Goal: Transaction & Acquisition: Purchase product/service

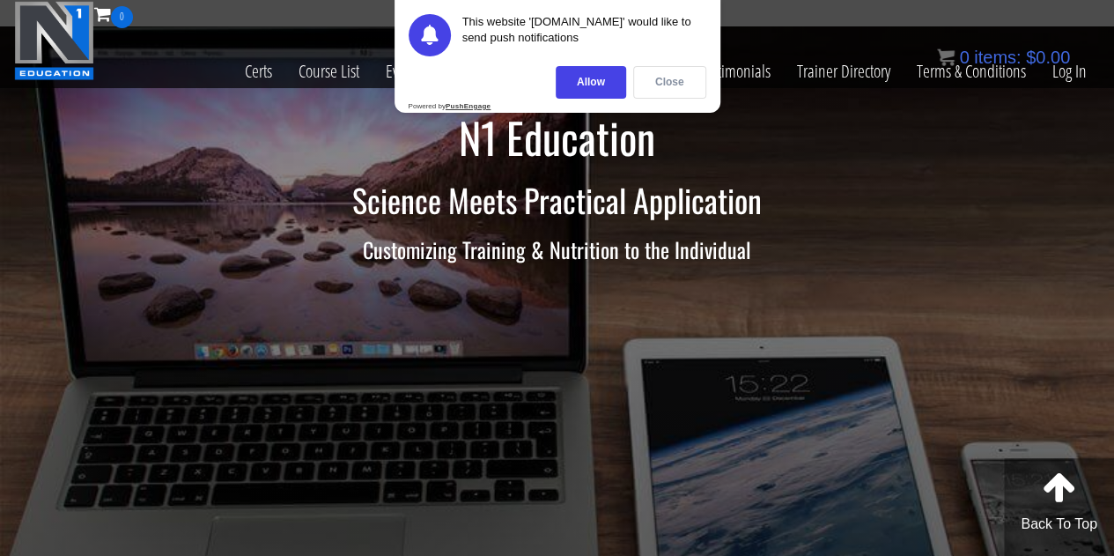
click at [676, 75] on div "Close" at bounding box center [669, 82] width 73 height 33
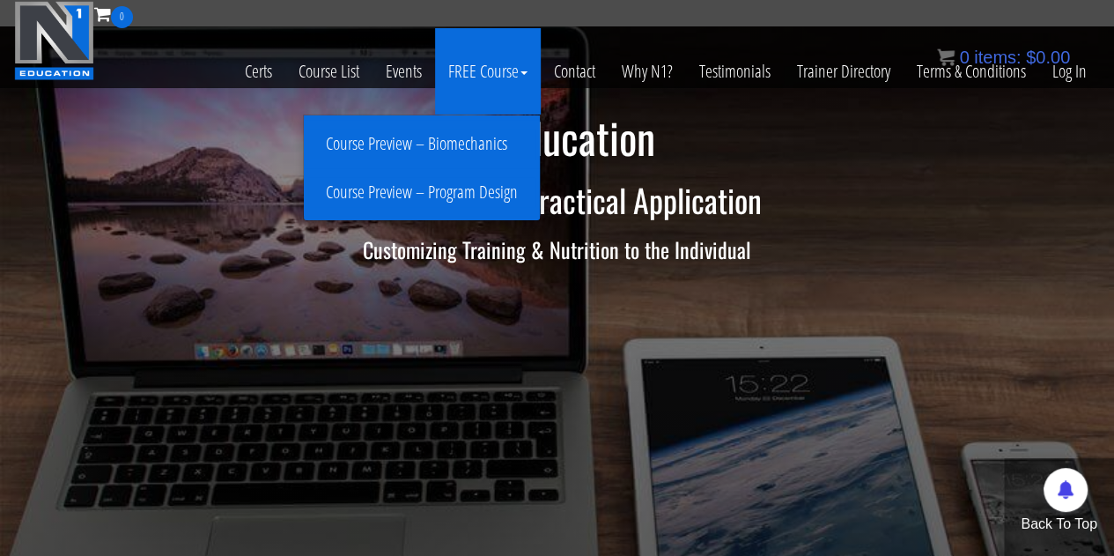
click at [453, 189] on link "Course Preview – Program Design" at bounding box center [421, 192] width 227 height 31
click at [449, 194] on link "Course Preview – Program Design" at bounding box center [421, 192] width 227 height 31
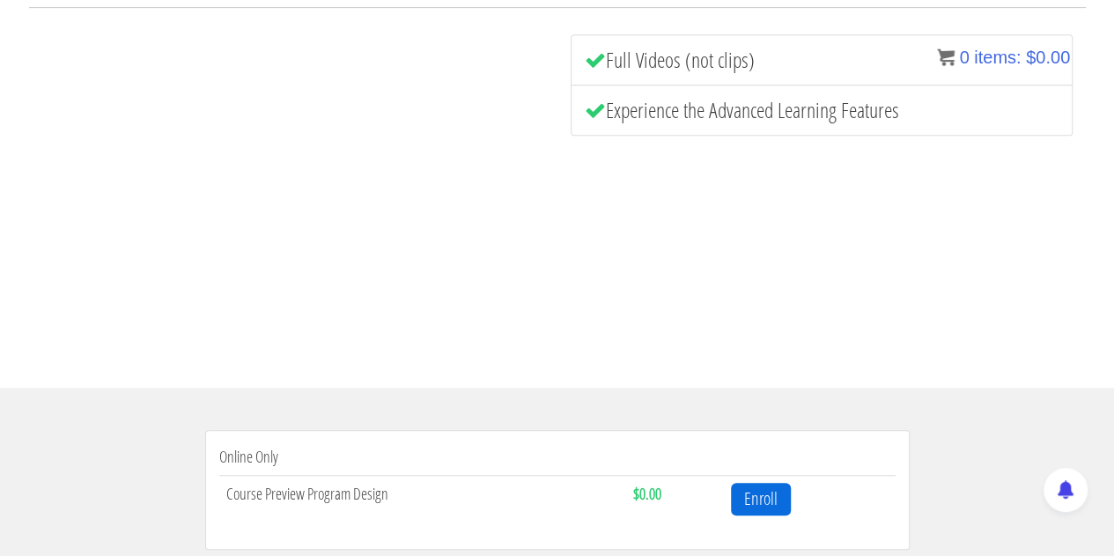
scroll to position [440, 0]
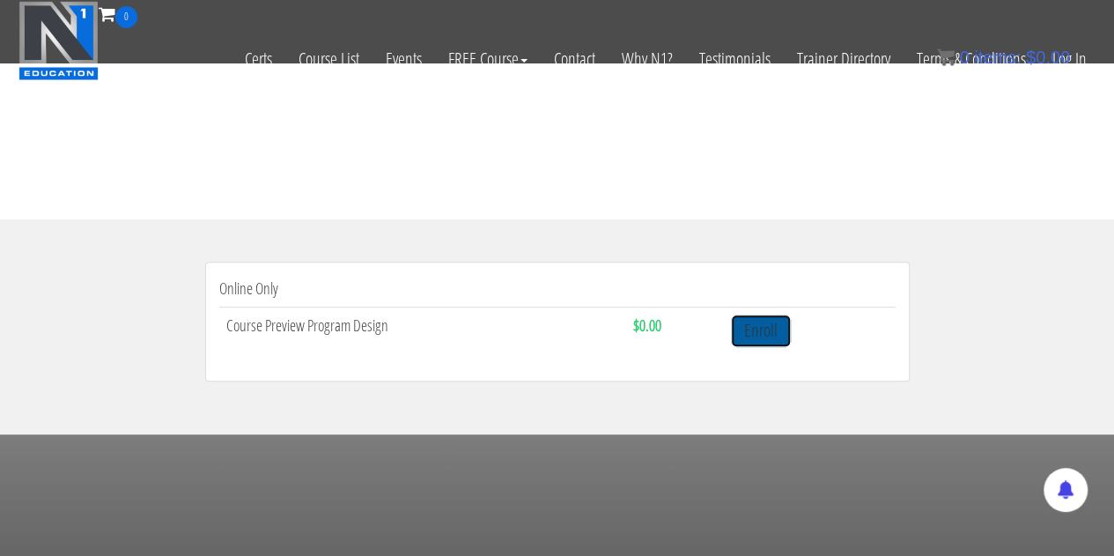
click at [757, 331] on link "Enroll" at bounding box center [761, 330] width 60 height 33
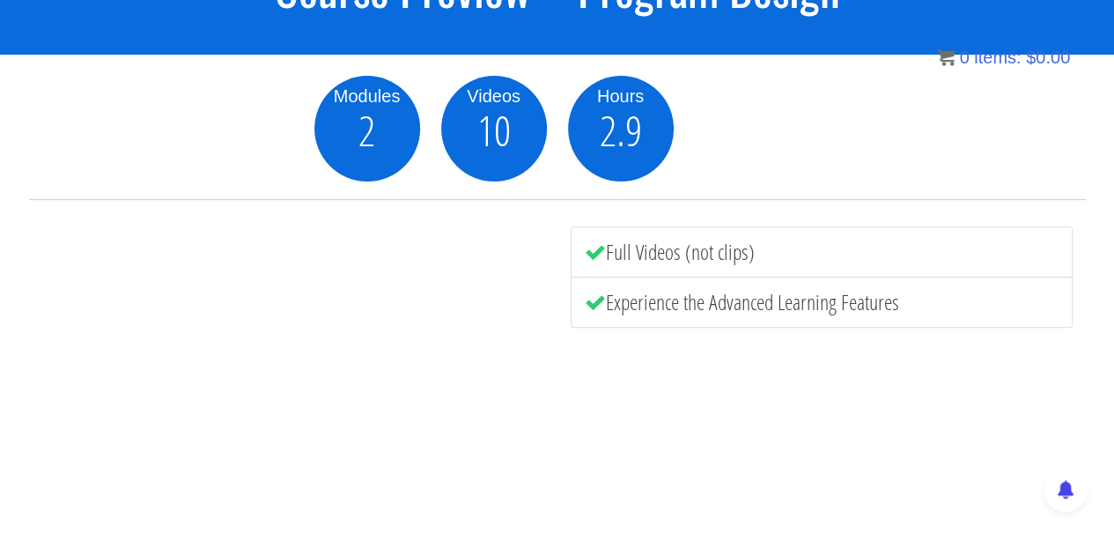
scroll to position [201, 0]
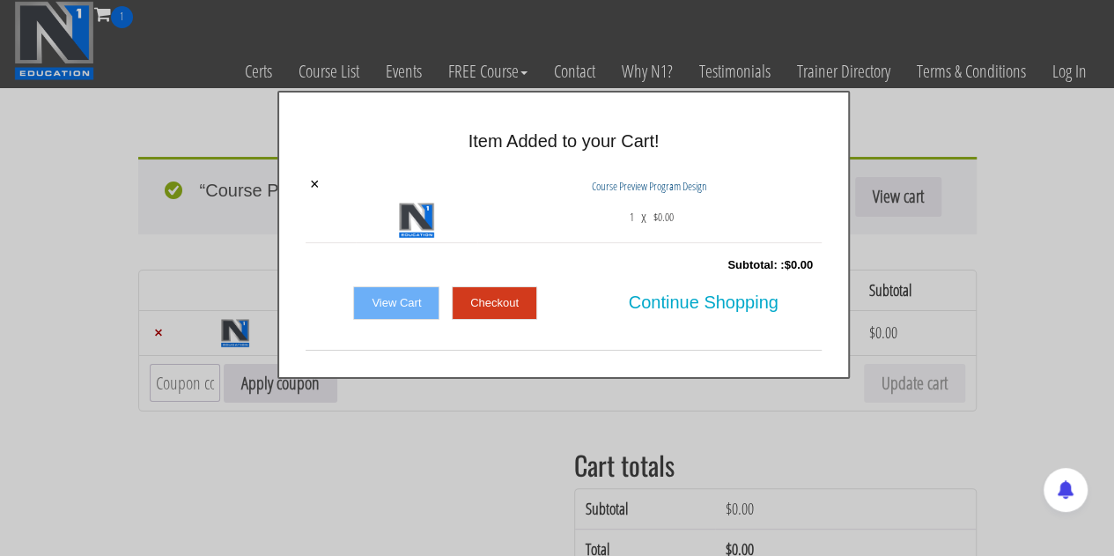
click at [509, 306] on link "Checkout" at bounding box center [494, 302] width 85 height 33
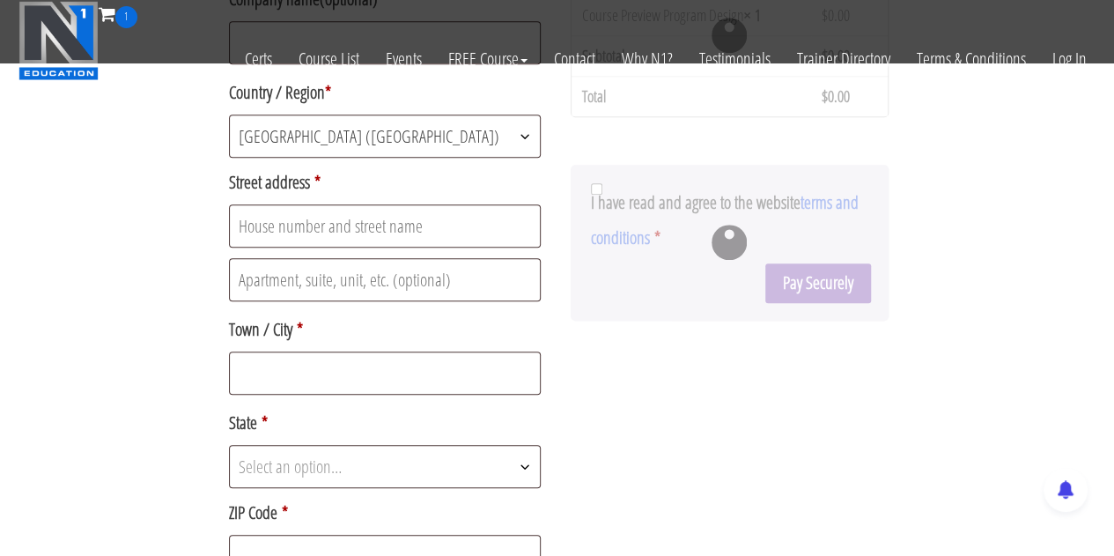
scroll to position [352, 0]
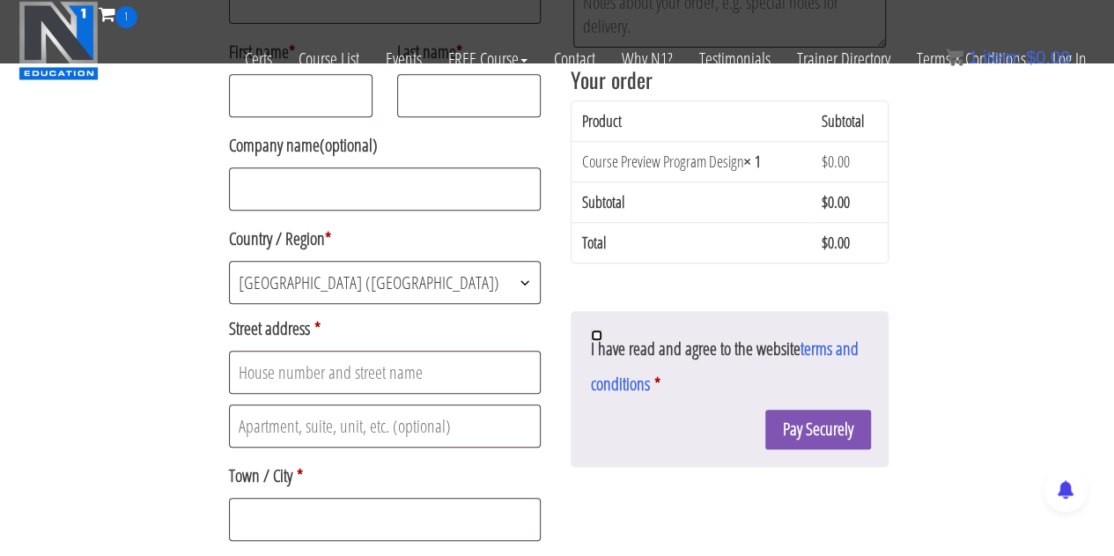
click at [595, 334] on input "I have read and agree to the website terms and conditions *" at bounding box center [596, 334] width 11 height 11
checkbox input "true"
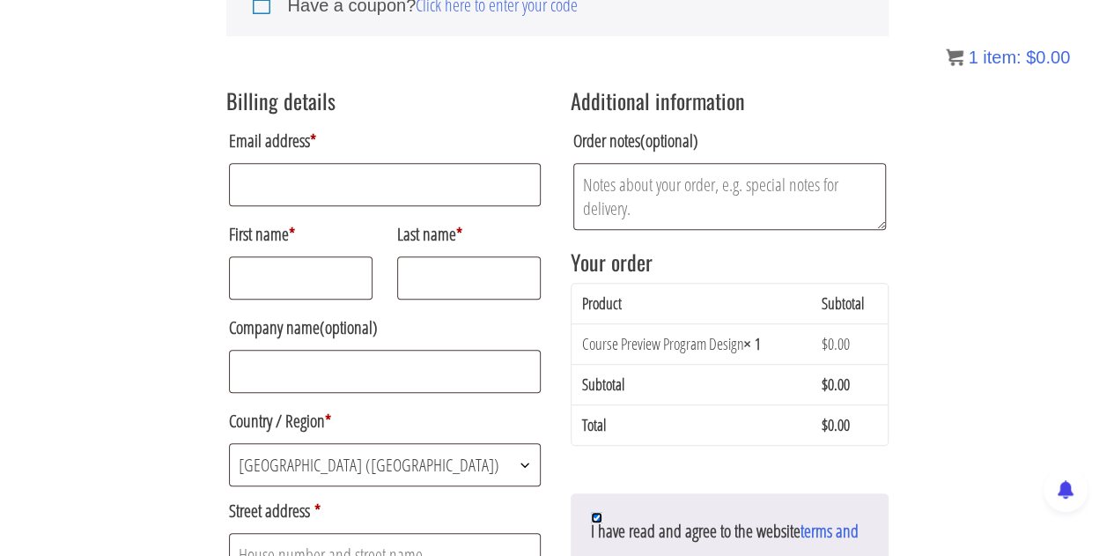
scroll to position [289, 0]
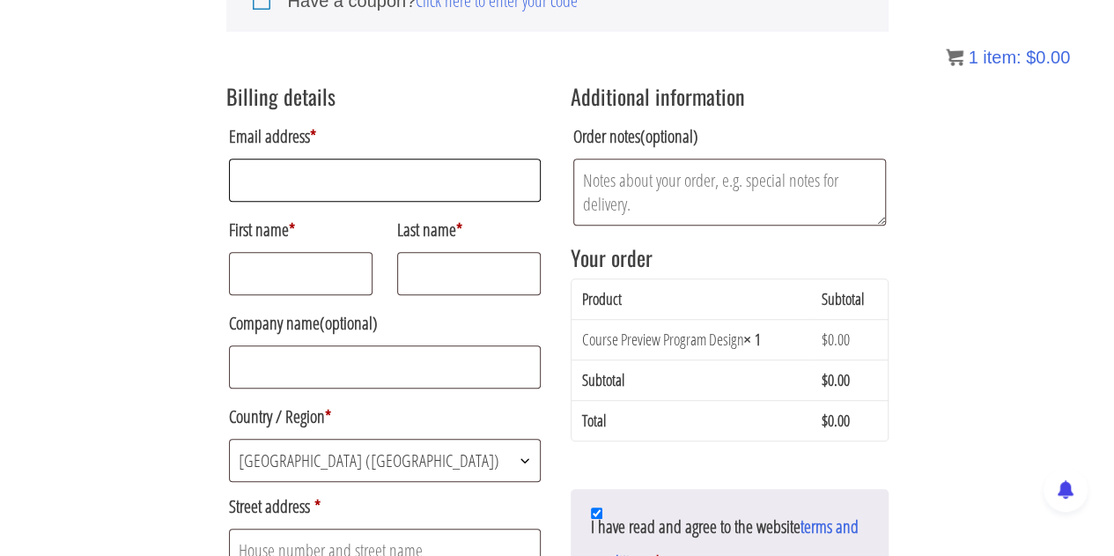
click at [324, 186] on input "Email address *" at bounding box center [385, 179] width 313 height 43
type input "popovinvestmentsllc@gmail.com"
type input "Anton"
type input "Popov-Tropina"
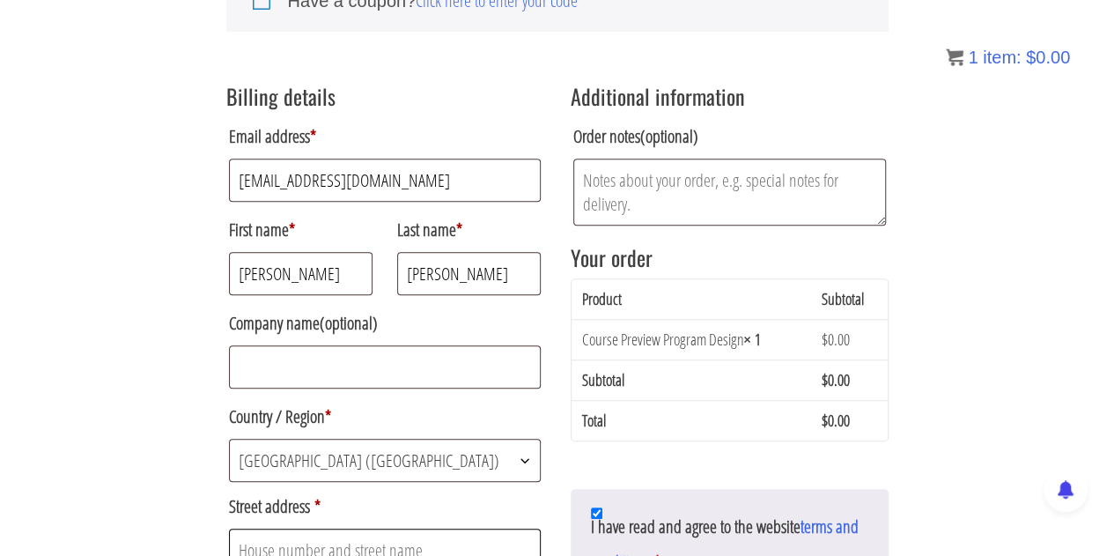
type input "7747 Ohmann Court"
type input "Raleigh"
select select "NC"
type input "27615"
type input "19195270340"
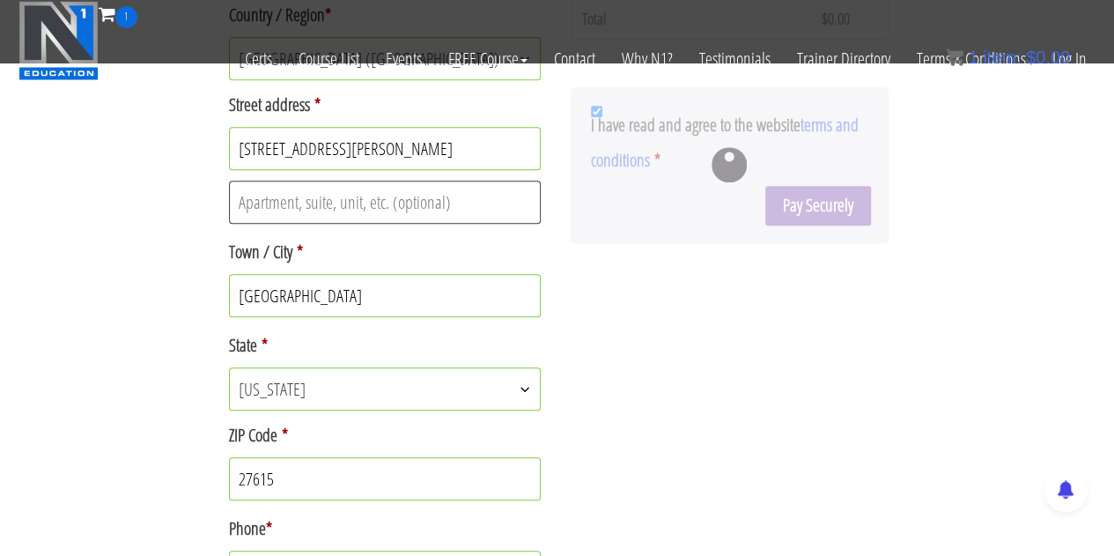
scroll to position [535, 0]
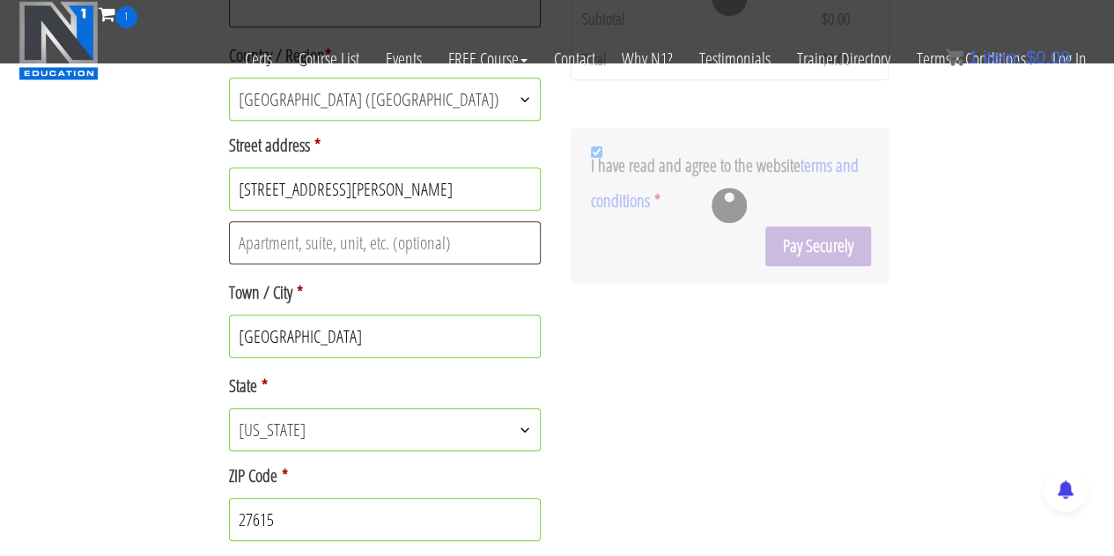
drag, startPoint x: 385, startPoint y: 175, endPoint x: 55, endPoint y: 169, distance: 330.3
click at [55, 169] on div "Returning customer? Click here to login If you have shopped with us before, ple…" at bounding box center [557, 162] width 1114 height 1394
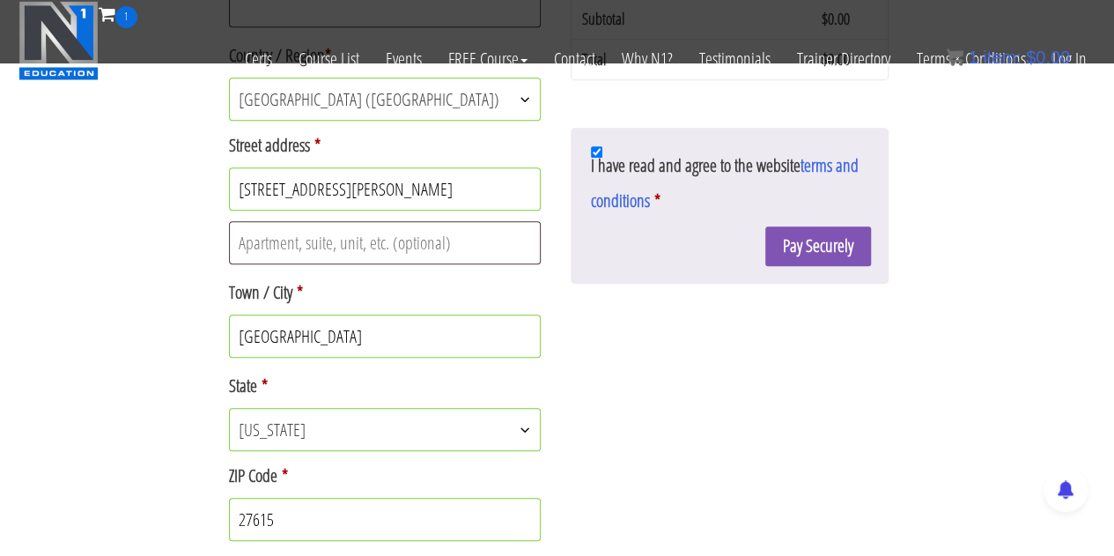
type input "2"
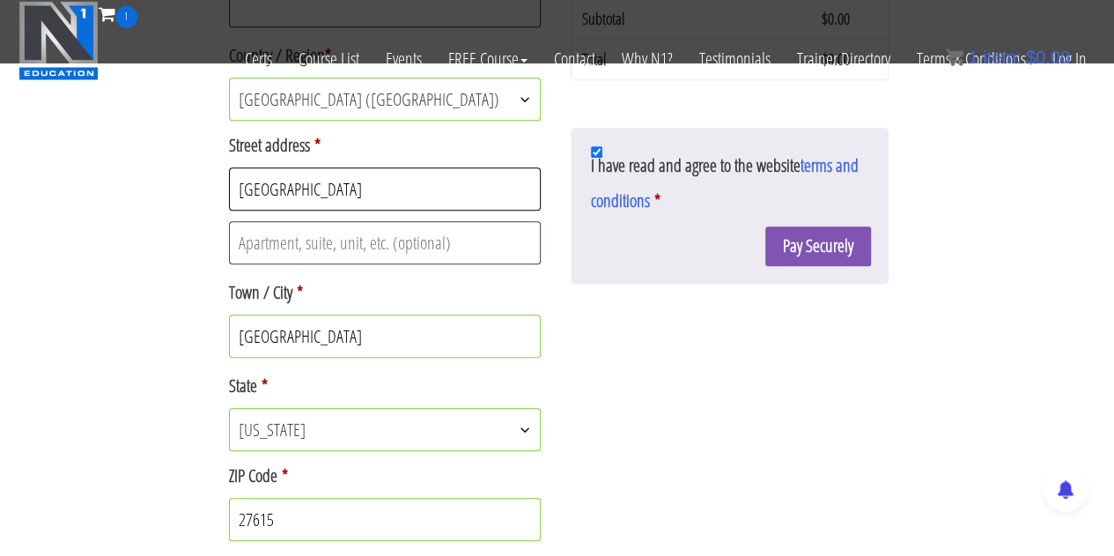
type input "1513 Branch Street"
drag, startPoint x: 329, startPoint y: 345, endPoint x: 0, endPoint y: 314, distance: 330.8
click at [0, 314] on div "Returning customer? Click here to login If you have shopped with us before, ple…" at bounding box center [557, 162] width 1114 height 1394
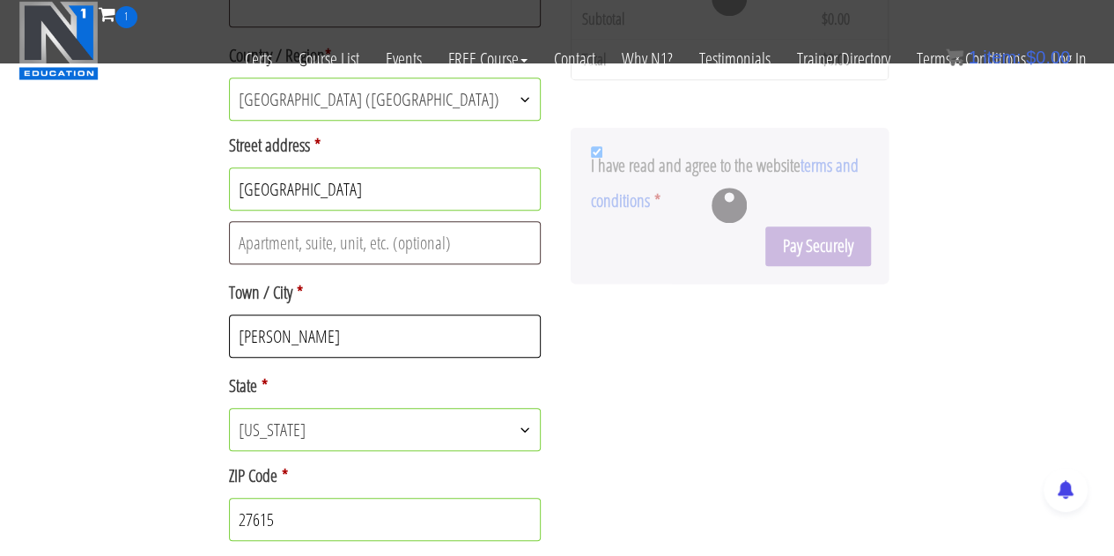
type input "Wilson"
drag, startPoint x: 335, startPoint y: 526, endPoint x: 143, endPoint y: 499, distance: 193.8
click at [143, 499] on div "Returning customer? Click here to login If you have shopped with us before, ple…" at bounding box center [557, 162] width 1114 height 1394
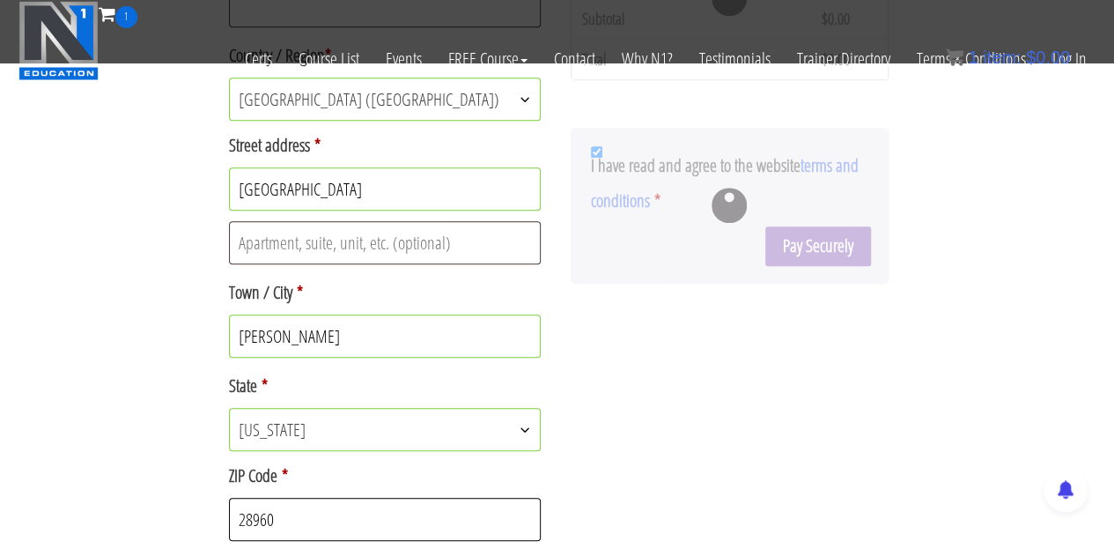
type input "28960"
click at [602, 404] on div "Billing details Email address * popovinvestmentsllc@gmail.com First name * Anto…" at bounding box center [557, 261] width 662 height 1110
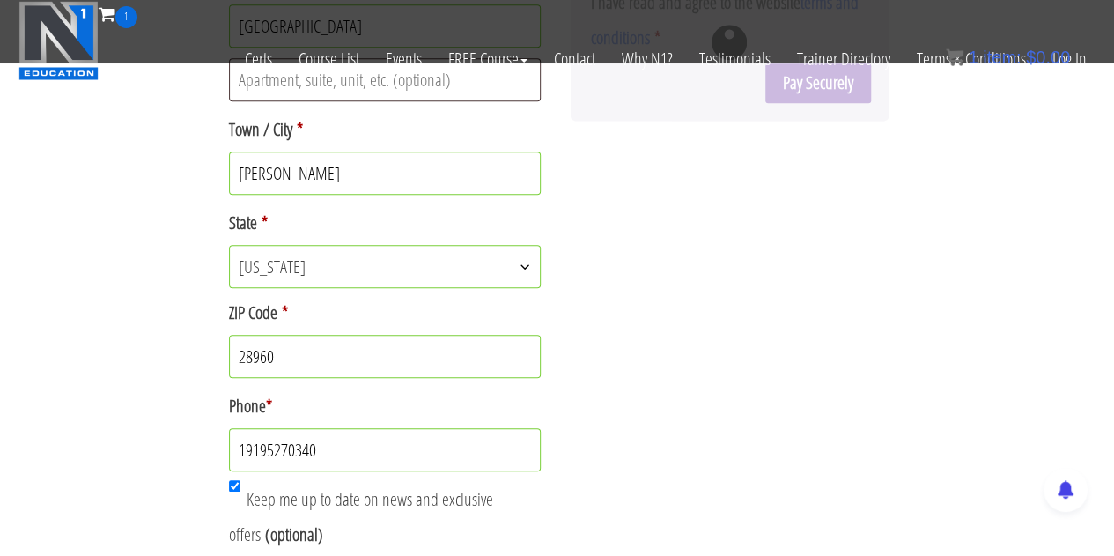
scroll to position [800, 0]
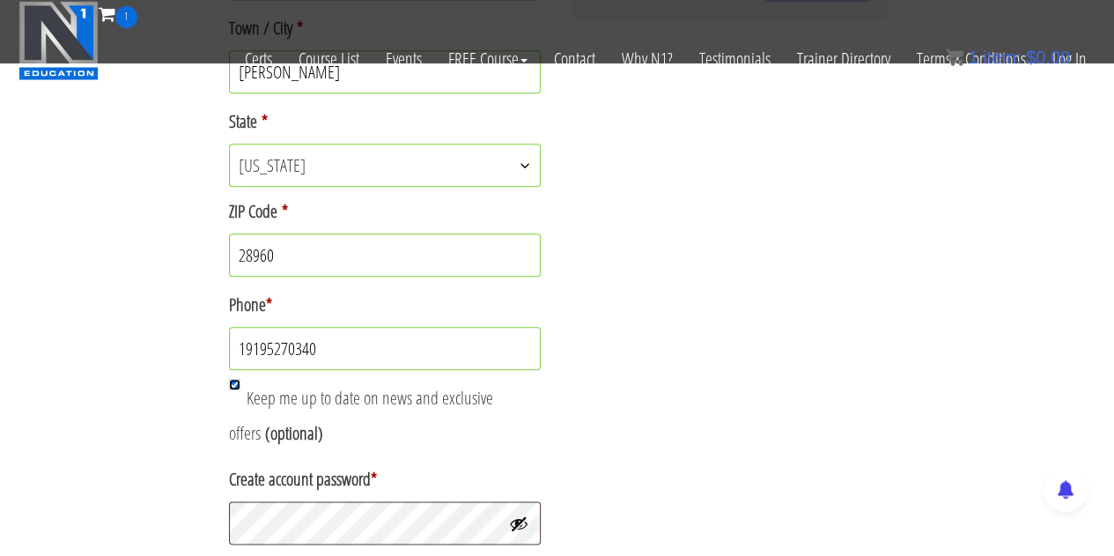
click at [234, 381] on input "Keep me up to date on news and exclusive offers (optional)" at bounding box center [234, 384] width 11 height 11
checkbox input "false"
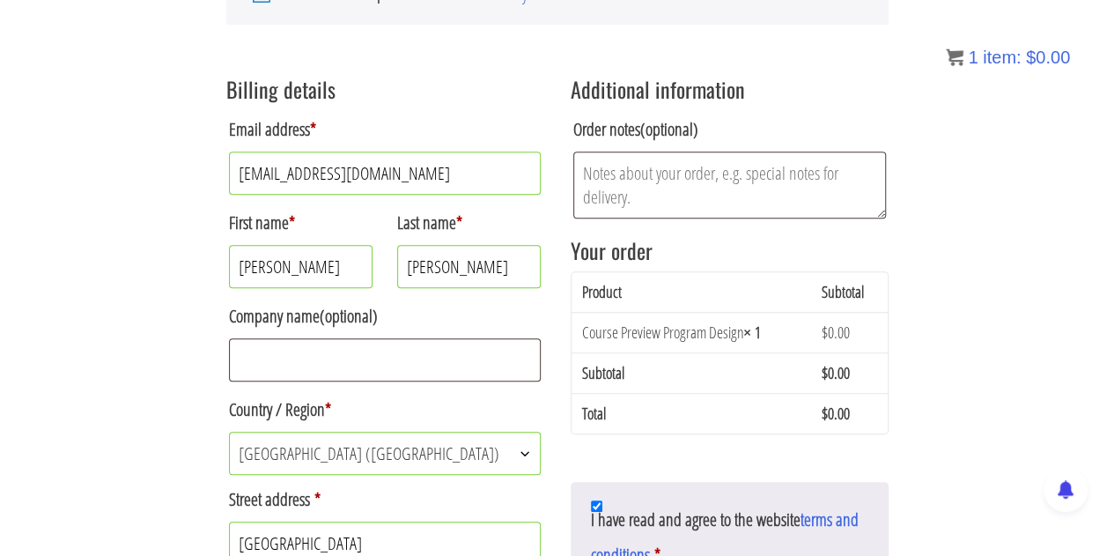
scroll to position [296, 0]
click at [481, 265] on input "Popov-Tropina" at bounding box center [469, 266] width 144 height 43
type input "Popov-"
drag, startPoint x: 496, startPoint y: 169, endPoint x: 69, endPoint y: 168, distance: 427.1
click at [69, 168] on div "Returning customer? Click here to login If you have shopped with us before, ple…" at bounding box center [557, 532] width 1114 height 1426
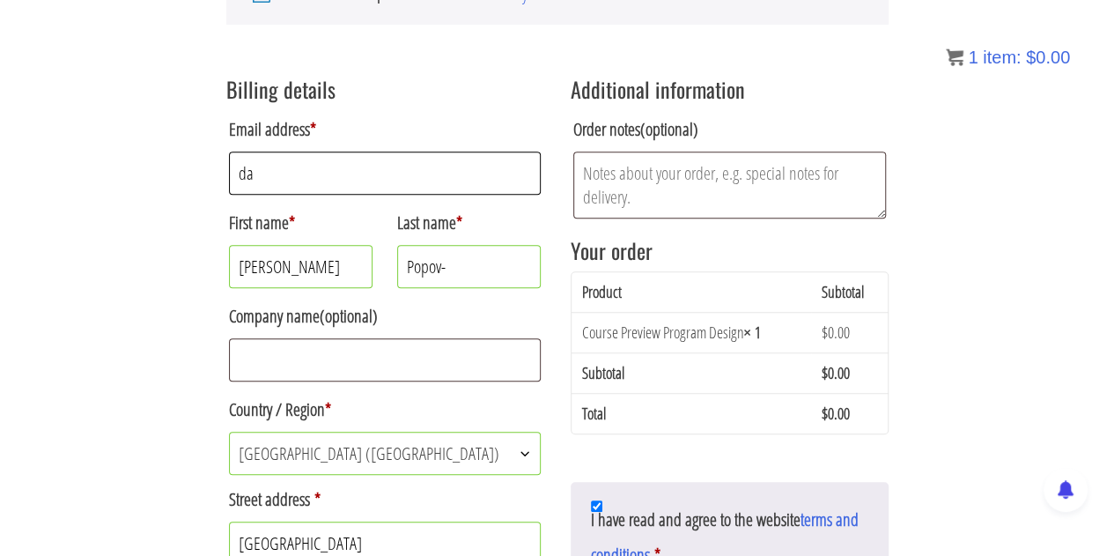
type input "d"
type input "[EMAIL_ADDRESS][DOMAIN_NAME]"
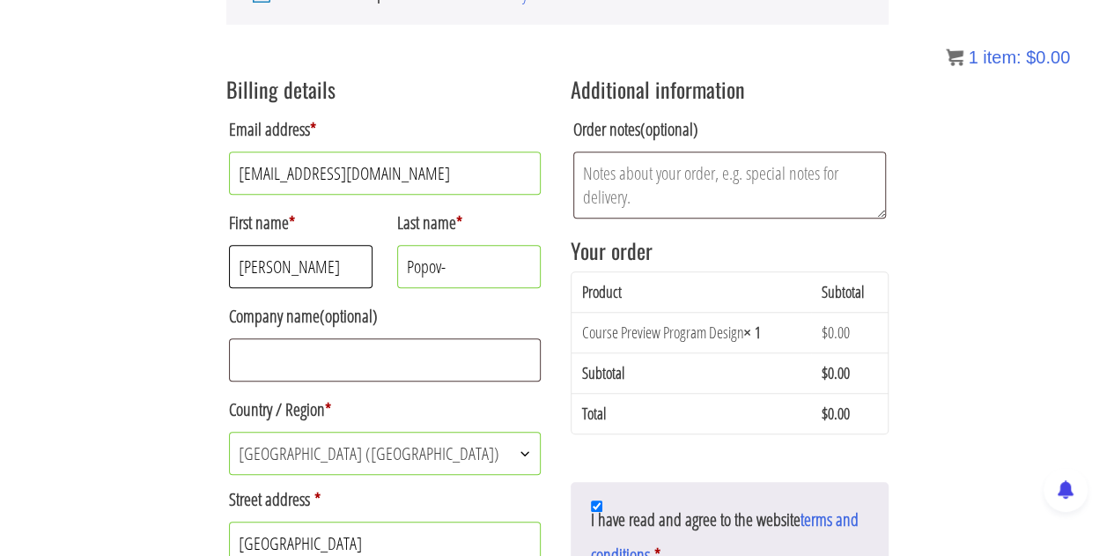
type input "David"
type input "Nostrik"
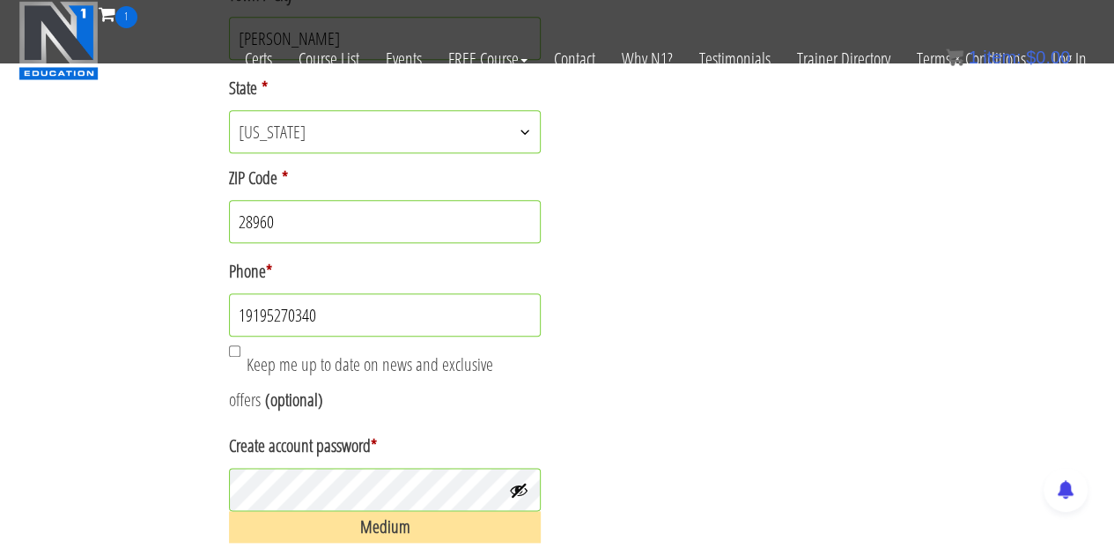
scroll to position [912, 0]
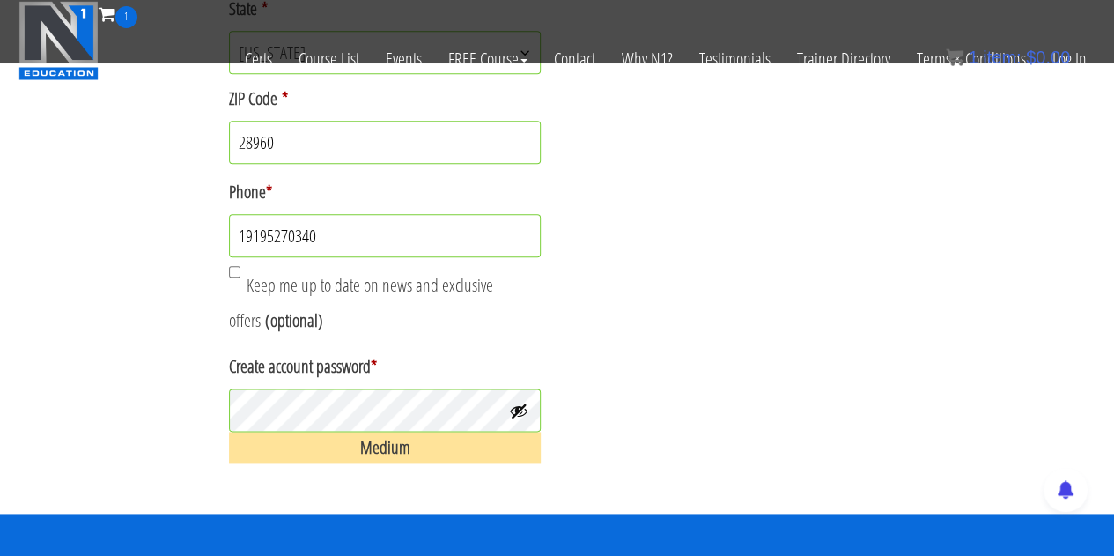
drag, startPoint x: 322, startPoint y: 225, endPoint x: 132, endPoint y: 230, distance: 190.3
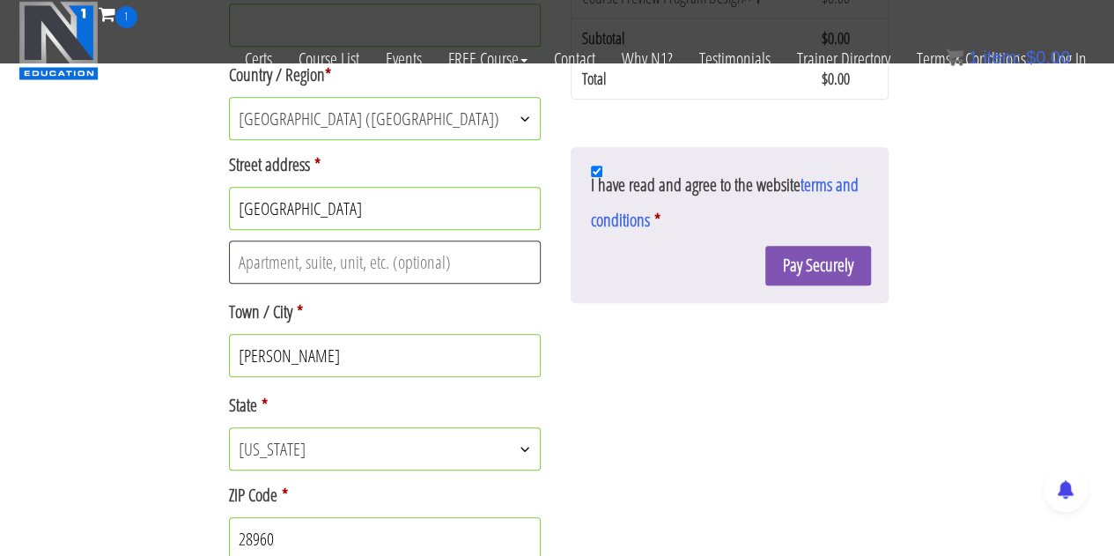
scroll to position [528, 0]
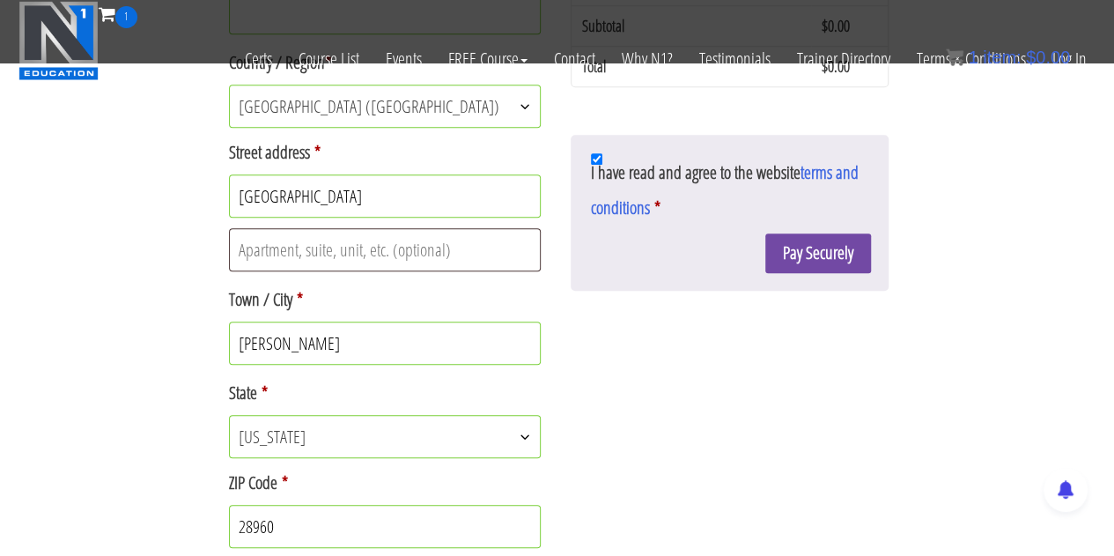
type input "919-841-9179"
click at [824, 246] on button "Pay Securely" at bounding box center [818, 253] width 106 height 40
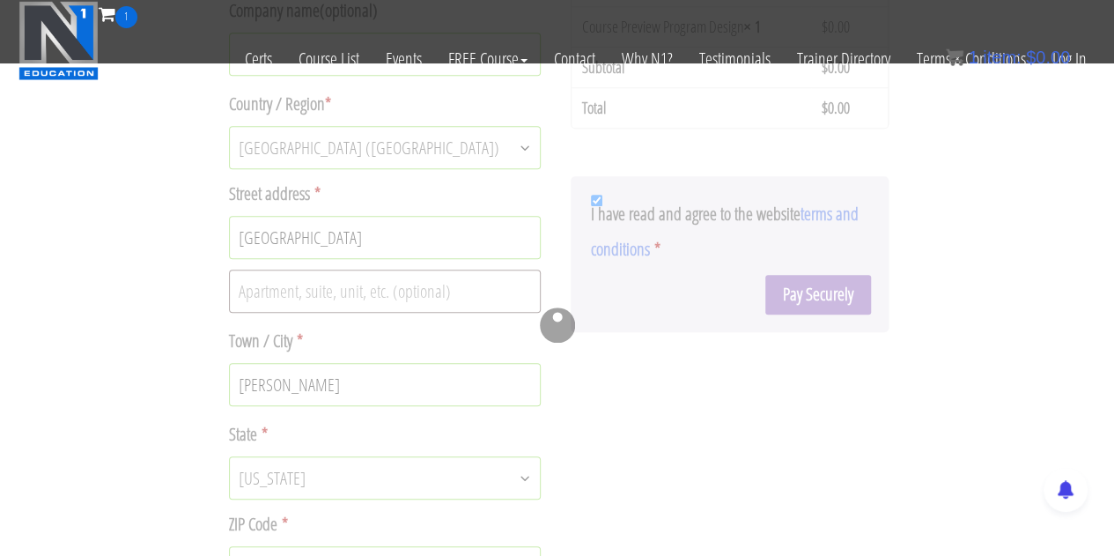
scroll to position [616, 0]
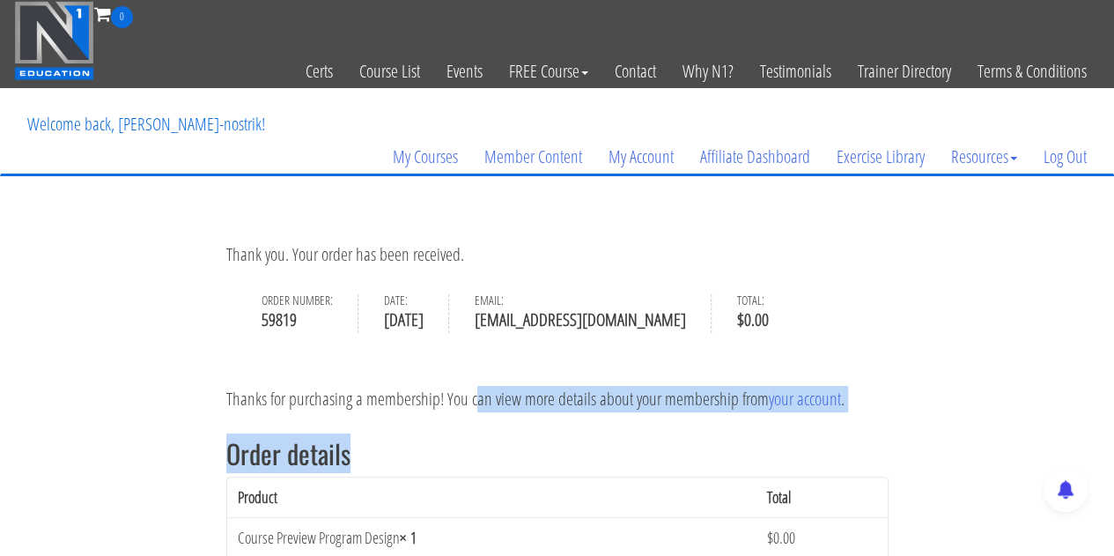
click at [488, 396] on p "Thanks for purchasing a membership! You can view more details about your member…" at bounding box center [557, 399] width 662 height 26
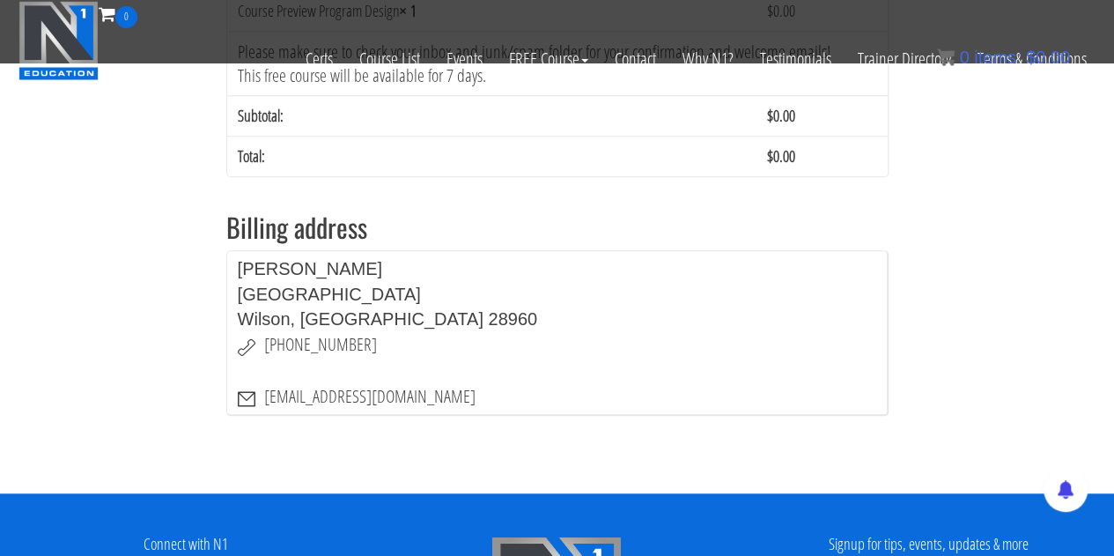
scroll to position [352, 0]
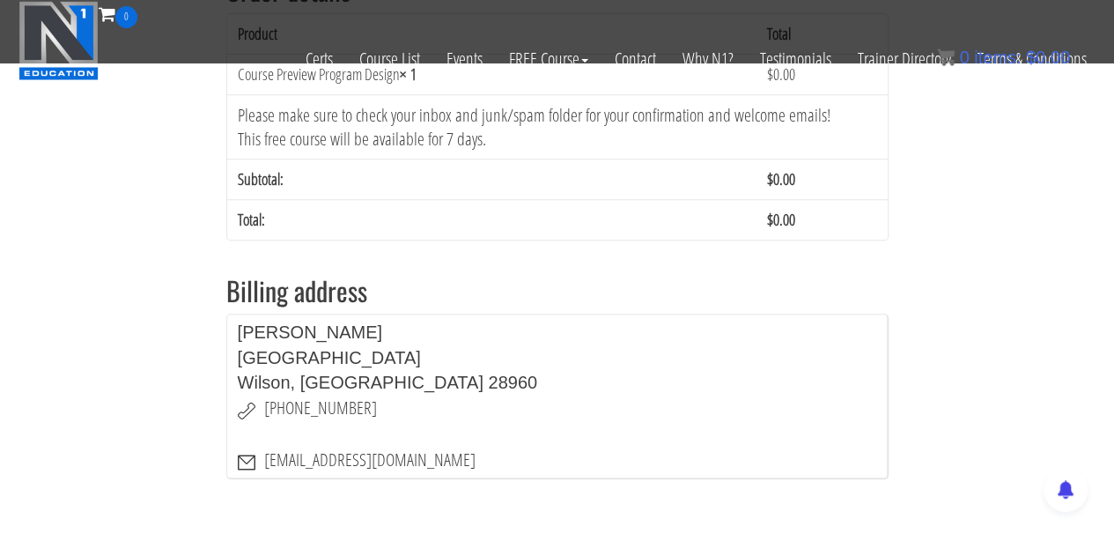
click at [459, 136] on p "Please make sure to check your inbox and junk/spam folder for your confirmation…" at bounding box center [557, 127] width 639 height 48
drag, startPoint x: 458, startPoint y: 137, endPoint x: 388, endPoint y: 145, distance: 70.0
click at [388, 145] on p "Please make sure to check your inbox and junk/spam folder for your confirmation…" at bounding box center [557, 127] width 639 height 48
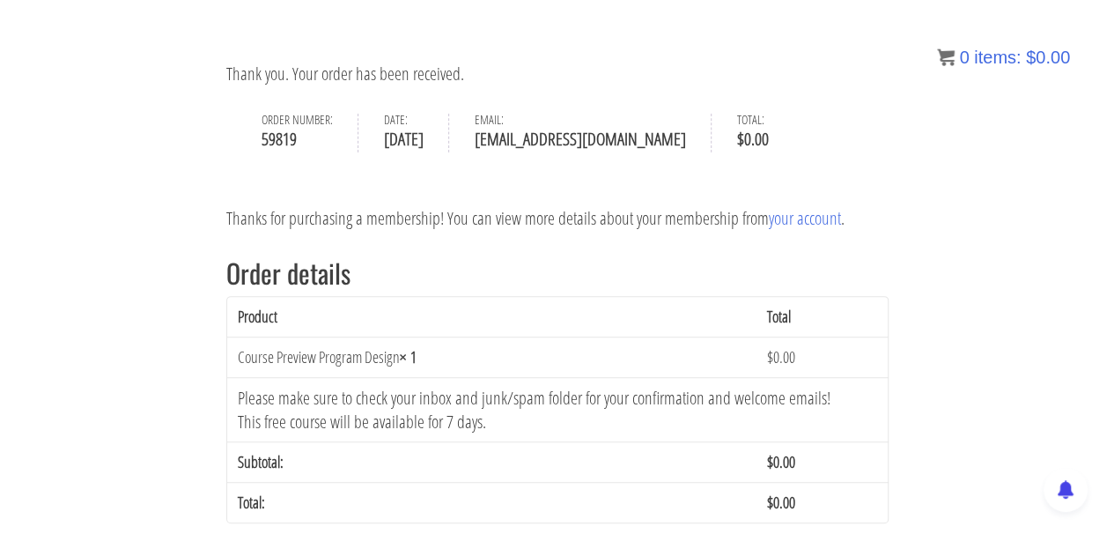
scroll to position [113, 0]
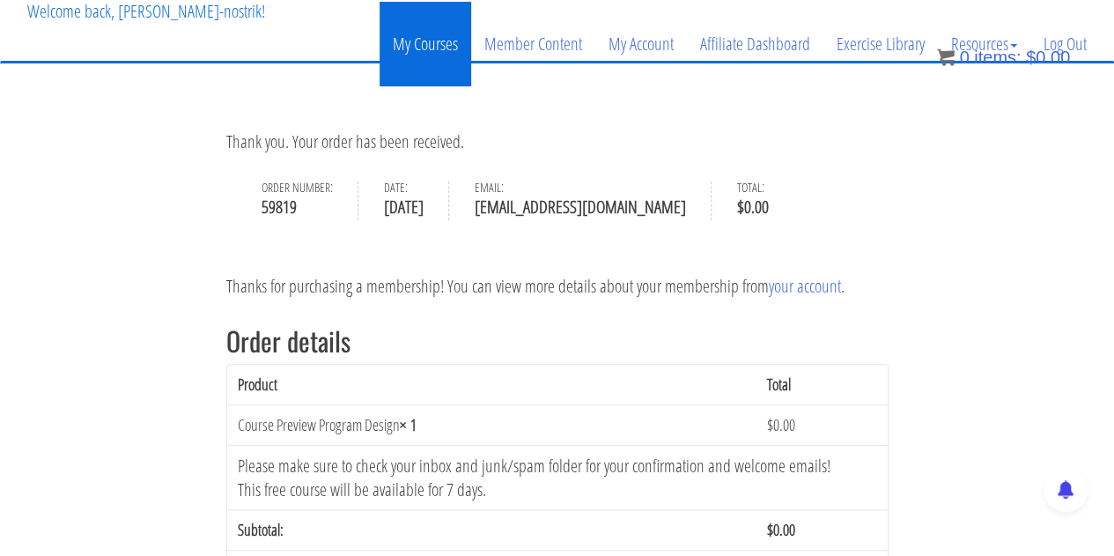
click at [437, 34] on link "My Courses" at bounding box center [426, 44] width 92 height 85
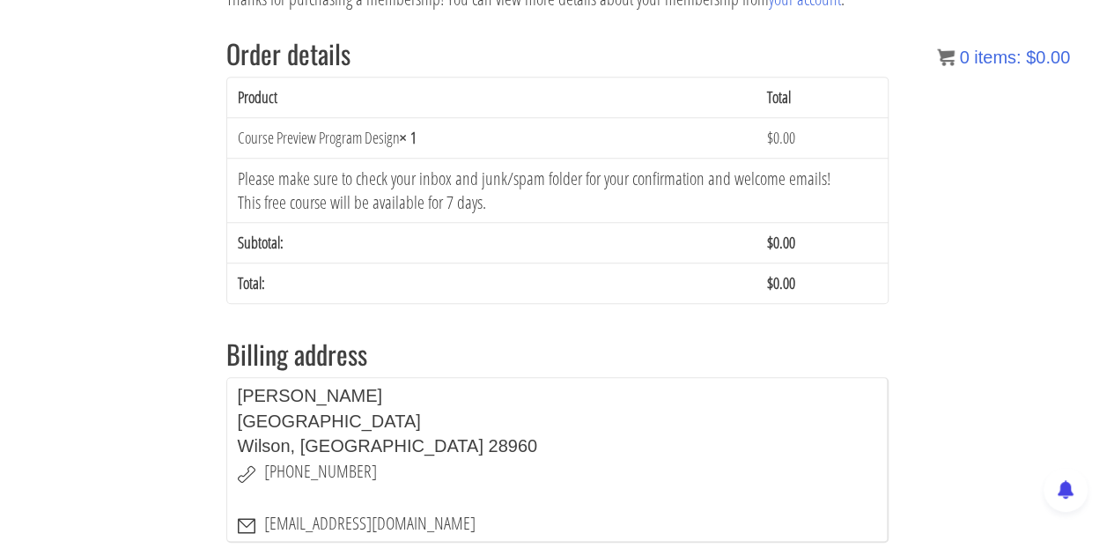
scroll to position [534, 0]
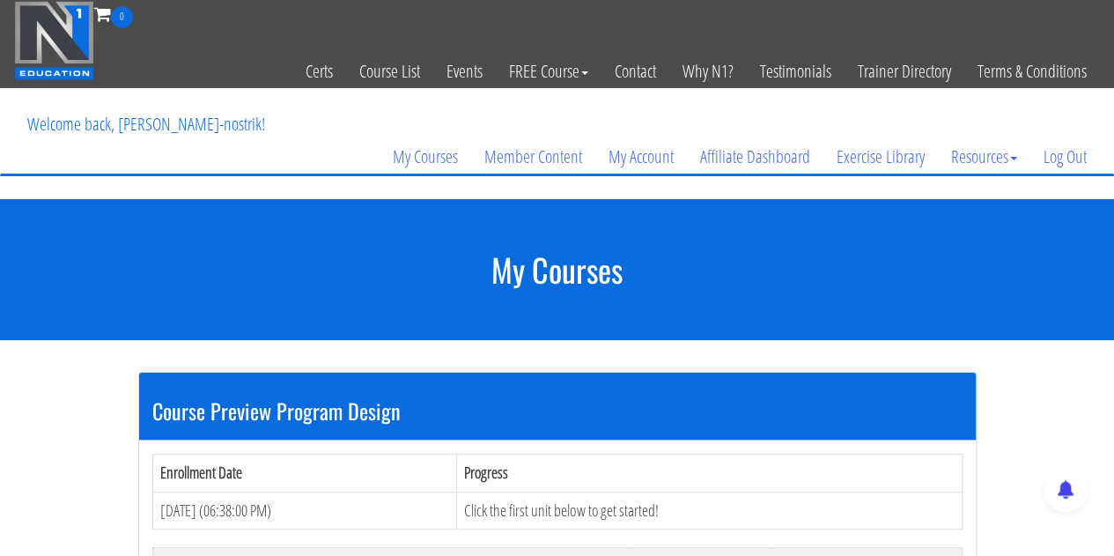
scroll to position [264, 0]
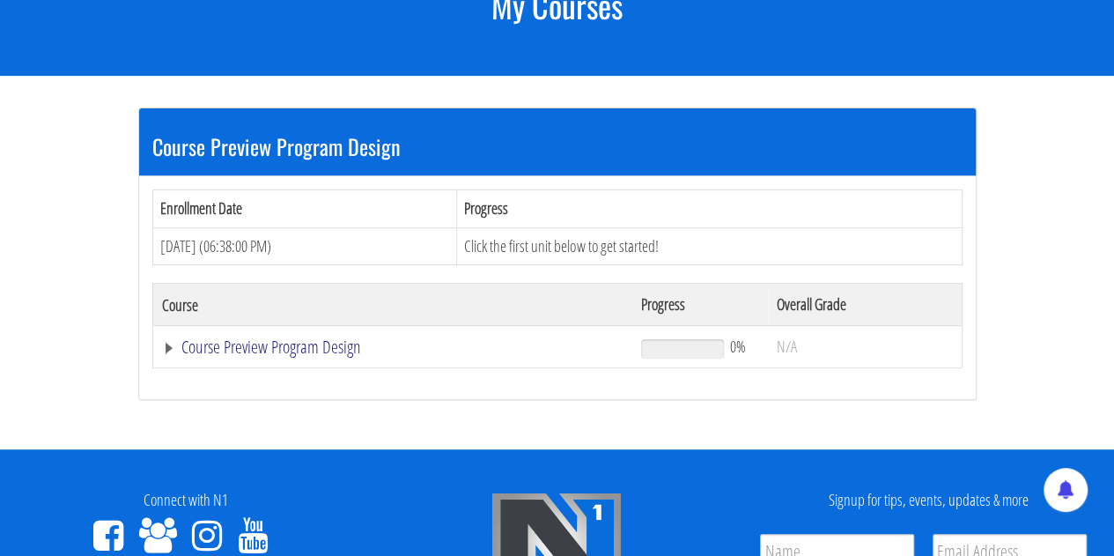
click at [244, 351] on link "Course Preview Program Design" at bounding box center [392, 347] width 461 height 18
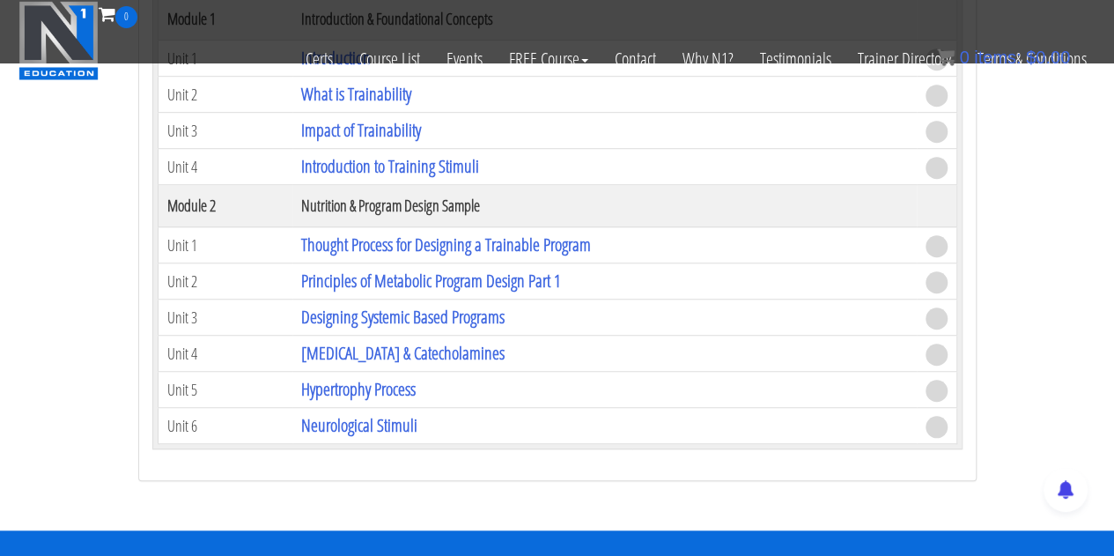
scroll to position [440, 0]
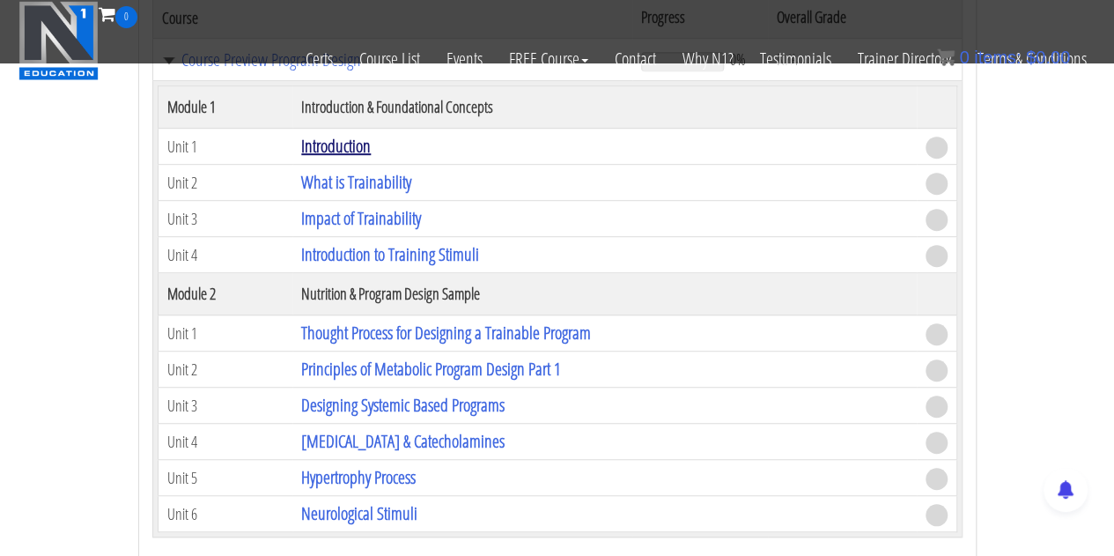
click at [353, 143] on link "Introduction" at bounding box center [336, 146] width 70 height 24
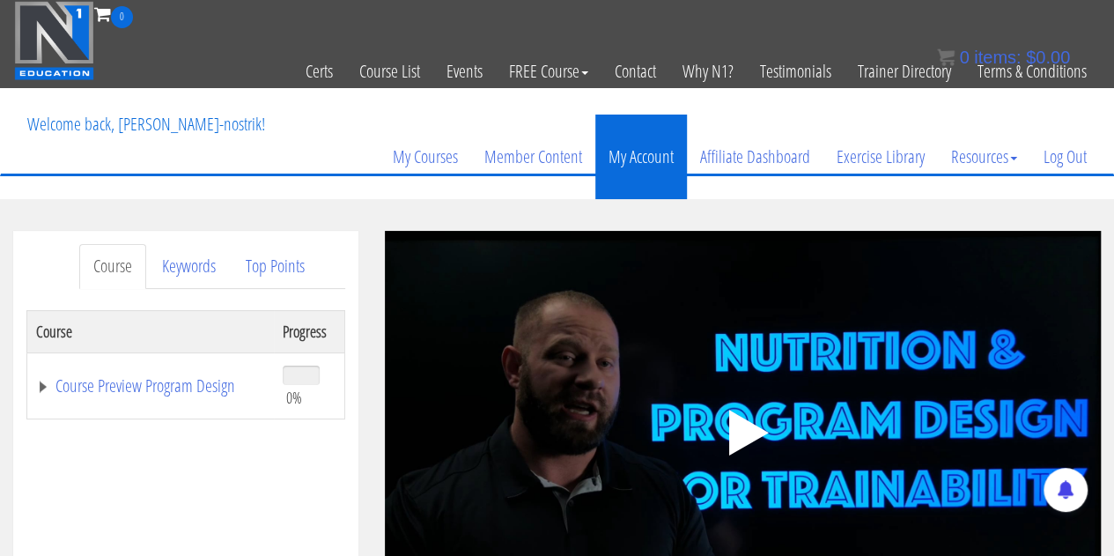
click at [635, 154] on link "My Account" at bounding box center [641, 156] width 92 height 85
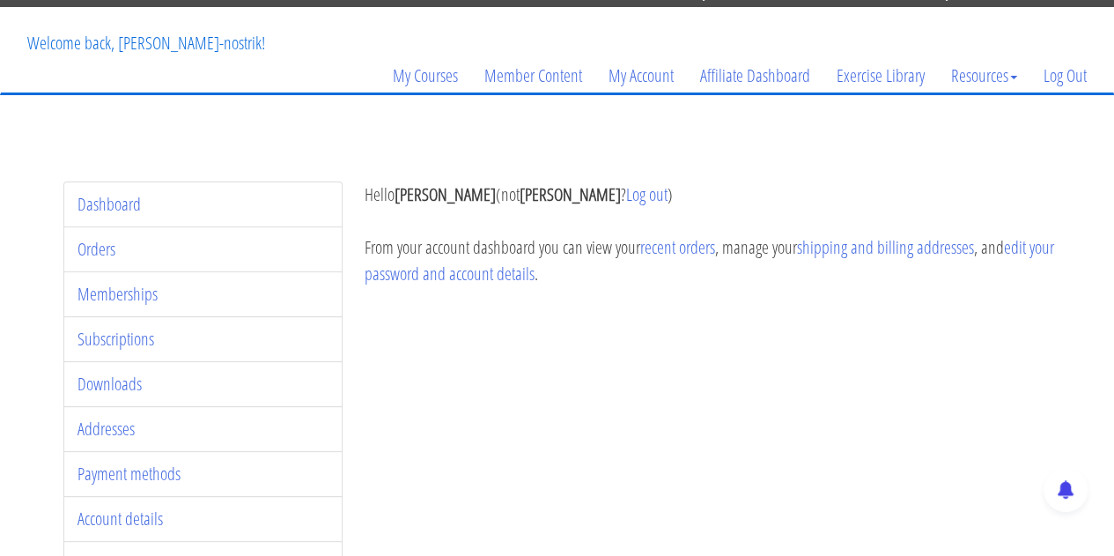
scroll to position [176, 0]
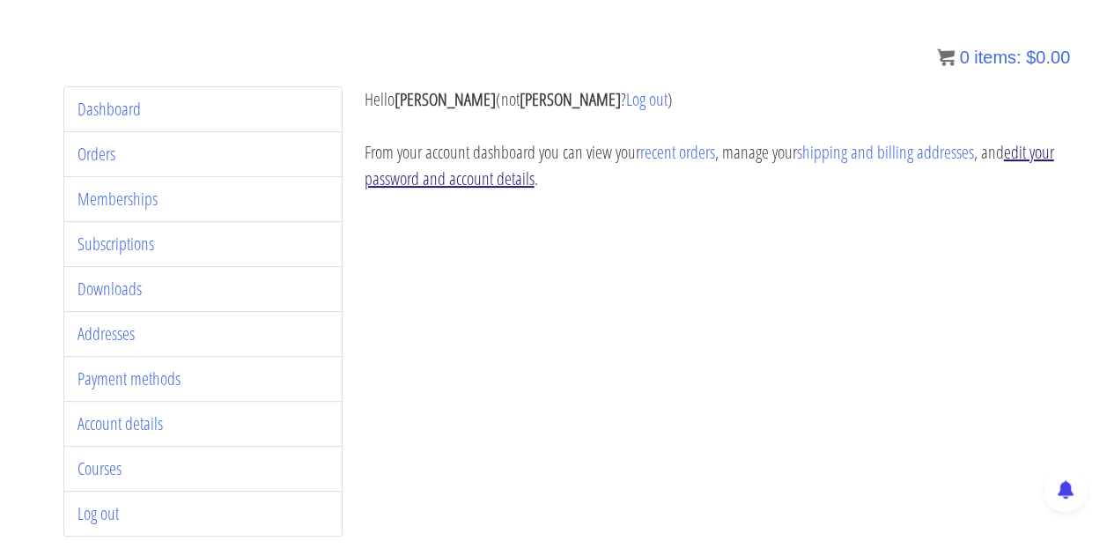
click at [1012, 152] on link "edit your password and account details" at bounding box center [708, 165] width 689 height 50
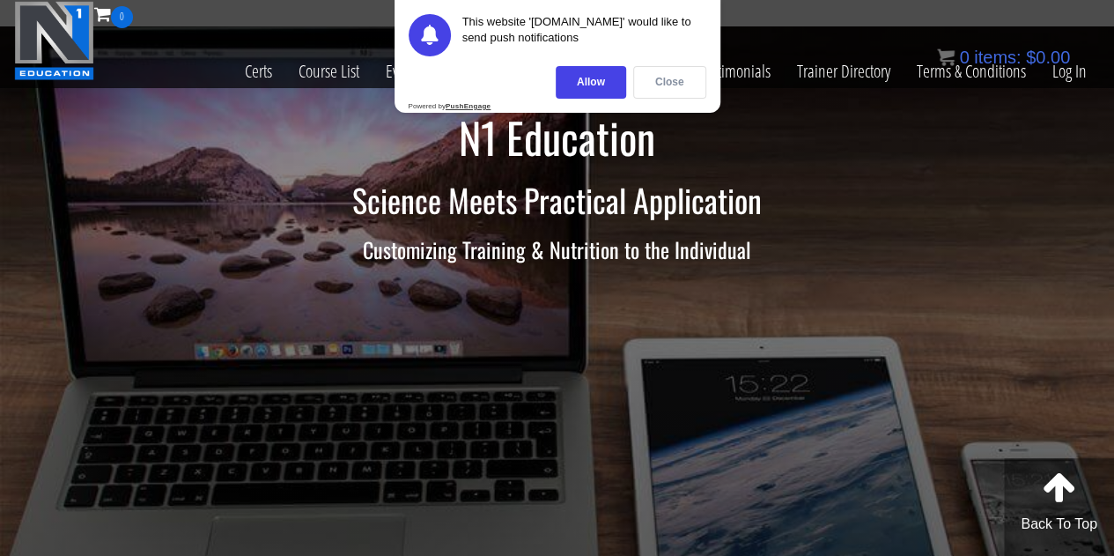
click at [671, 88] on div "Close" at bounding box center [669, 82] width 73 height 33
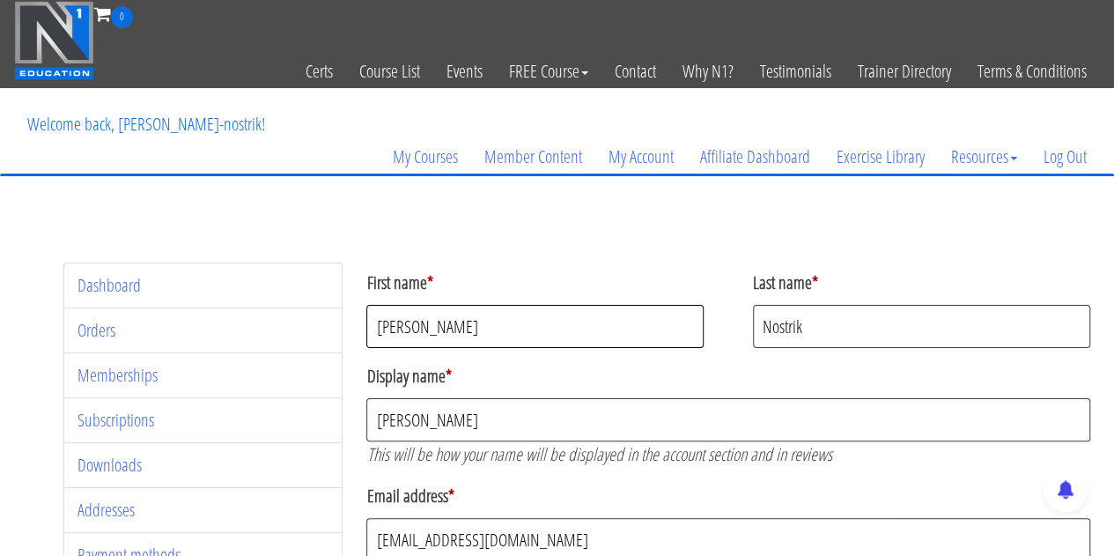
click at [514, 336] on input "David" at bounding box center [534, 326] width 337 height 43
drag, startPoint x: 514, startPoint y: 336, endPoint x: 276, endPoint y: 286, distance: 243.9
type input "[PERSON_NAME]"
type input "Popov"
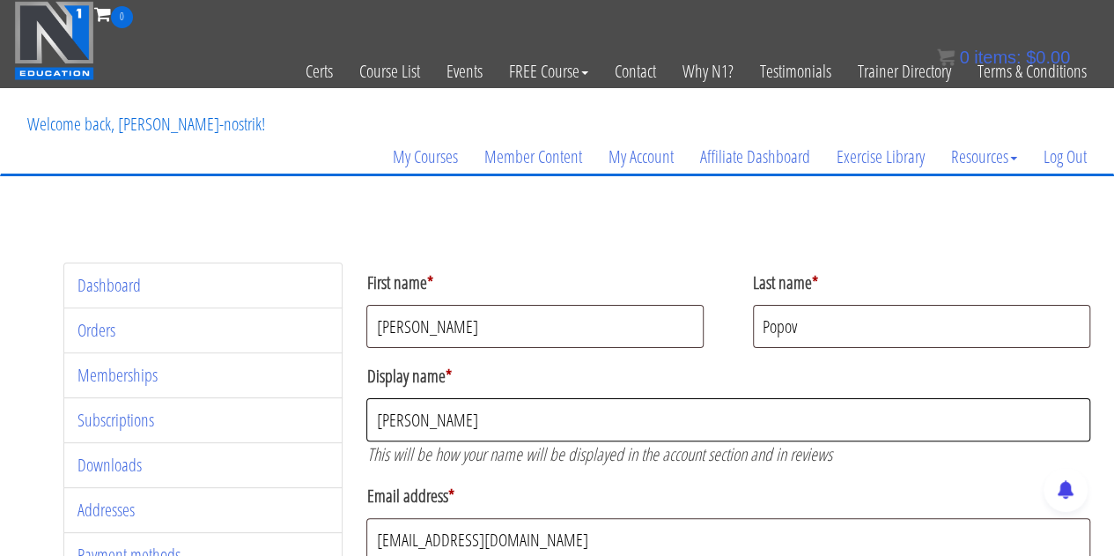
type input "[PERSON_NAME]"
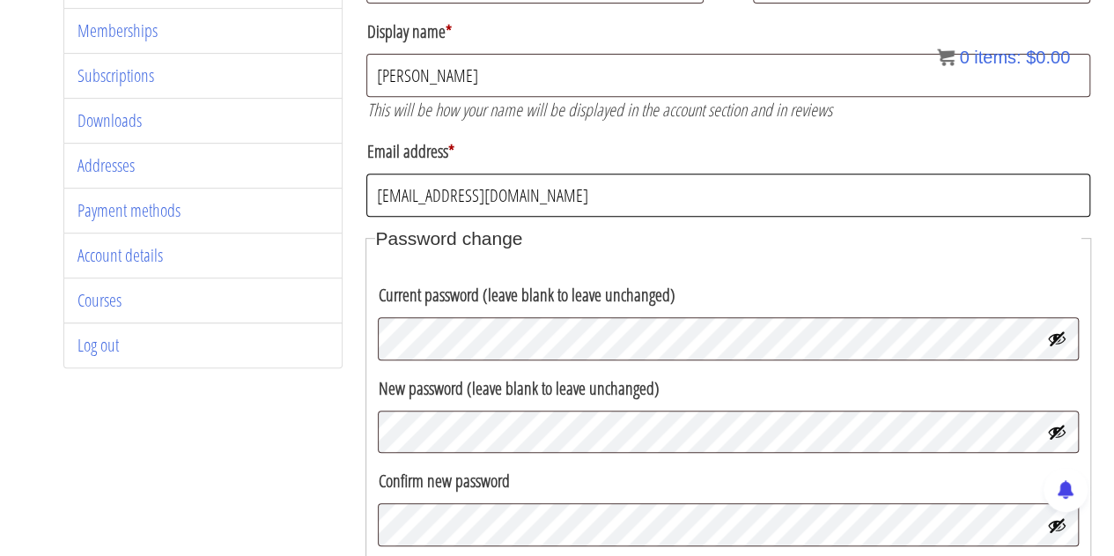
scroll to position [470, 0]
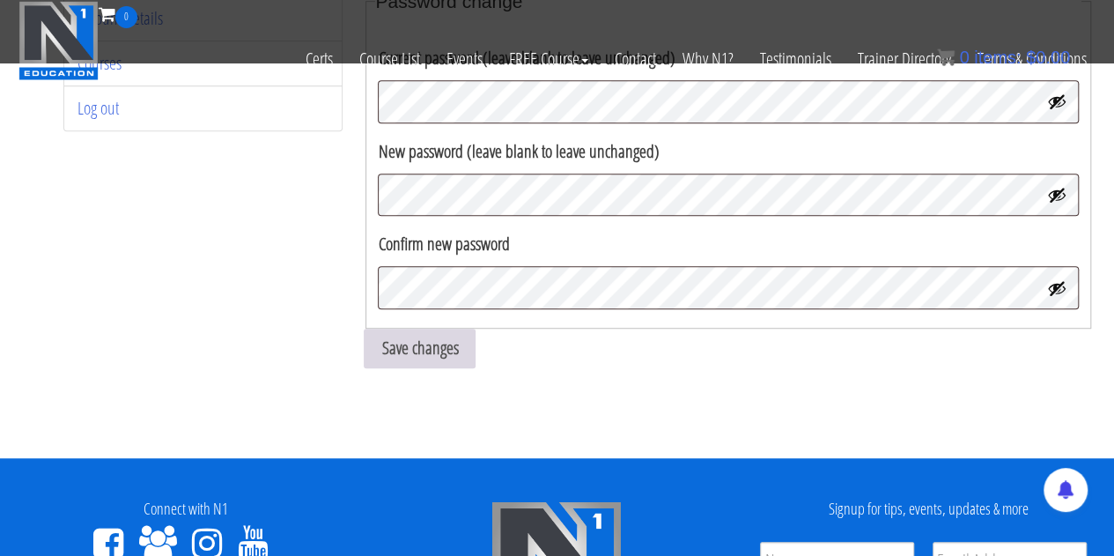
type input "[EMAIL_ADDRESS][DOMAIN_NAME]"
click at [446, 346] on button "Save changes" at bounding box center [420, 348] width 112 height 40
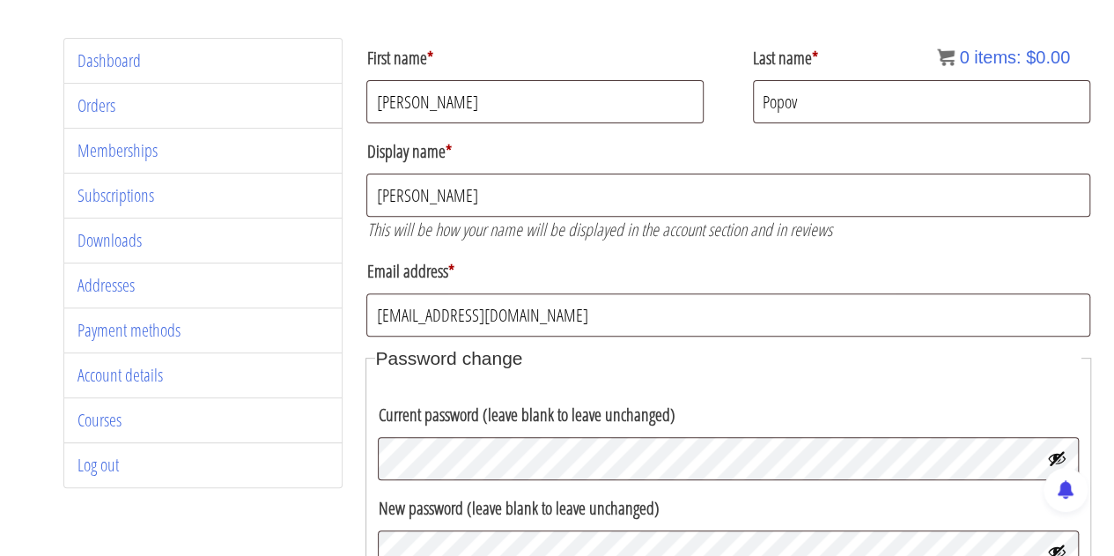
scroll to position [231, 0]
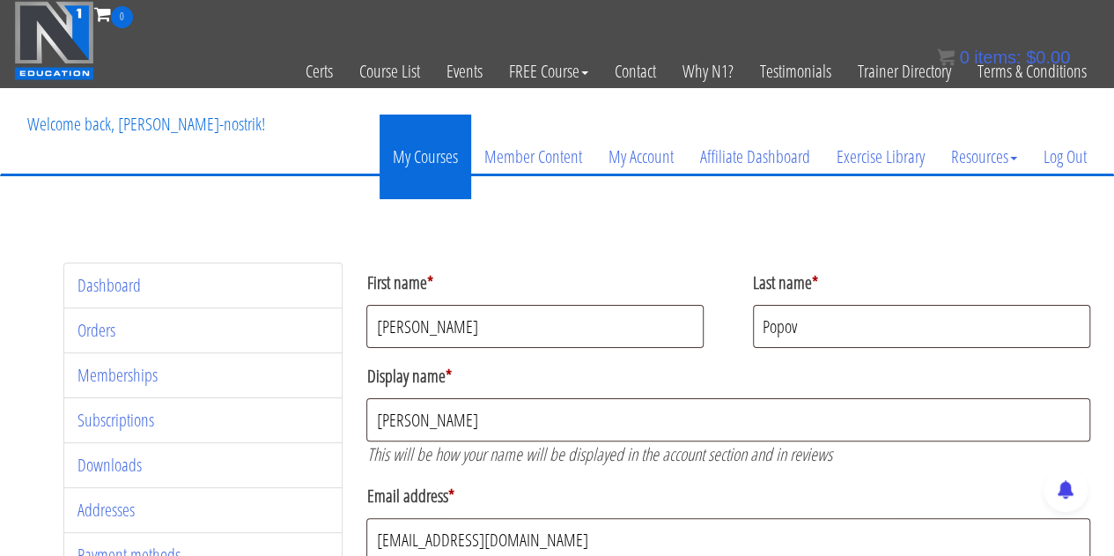
click at [426, 142] on link "My Courses" at bounding box center [426, 156] width 92 height 85
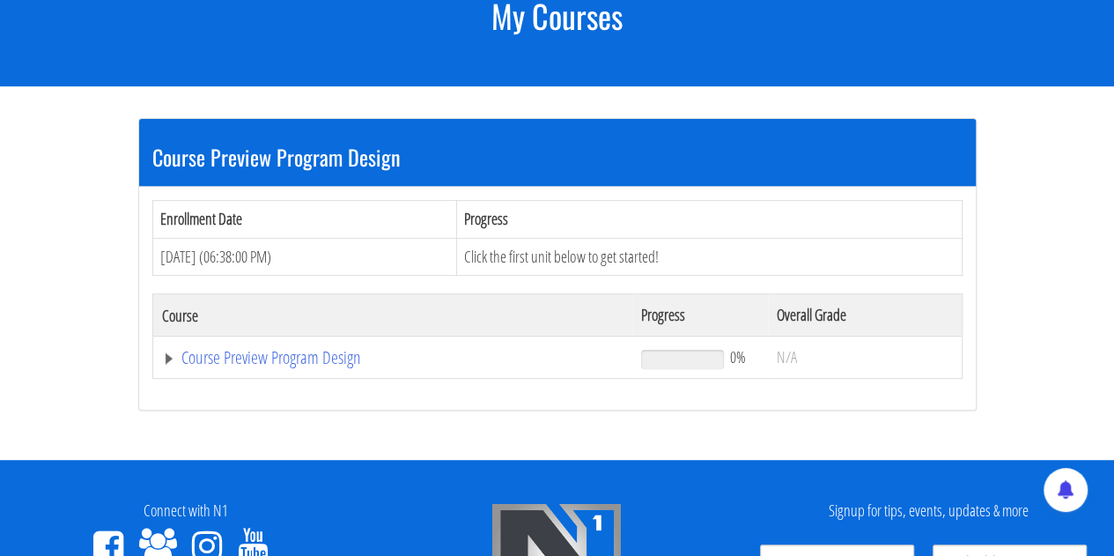
scroll to position [264, 0]
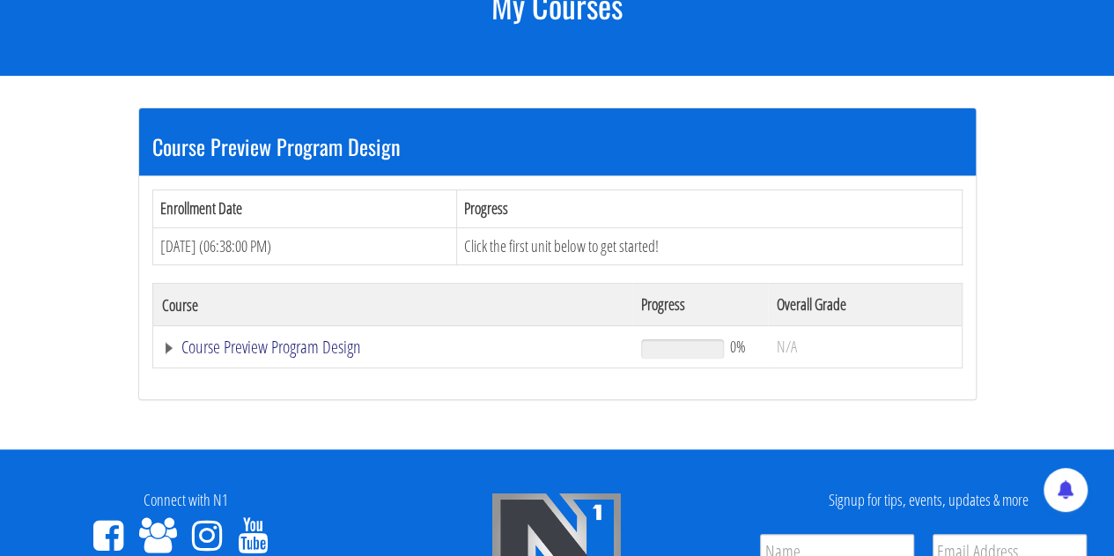
drag, startPoint x: 336, startPoint y: 346, endPoint x: 335, endPoint y: 337, distance: 9.0
click at [336, 346] on link "Course Preview Program Design" at bounding box center [392, 347] width 461 height 18
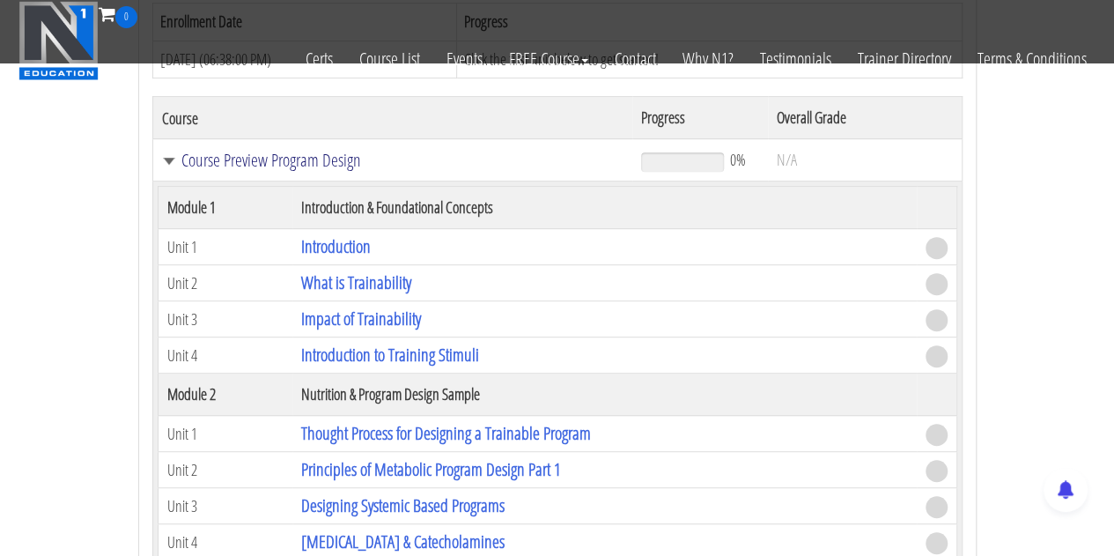
scroll to position [440, 0]
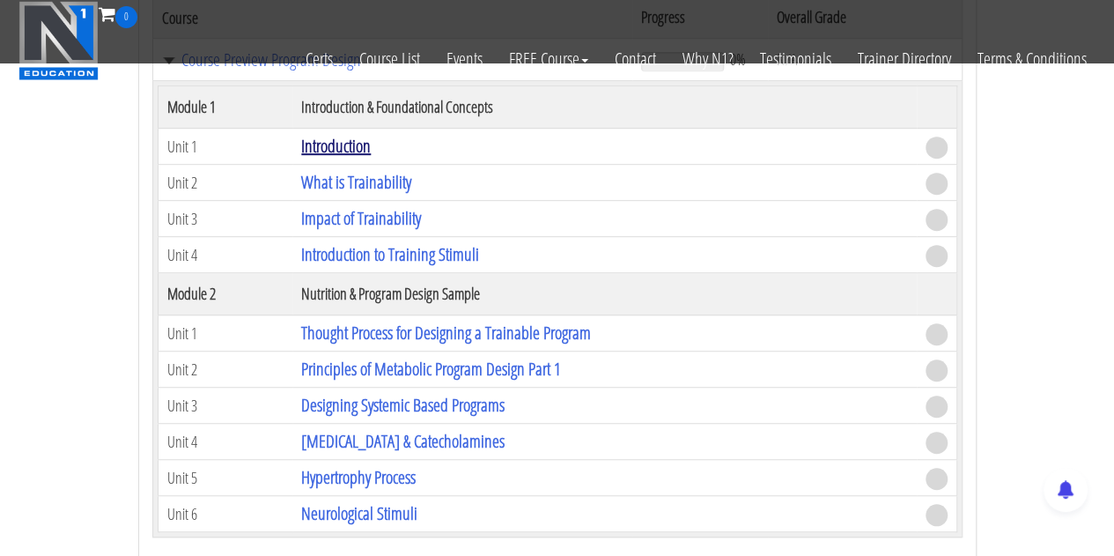
click at [321, 149] on link "Introduction" at bounding box center [336, 146] width 70 height 24
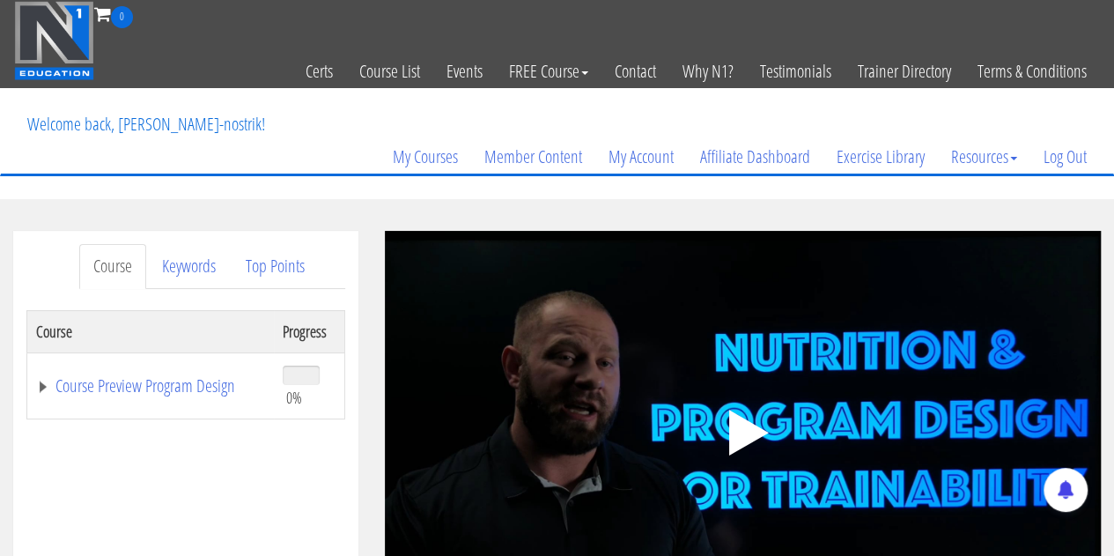
click at [725, 445] on icon ".fp-color-play{opacity:0.65;}.controlbutton{fill:#fff;}" at bounding box center [742, 432] width 111 height 111
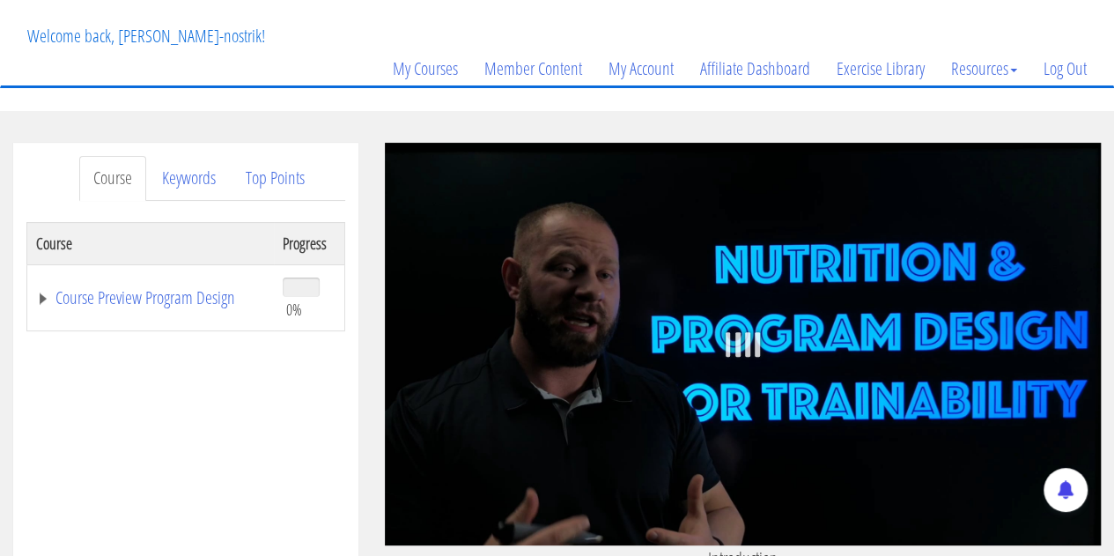
scroll to position [264, 0]
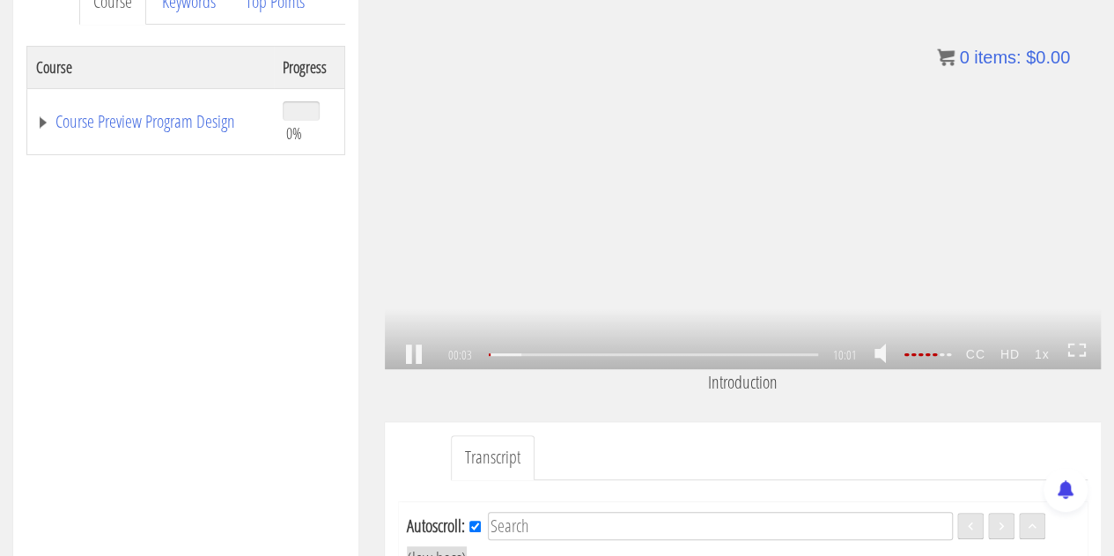
click at [1080, 358] on link at bounding box center [1076, 355] width 19 height 26
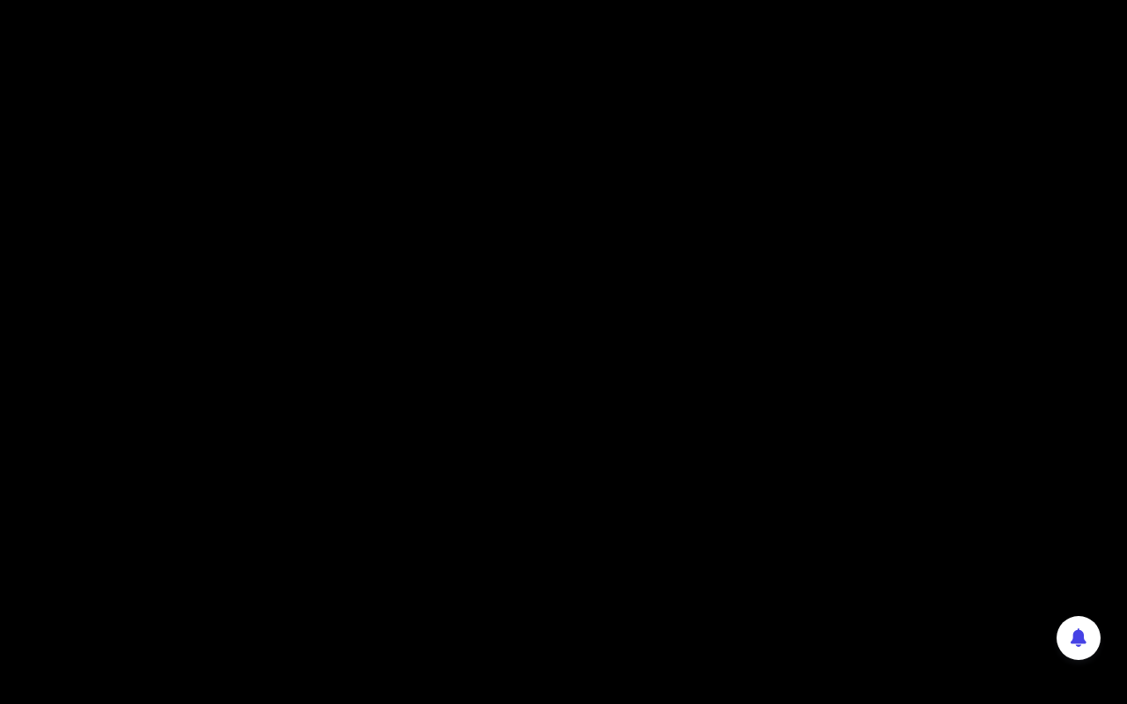
click at [865, 555] on div ".a{fill:#000;opacity:0.65;}.b{fill:#fff;opacity:1.0;} .fp-color-play{opacity:0.…" at bounding box center [563, 352] width 1127 height 704
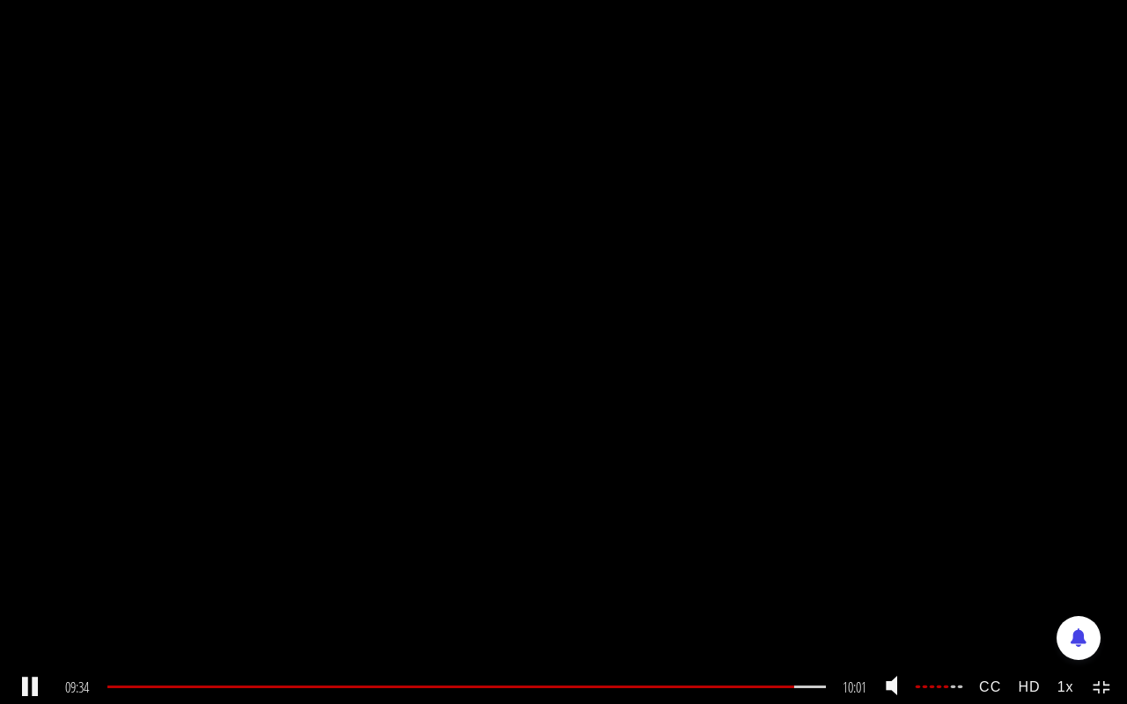
click at [1057, 555] on strong "1x" at bounding box center [1065, 687] width 33 height 33
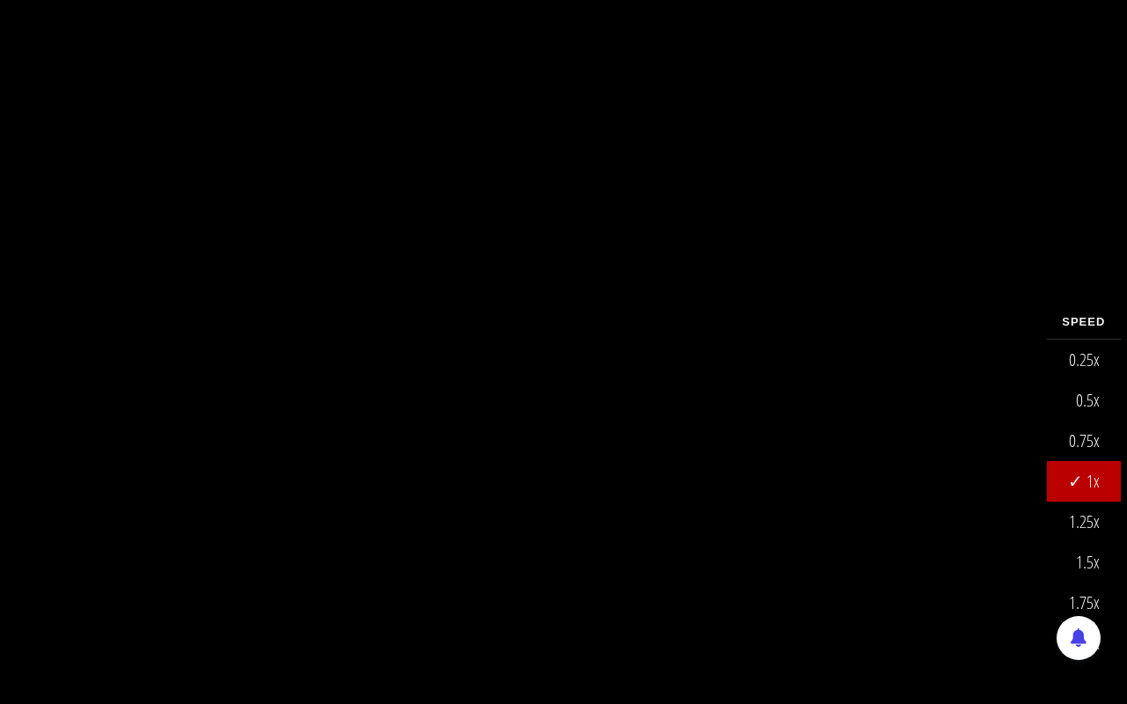
click at [1089, 528] on link "1.25x" at bounding box center [1084, 522] width 74 height 41
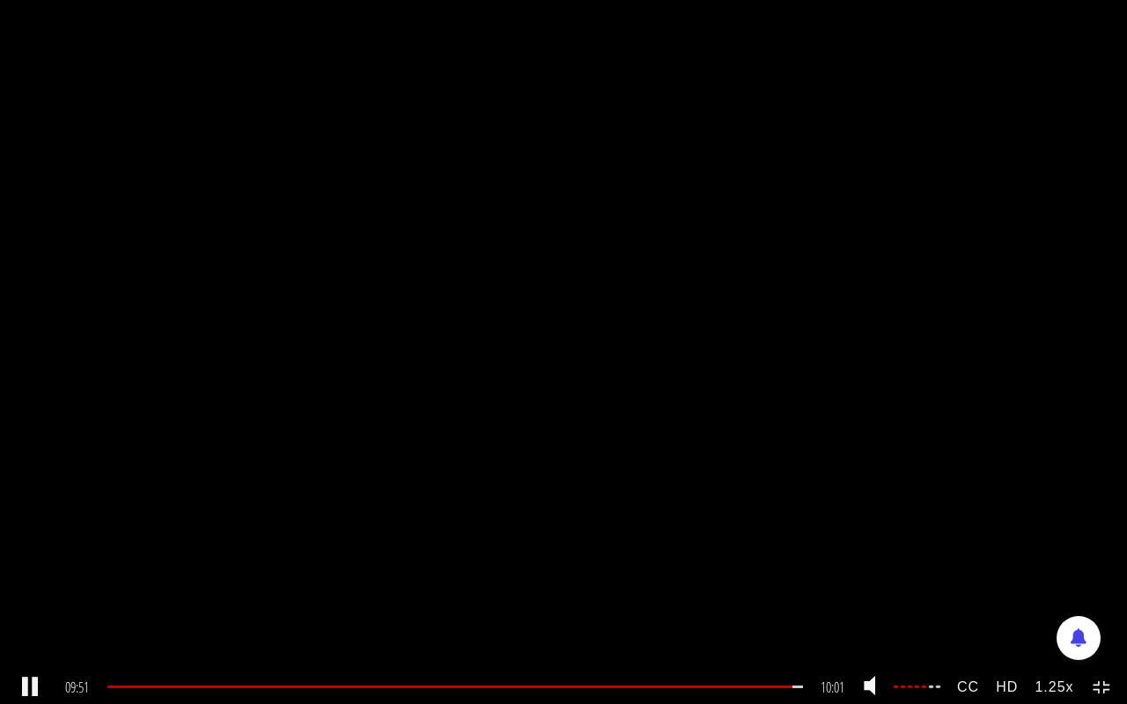
click at [1105, 555] on icon at bounding box center [1107, 692] width 6 height 4
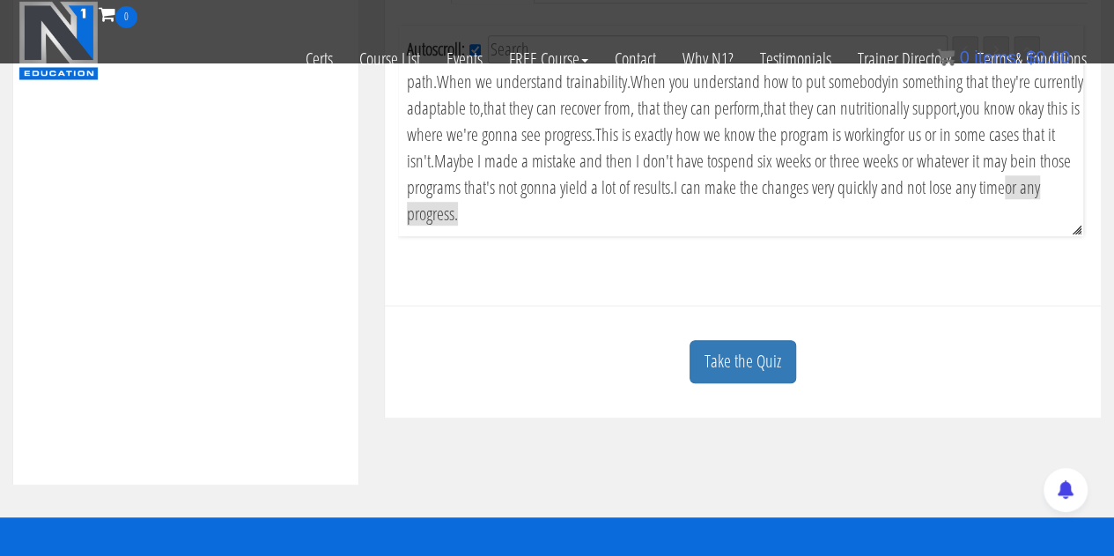
scroll to position [528, 0]
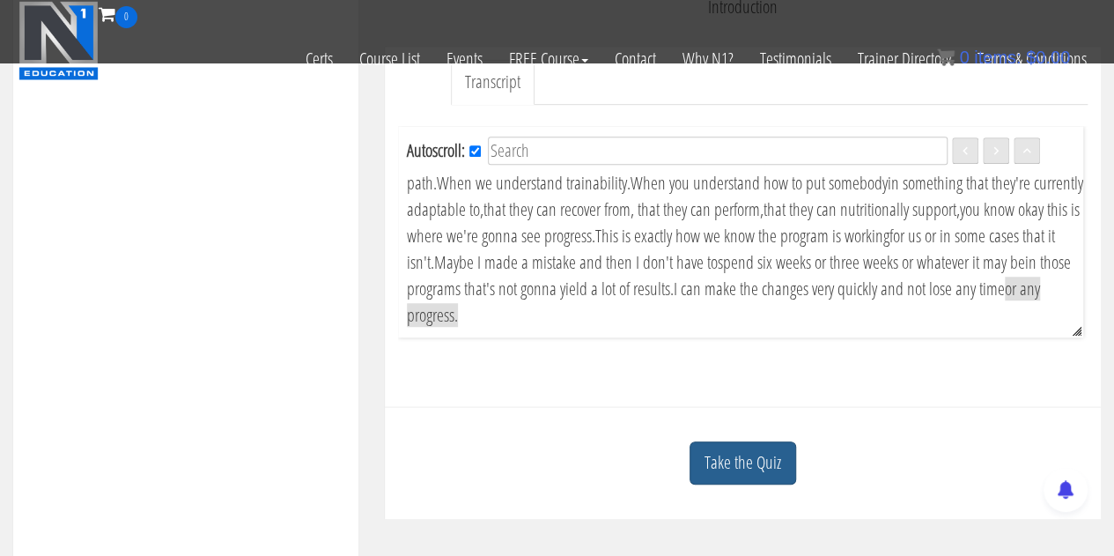
click at [724, 483] on link "Take the Quiz" at bounding box center [742, 462] width 107 height 43
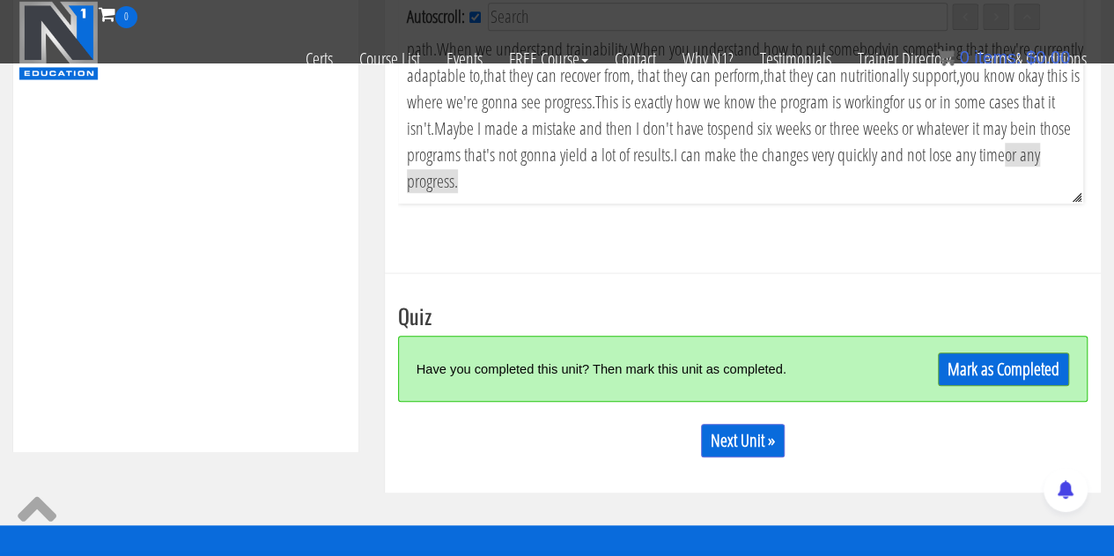
scroll to position [792, 0]
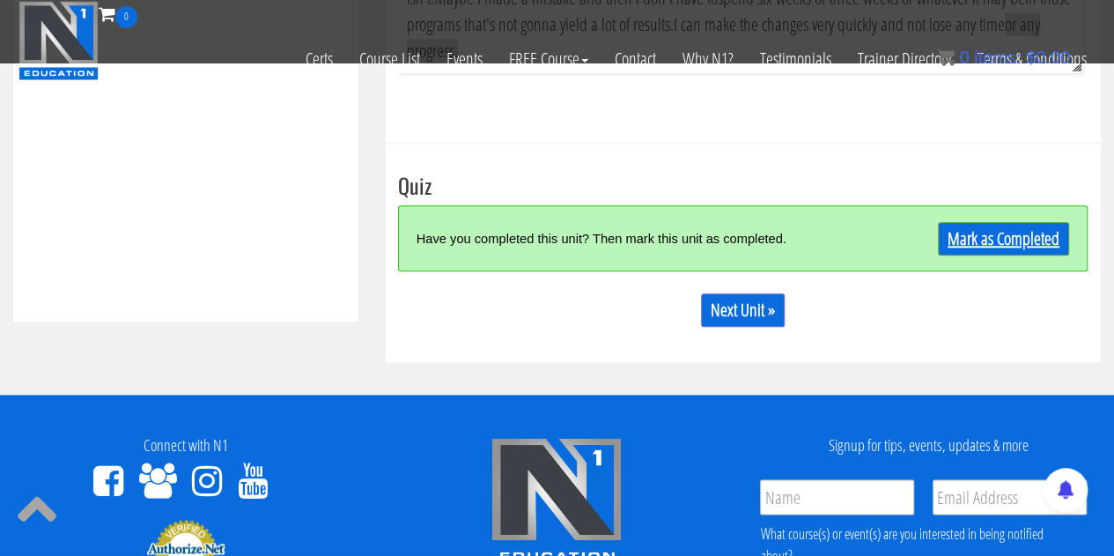
click at [1013, 251] on link "Mark as Completed" at bounding box center [1003, 238] width 131 height 33
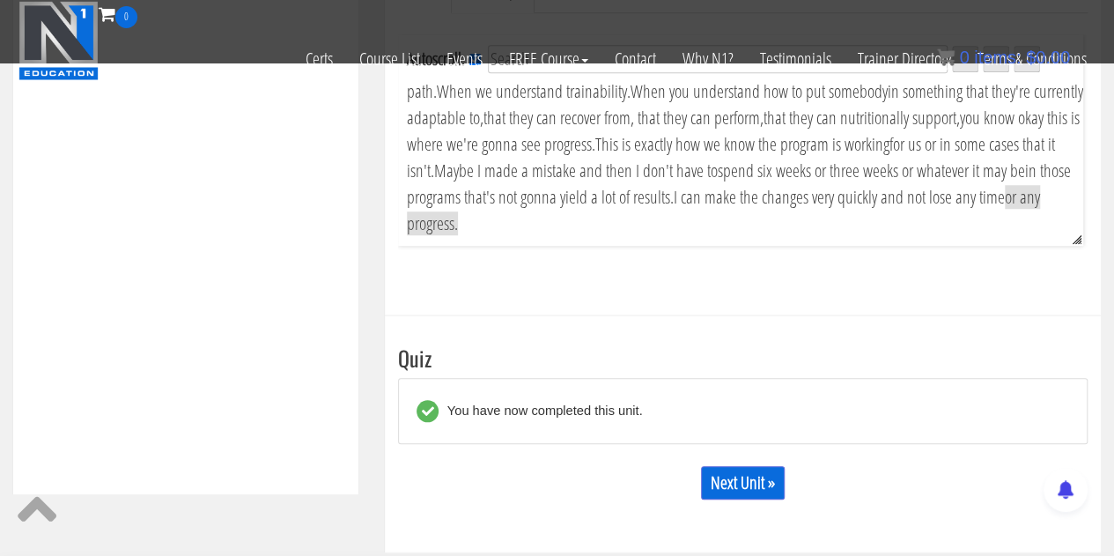
scroll to position [616, 0]
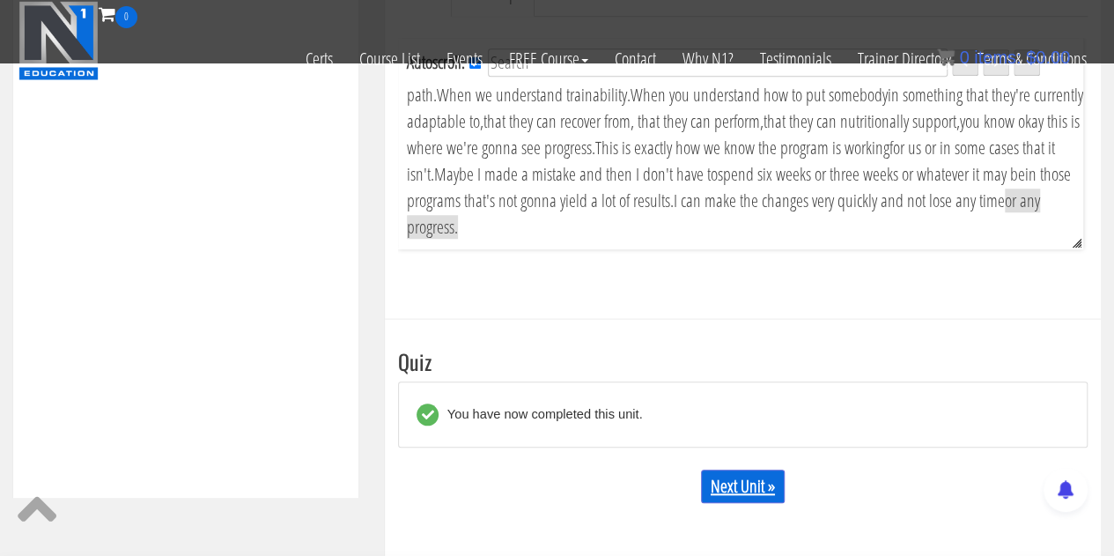
click at [741, 490] on link "Next Unit »" at bounding box center [743, 485] width 84 height 33
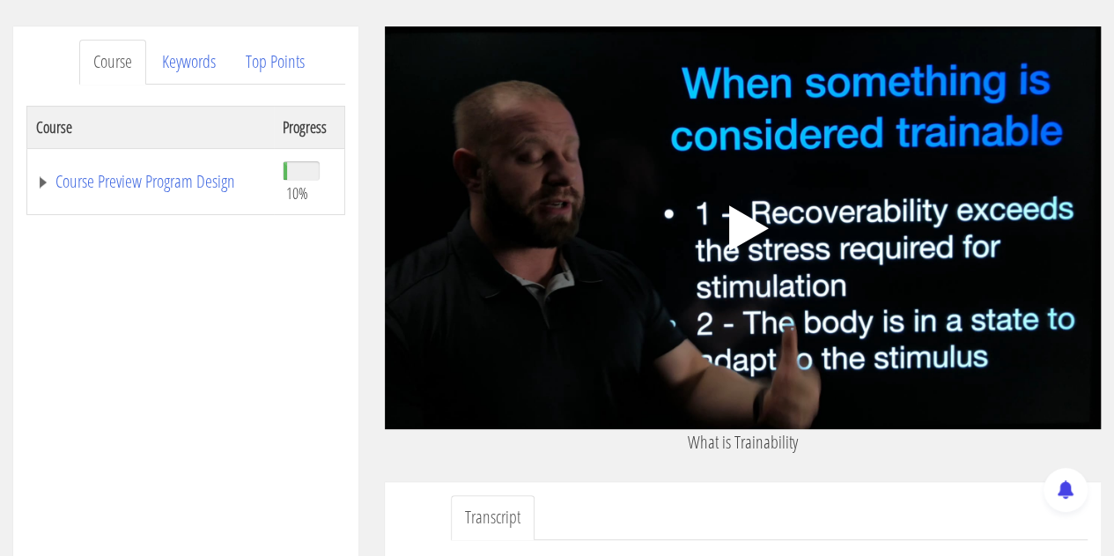
scroll to position [176, 0]
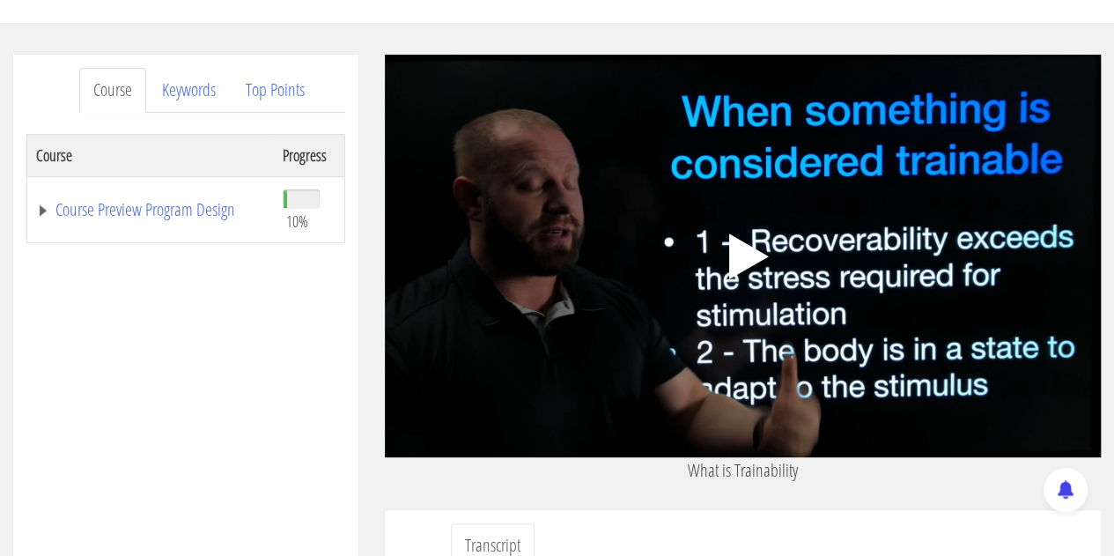
click at [749, 240] on icon ".fp-color-play{opacity:0.65;}.controlbutton{fill:#fff;}" at bounding box center [742, 256] width 111 height 111
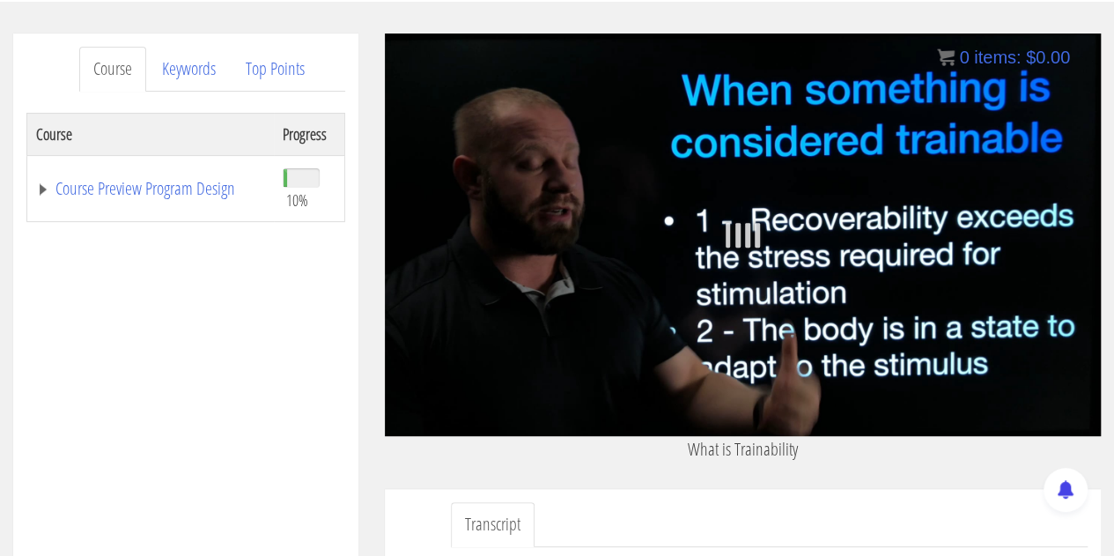
scroll to position [201, 0]
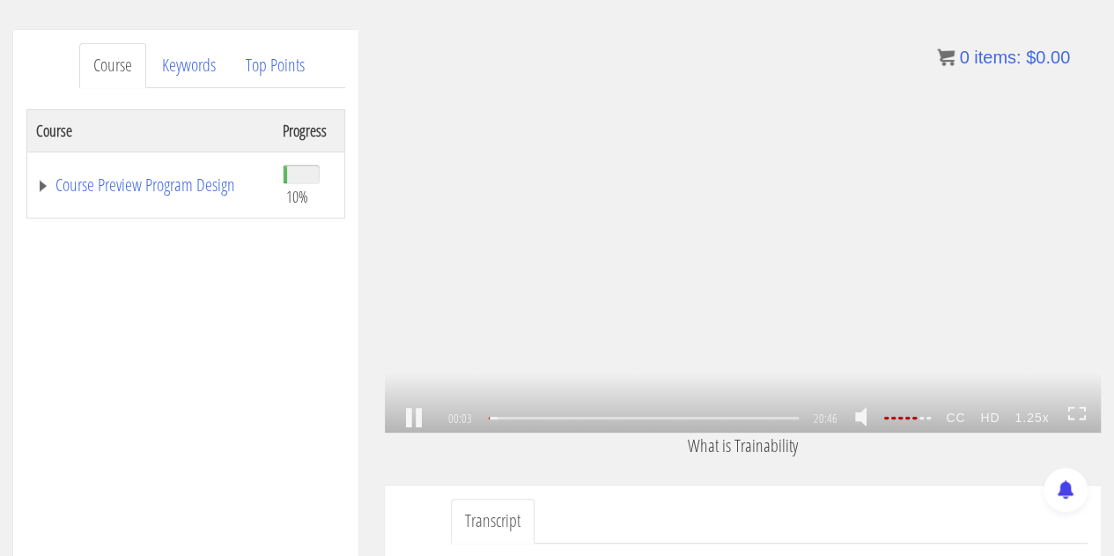
click at [1086, 418] on icon at bounding box center [1076, 413] width 19 height 15
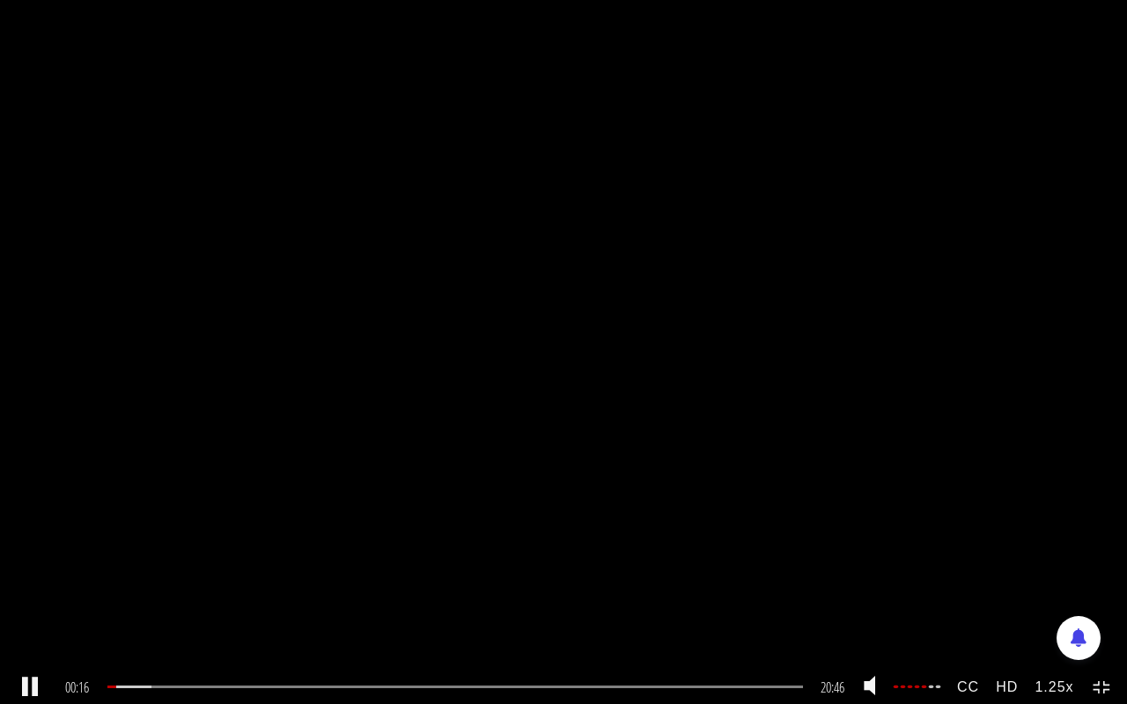
click at [1072, 555] on strong "1.25x" at bounding box center [1054, 687] width 55 height 33
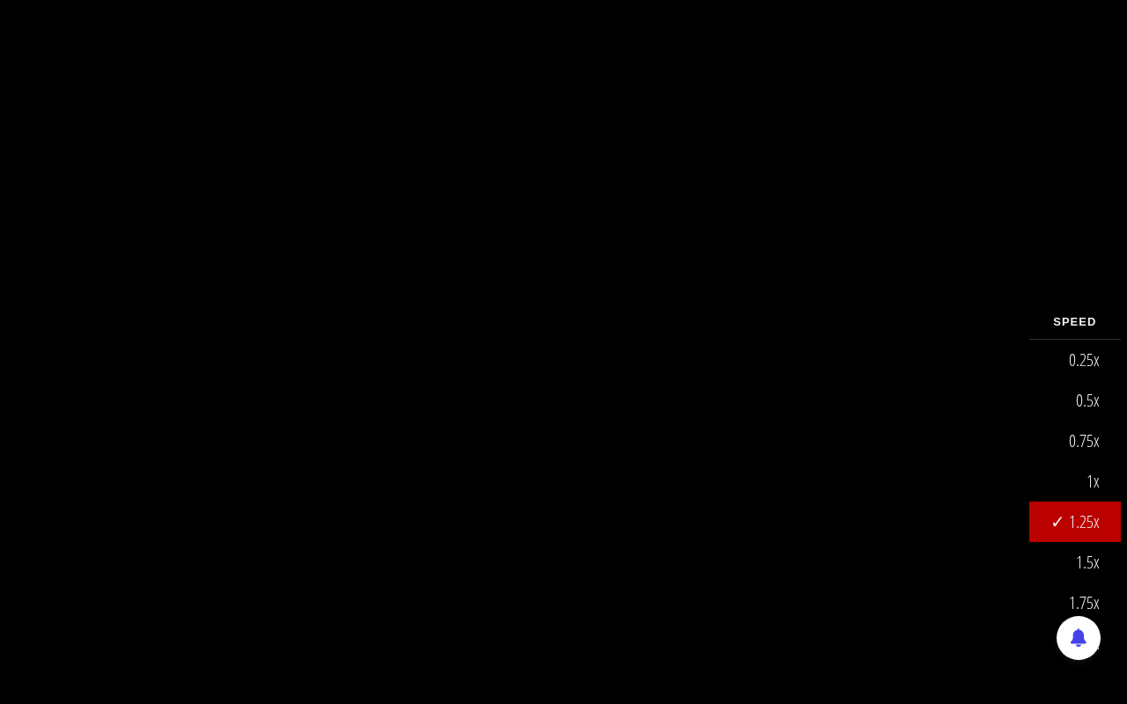
click at [1092, 481] on link "1x" at bounding box center [1075, 481] width 92 height 41
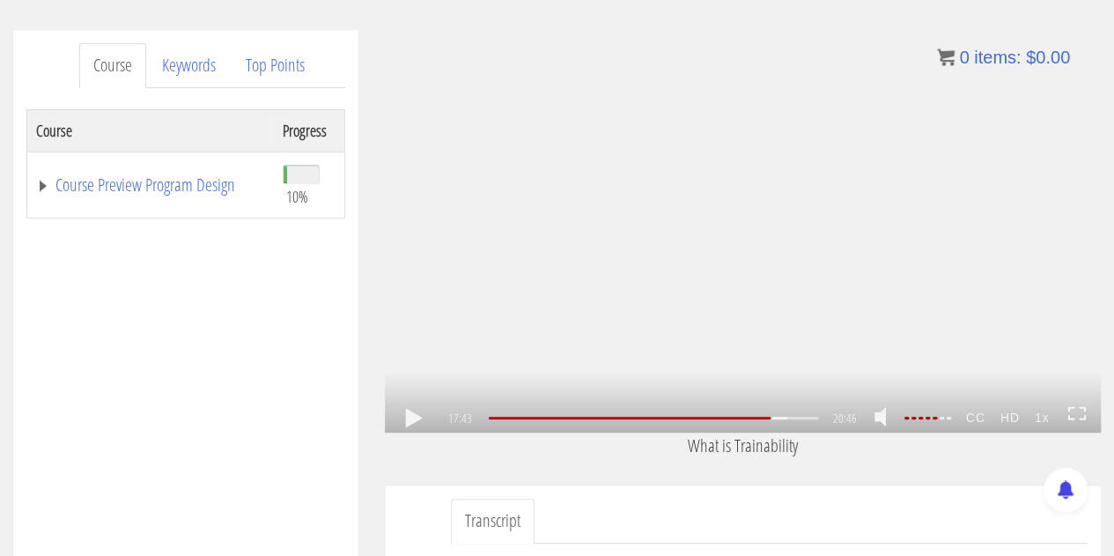
click at [606, 214] on div "1x .a{fill:#000;opacity:0.65;}.b{fill:#fff;opacity:1.0;} .fp-color-play{opacity…" at bounding box center [743, 231] width 716 height 402
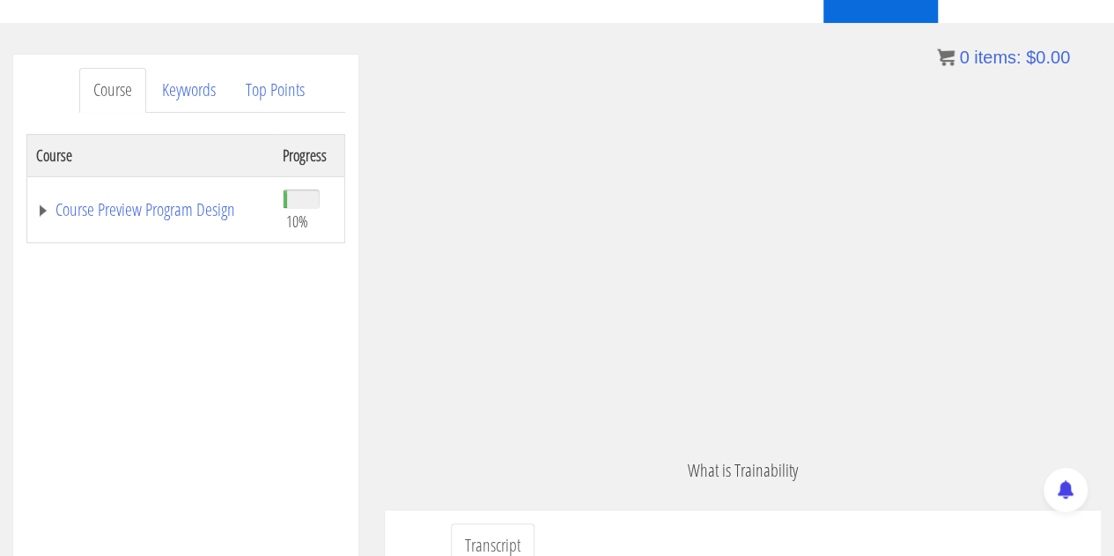
scroll to position [4345, 0]
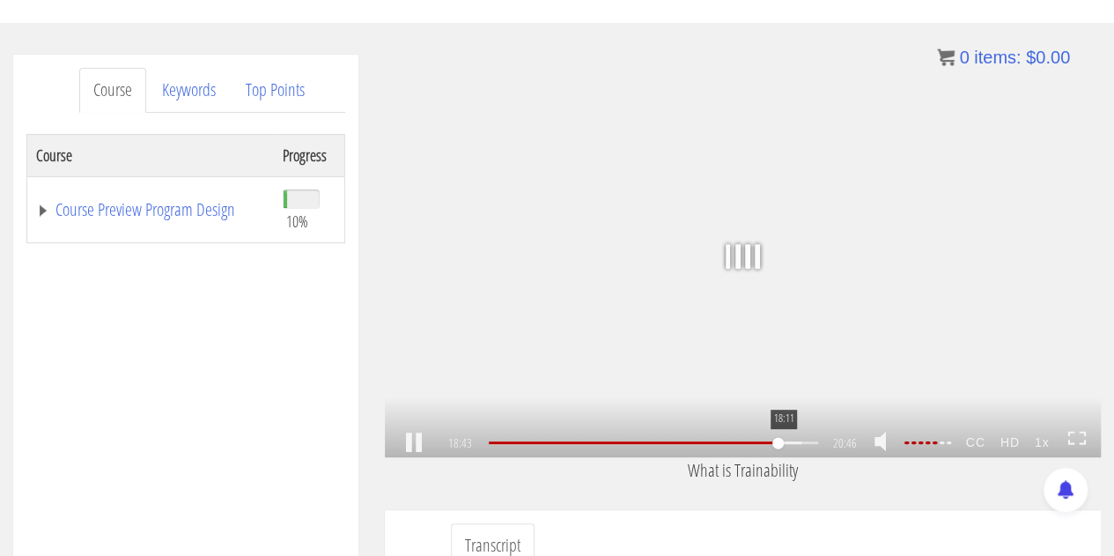
click at [778, 443] on div at bounding box center [633, 442] width 289 height 3
click at [1069, 440] on icon at bounding box center [1076, 438] width 19 height 15
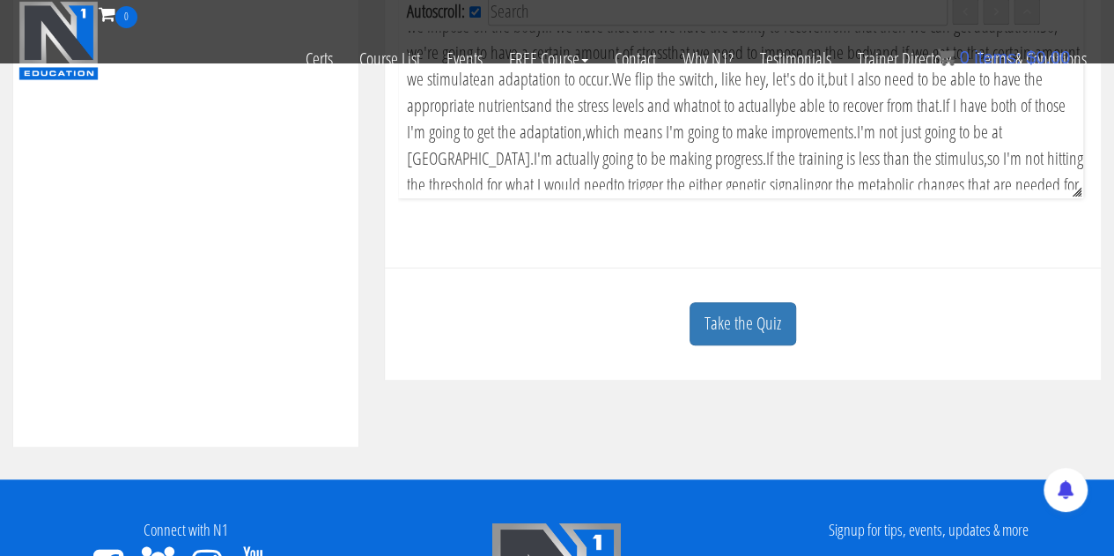
scroll to position [704, 0]
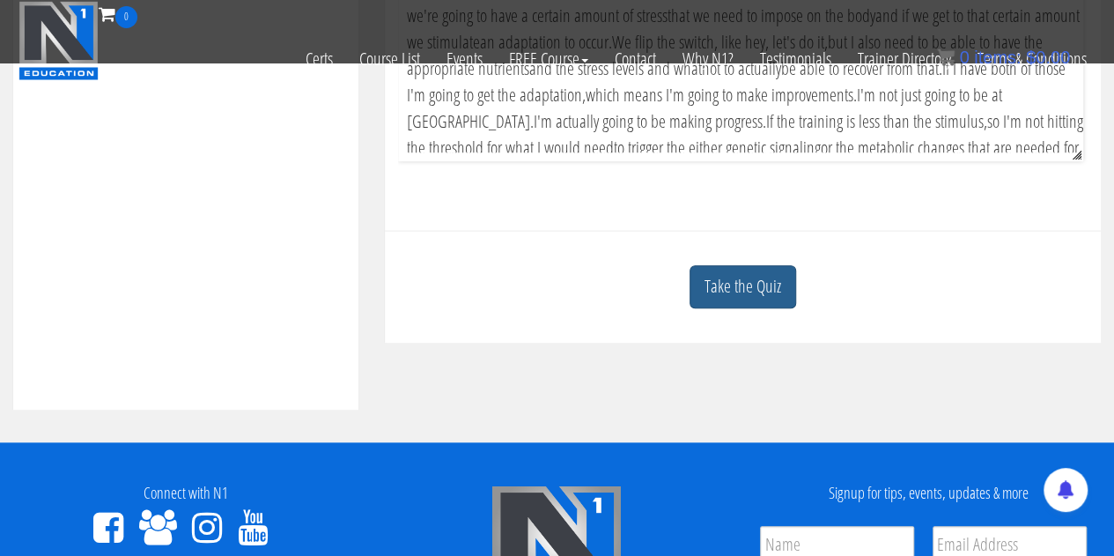
click at [759, 300] on link "Take the Quiz" at bounding box center [742, 286] width 107 height 43
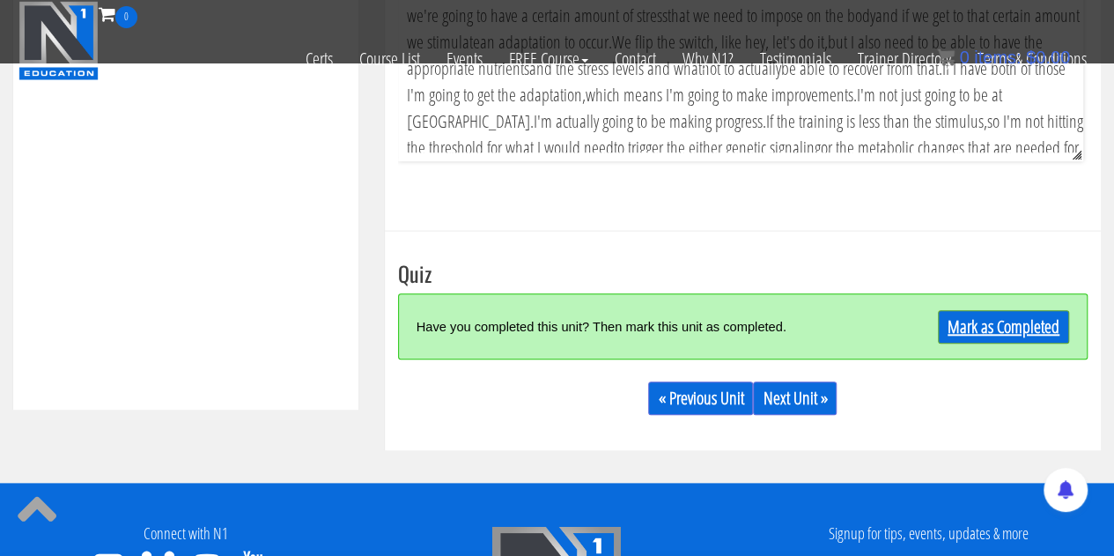
click at [976, 328] on link "Mark as Completed" at bounding box center [1003, 326] width 131 height 33
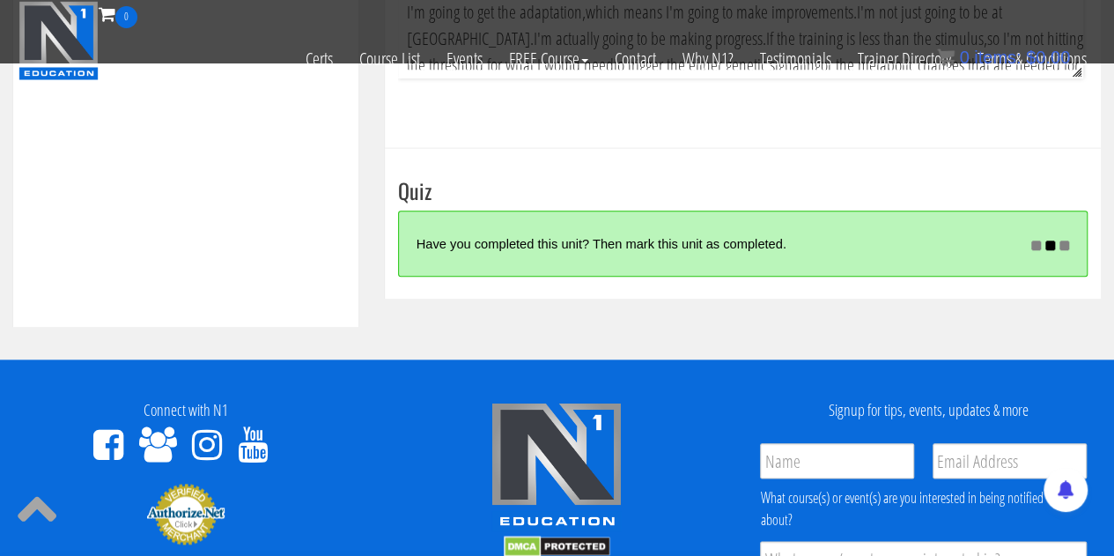
scroll to position [881, 0]
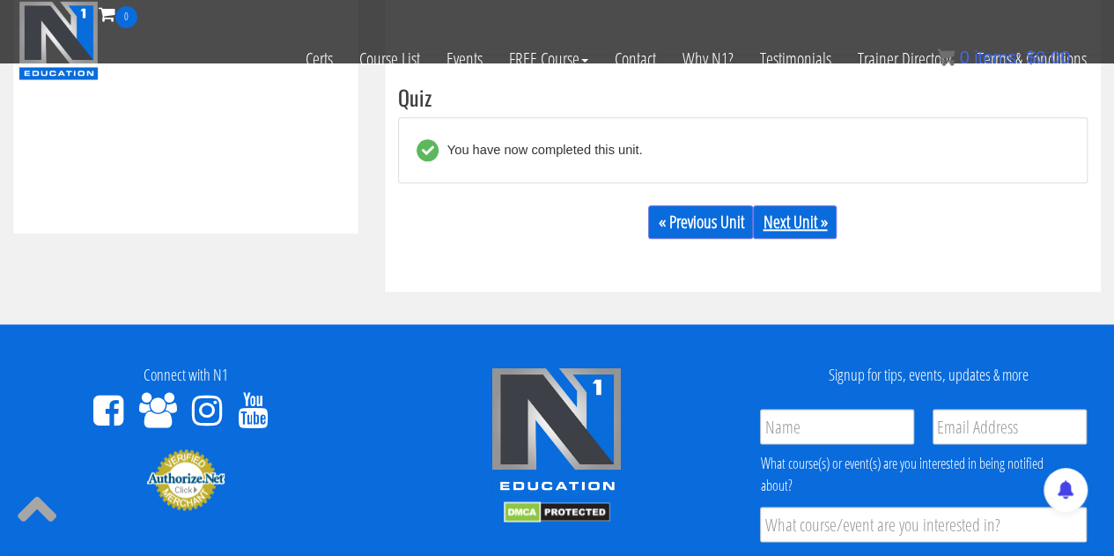
click at [777, 228] on link "Next Unit »" at bounding box center [795, 221] width 84 height 33
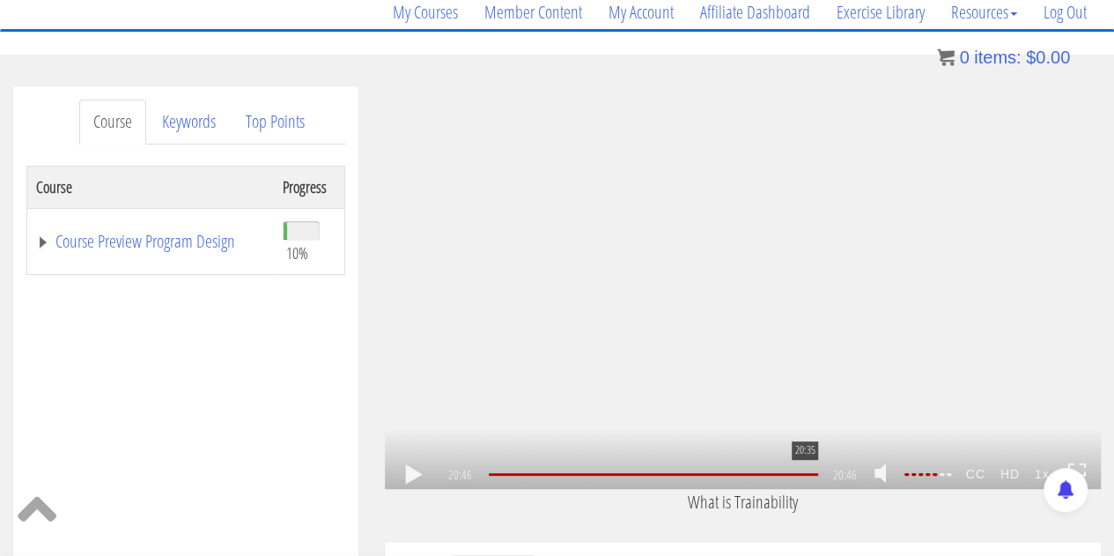
scroll to position [4, 0]
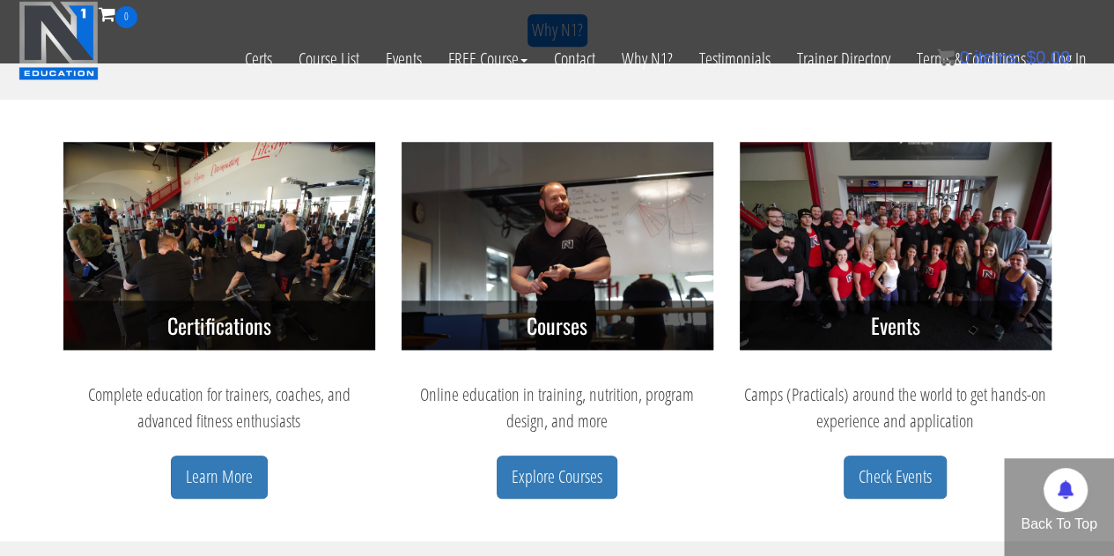
scroll to position [1057, 0]
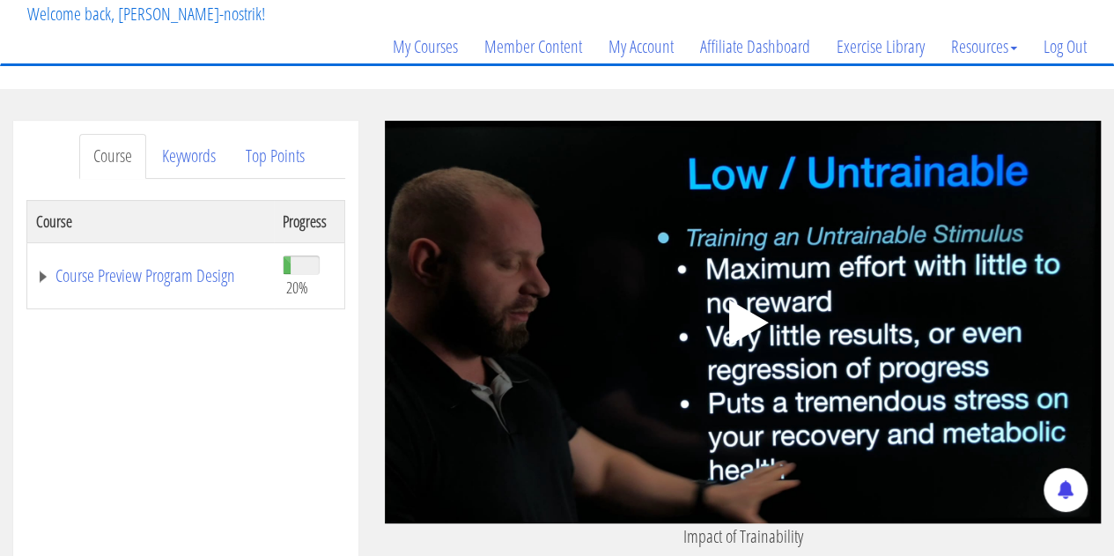
scroll to position [264, 0]
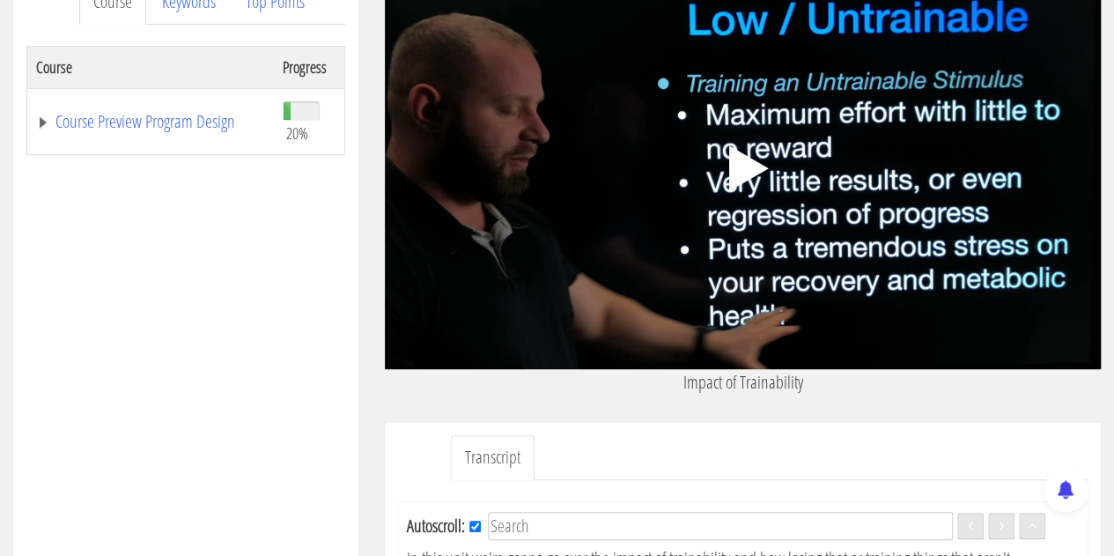
click at [749, 169] on polygon at bounding box center [749, 168] width 40 height 46
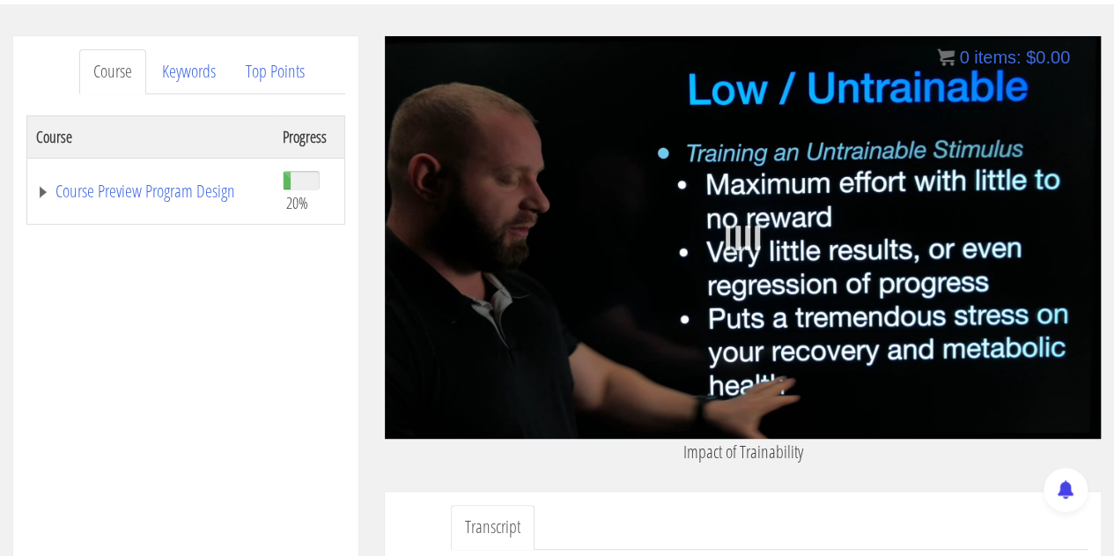
scroll to position [201, 0]
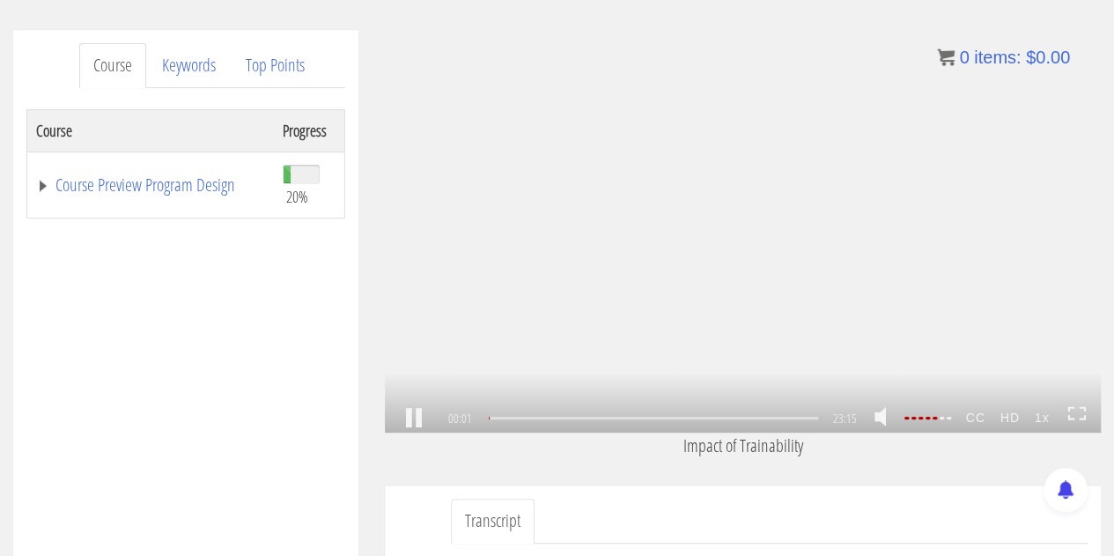
click at [951, 419] on div at bounding box center [926, 418] width 49 height 3
click at [951, 418] on em at bounding box center [949, 418] width 4 height 4
click at [1082, 410] on icon at bounding box center [1076, 413] width 19 height 15
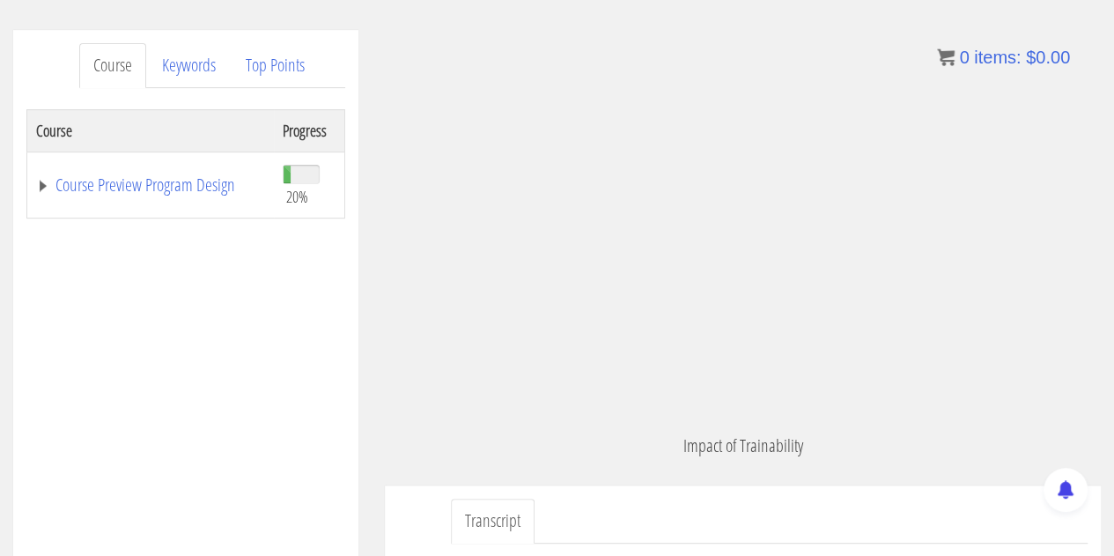
scroll to position [888, 0]
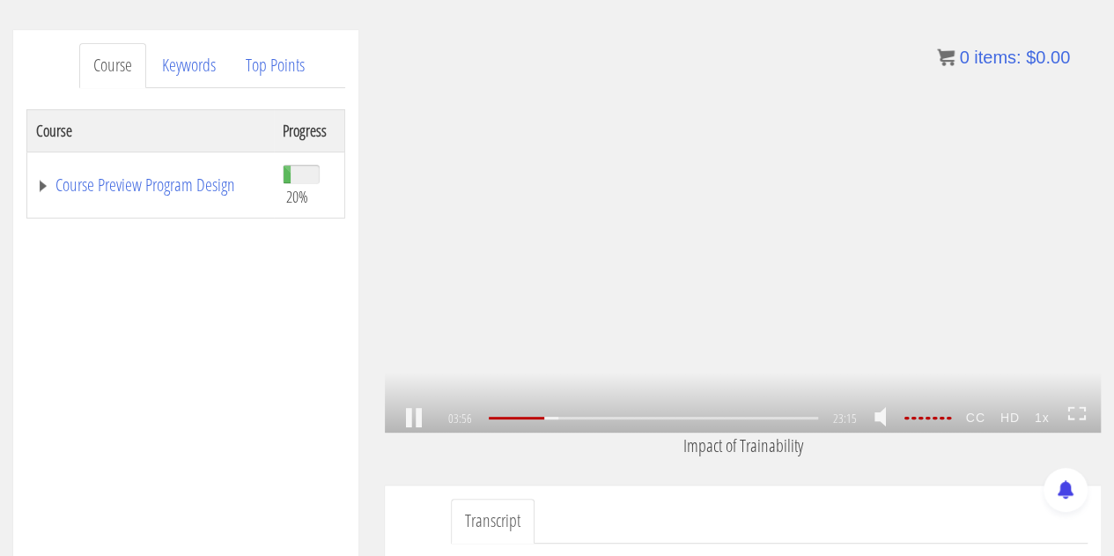
click at [755, 172] on div ".a{fill:#000;opacity:0.65;}.b{fill:#fff;opacity:1.0;} .fp-color-play{opacity:0.…" at bounding box center [743, 231] width 716 height 402
click at [589, 191] on div ".a{fill:#000;opacity:0.65;}.b{fill:#fff;opacity:1.0;} .fp-color-play{opacity:0.…" at bounding box center [743, 231] width 716 height 402
click at [1081, 415] on icon at bounding box center [1076, 413] width 19 height 15
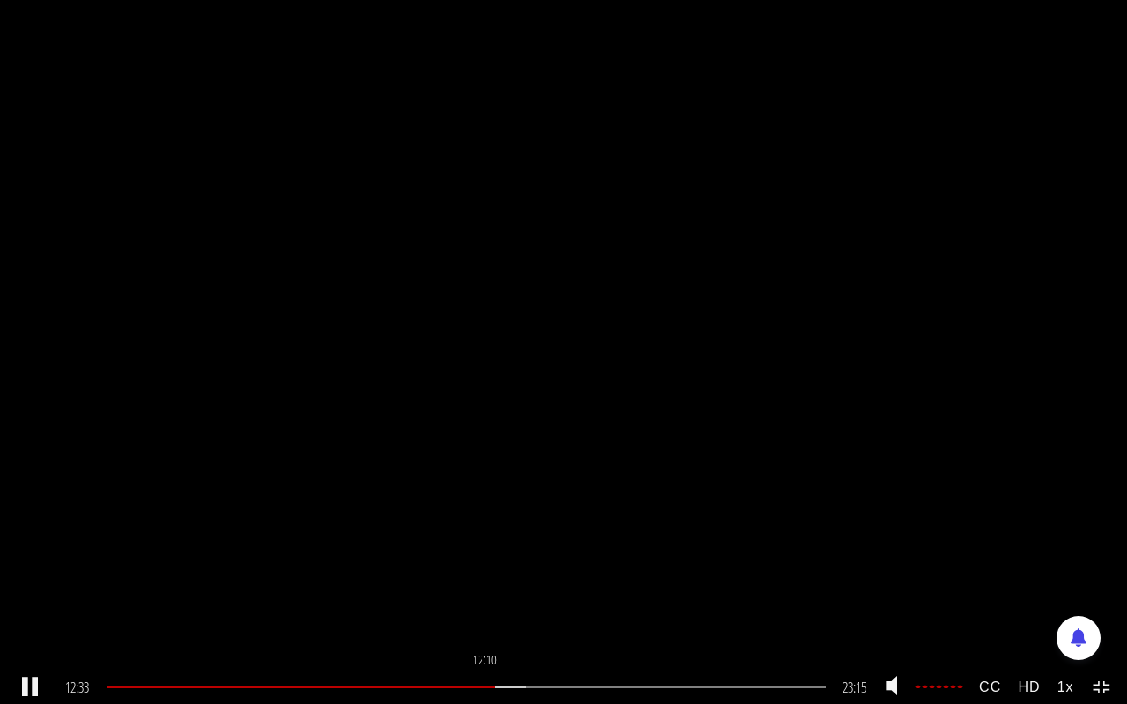
click at [486, 555] on div at bounding box center [300, 687] width 387 height 3
click at [525, 555] on div at bounding box center [320, 687] width 426 height 3
click at [512, 555] on div "13:01" at bounding box center [466, 687] width 718 height 3
click at [497, 555] on div "12:31" at bounding box center [466, 687] width 718 height 3
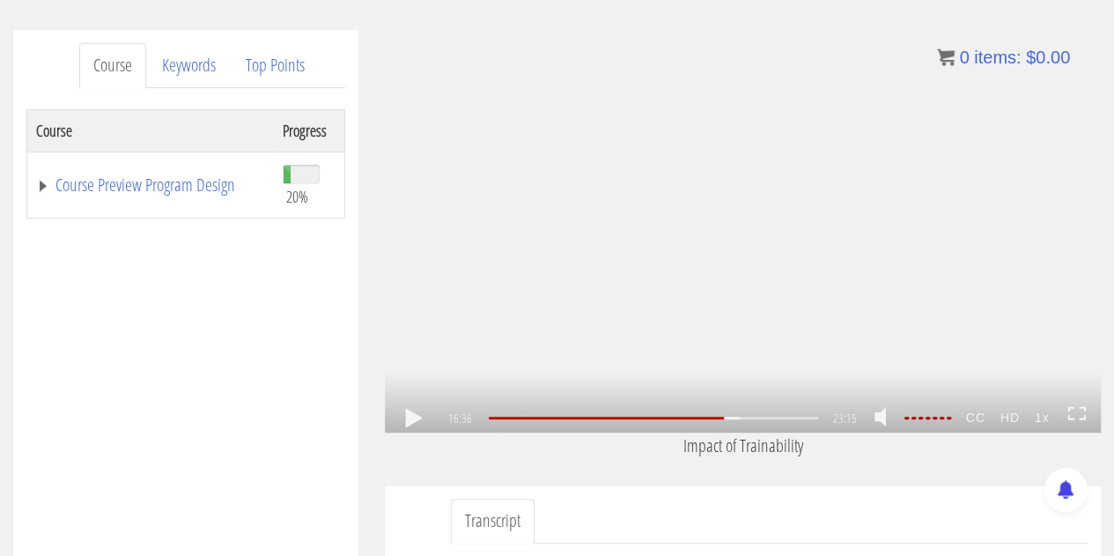
click at [660, 227] on div ".a{fill:#000;opacity:0.65;}.b{fill:#fff;opacity:1.0;} .fp-color-play{opacity:0.…" at bounding box center [743, 231] width 716 height 402
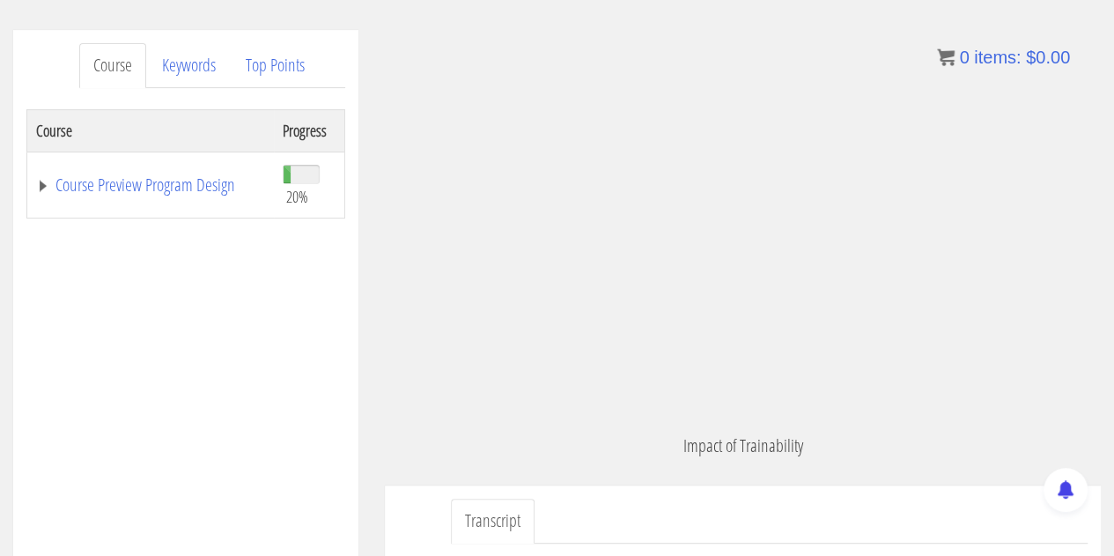
scroll to position [4750, 0]
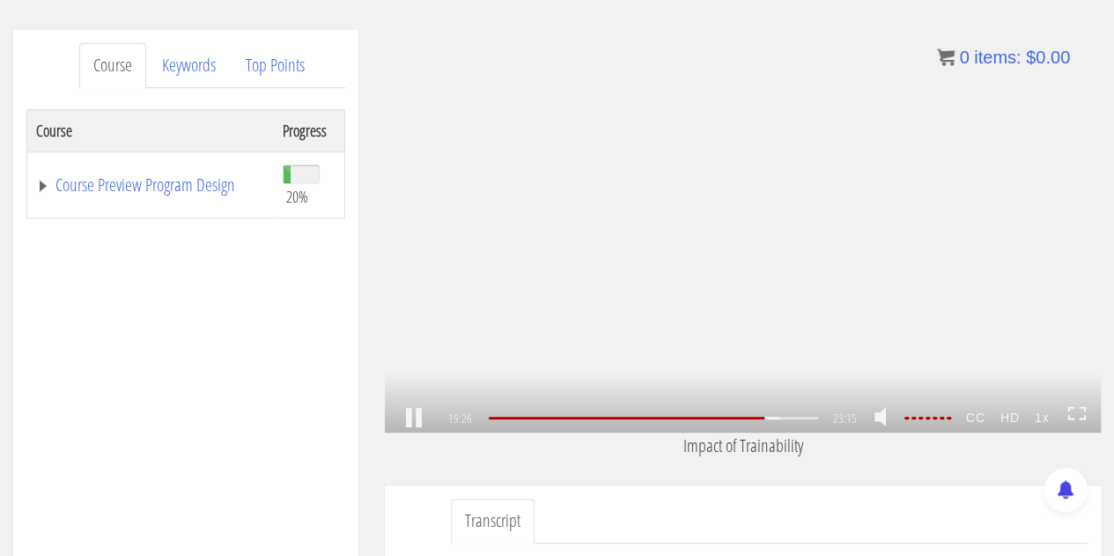
click at [1083, 415] on icon at bounding box center [1076, 413] width 19 height 15
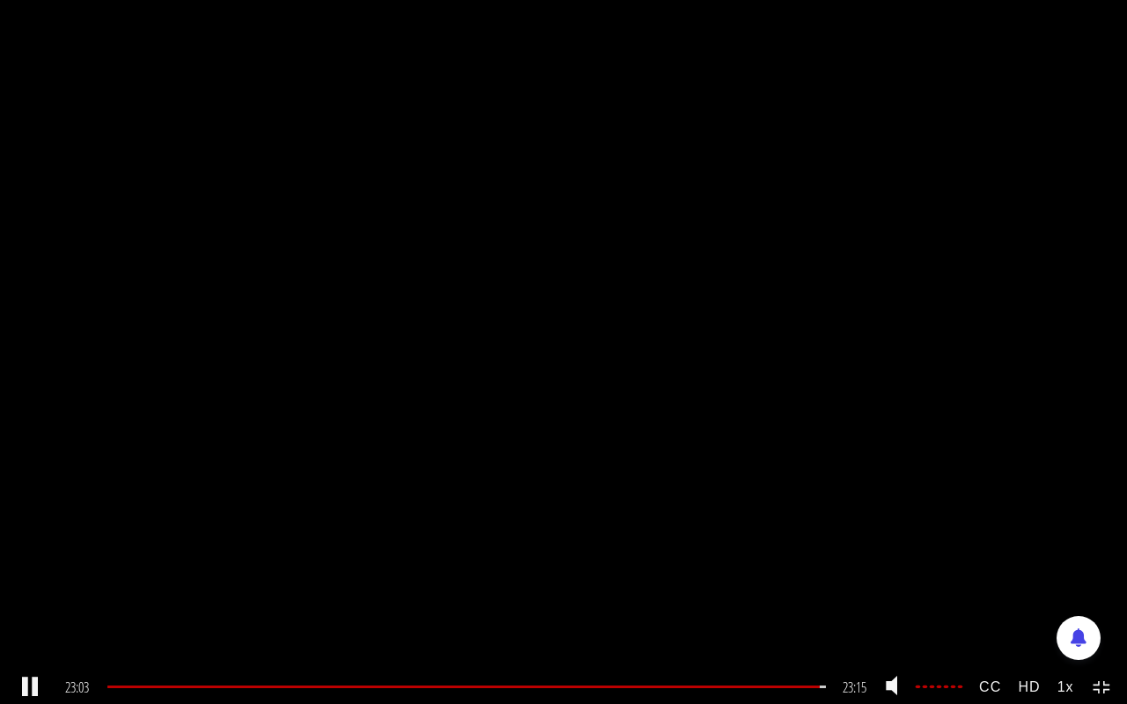
click at [1106, 555] on icon at bounding box center [1102, 688] width 19 height 15
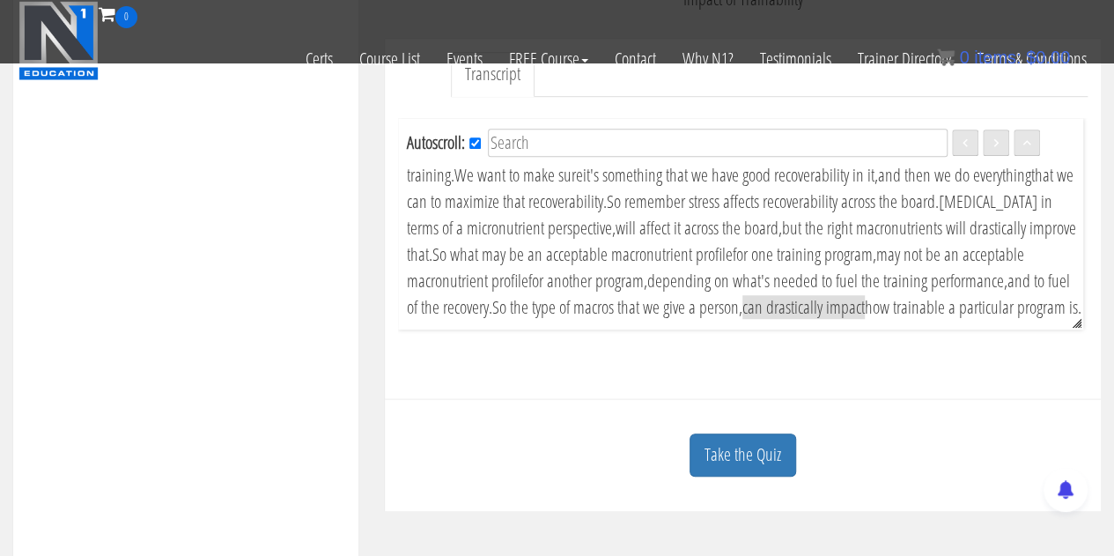
scroll to position [553, 0]
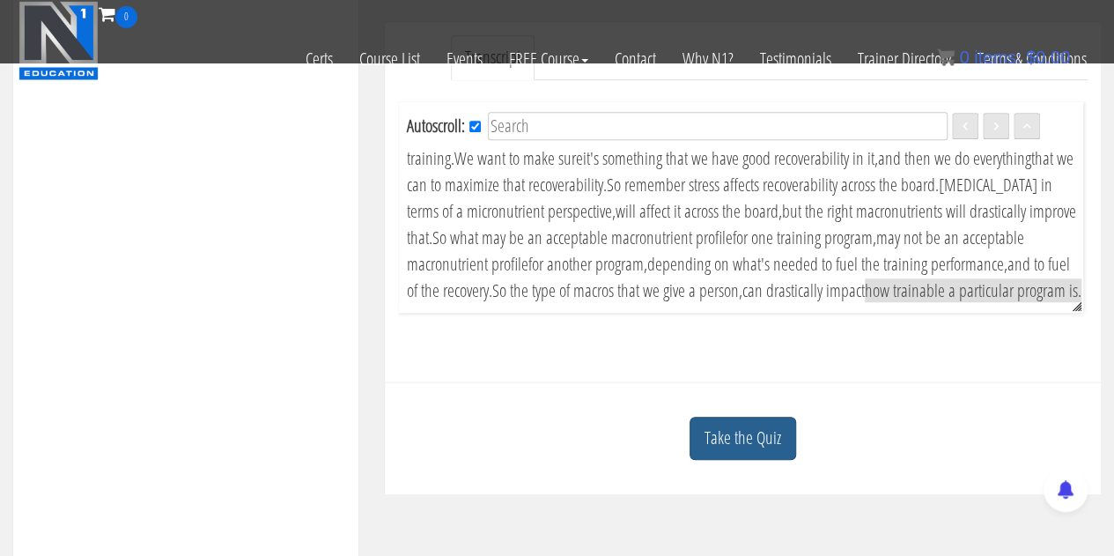
click at [764, 445] on link "Take the Quiz" at bounding box center [742, 438] width 107 height 43
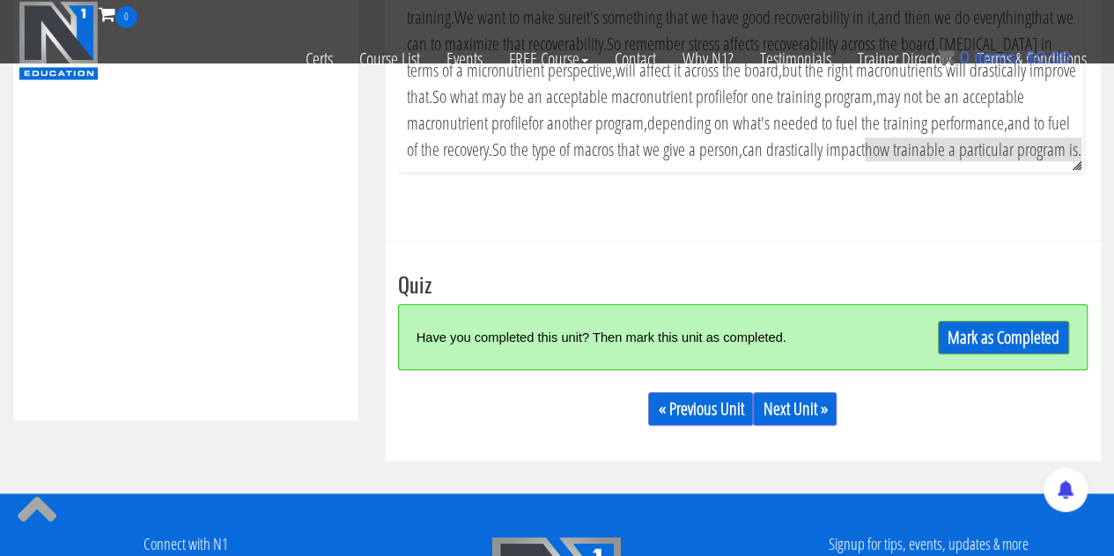
scroll to position [729, 0]
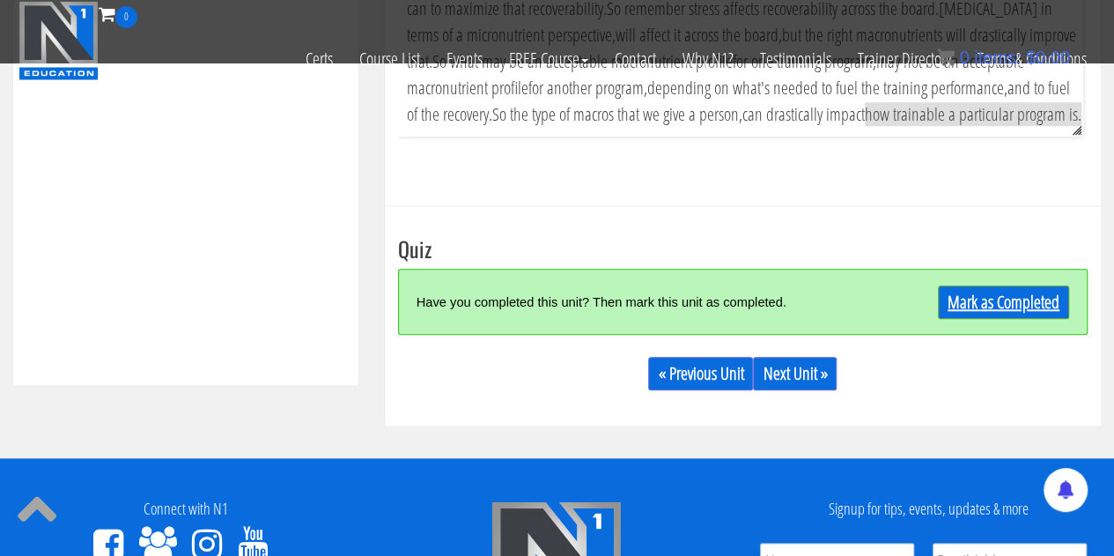
click at [1021, 319] on link "Mark as Completed" at bounding box center [1003, 301] width 131 height 33
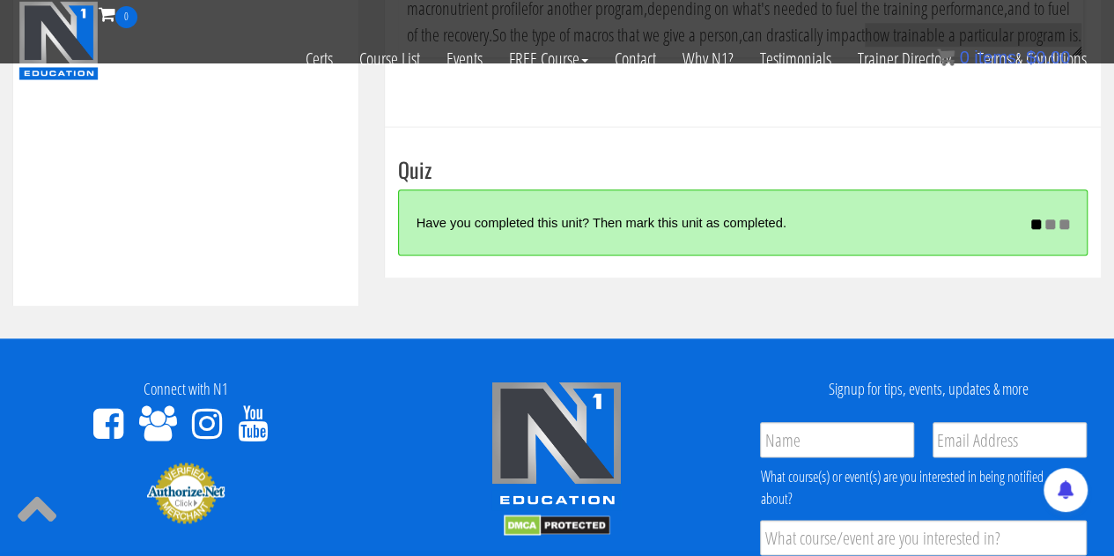
scroll to position [905, 0]
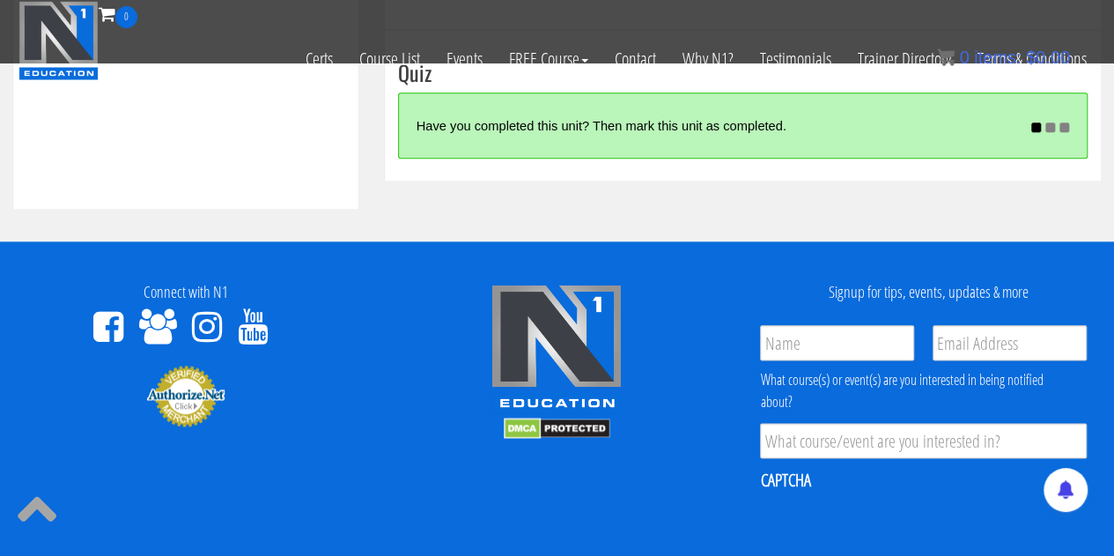
click at [719, 242] on footer "Connect with N1 Signup for tips, events, updates & more Name * Email * Product …" at bounding box center [557, 519] width 1114 height 557
drag, startPoint x: 719, startPoint y: 242, endPoint x: 678, endPoint y: 224, distance: 44.5
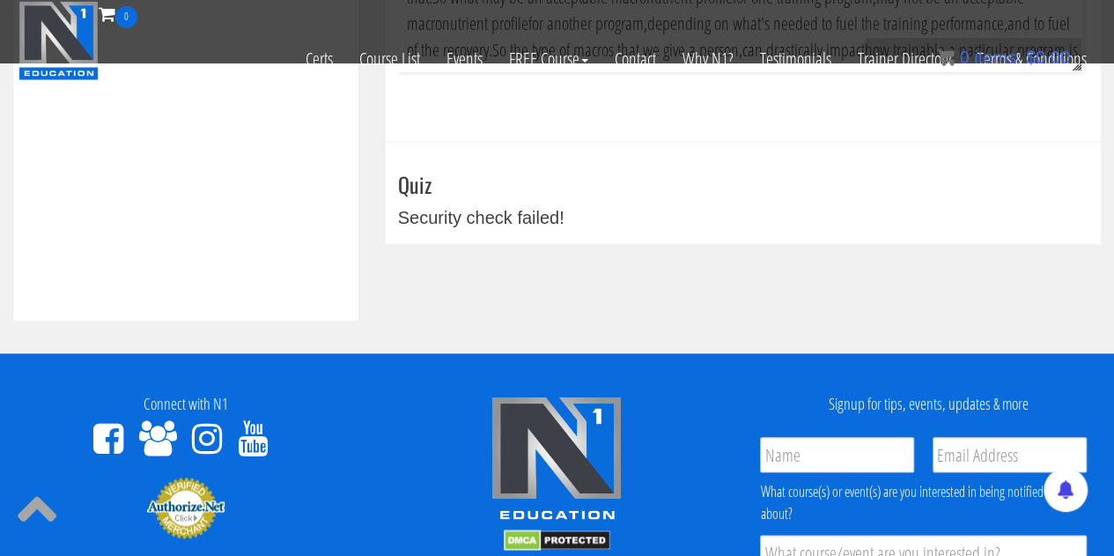
click at [609, 243] on div "Take the Quiz Quiz Security check failed! « Previous Unit Next Unit » Notes Cre…" at bounding box center [743, 193] width 716 height 102
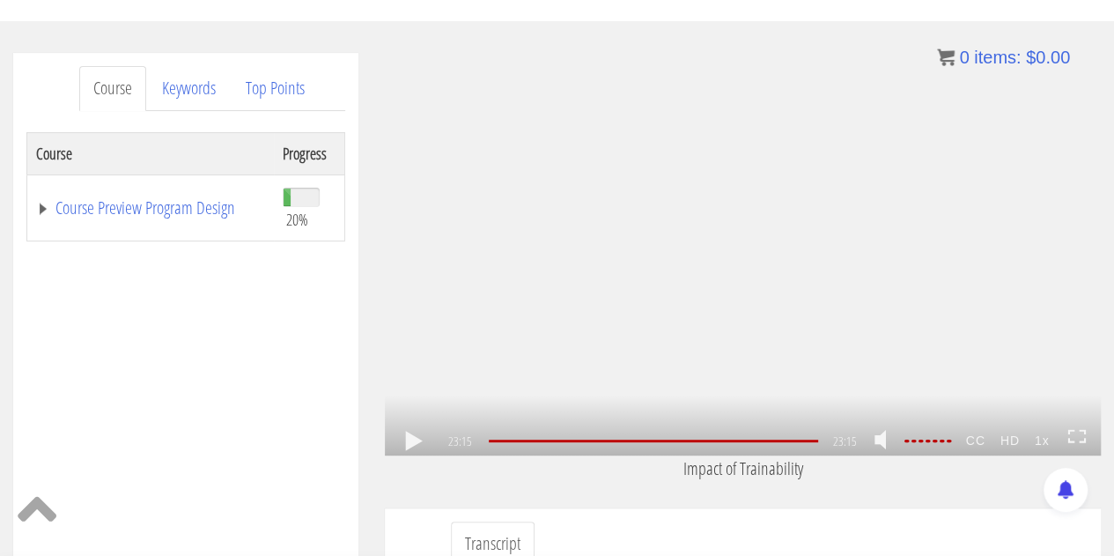
scroll to position [270, 0]
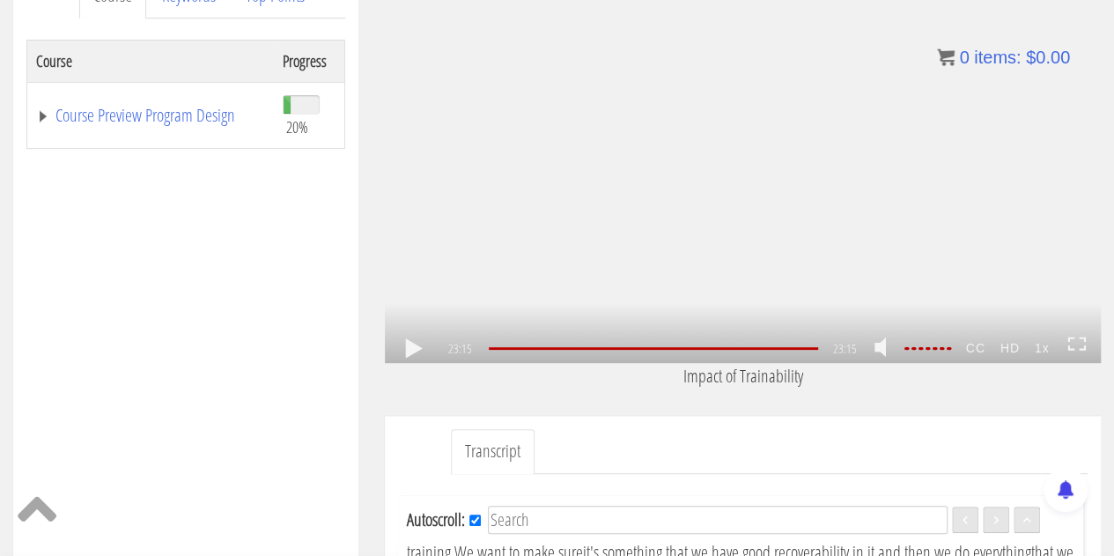
click at [410, 349] on link at bounding box center [414, 349] width 30 height 0
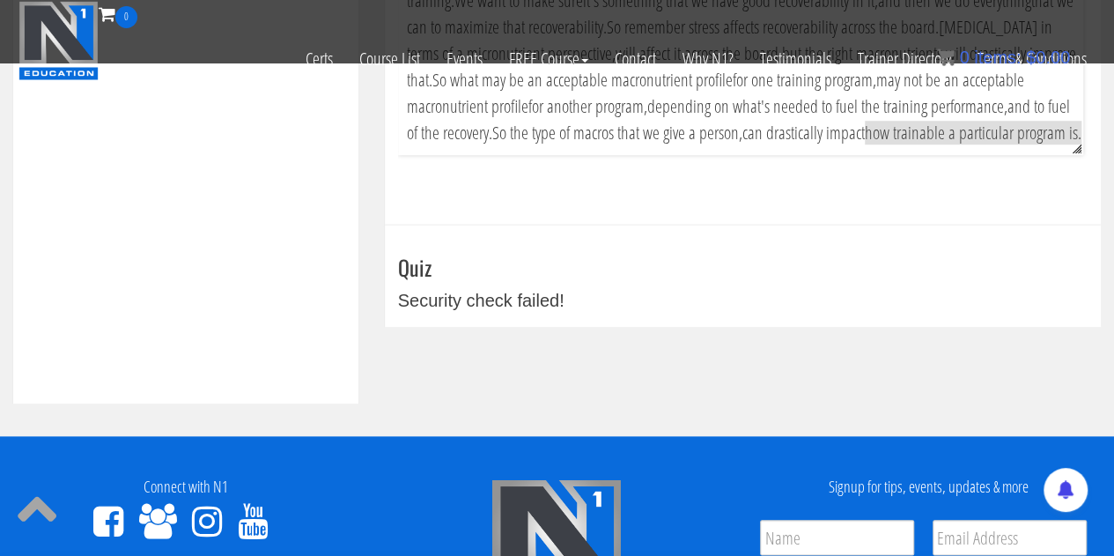
scroll to position [799, 0]
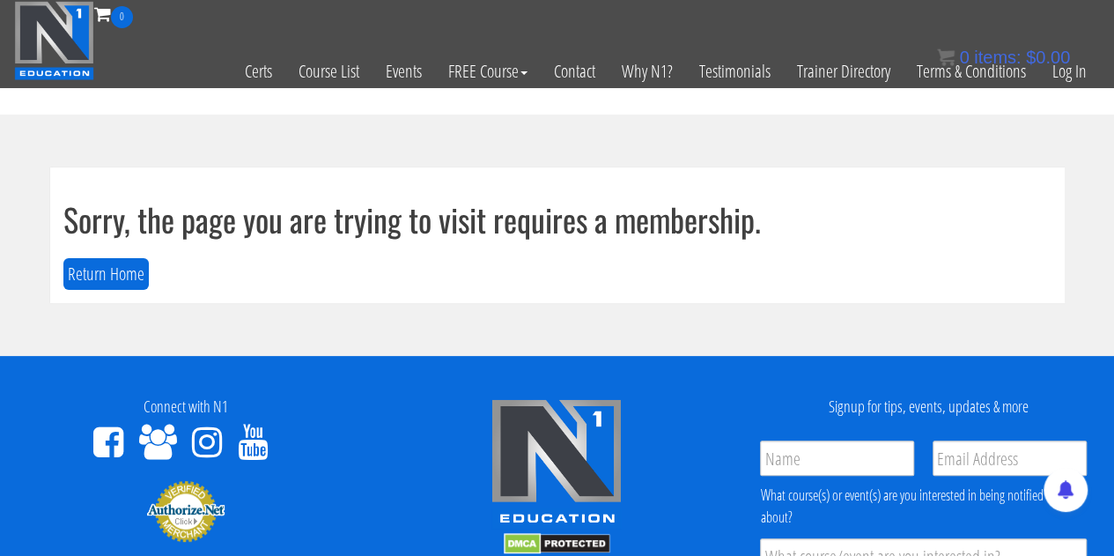
click at [1101, 69] on div "Toggle navigation 0 Certs Course List Events FREE Course Course Preview – Biome…" at bounding box center [557, 44] width 1112 height 86
click at [1095, 71] on link "Log In" at bounding box center [1069, 71] width 61 height 86
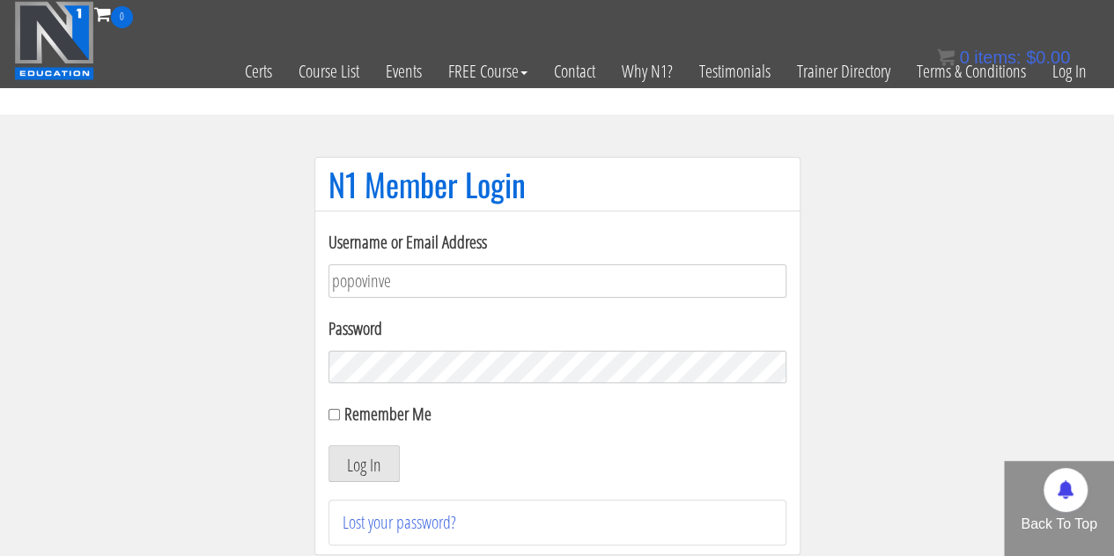
type input "[EMAIL_ADDRESS][DOMAIN_NAME]"
click at [327, 412] on div "Username or Email Address [EMAIL_ADDRESS][DOMAIN_NAME] Password Remember Me Log…" at bounding box center [557, 382] width 486 height 344
click at [335, 409] on input "Remember Me" at bounding box center [333, 414] width 11 height 11
checkbox input "true"
click at [356, 452] on button "Log In" at bounding box center [363, 463] width 71 height 37
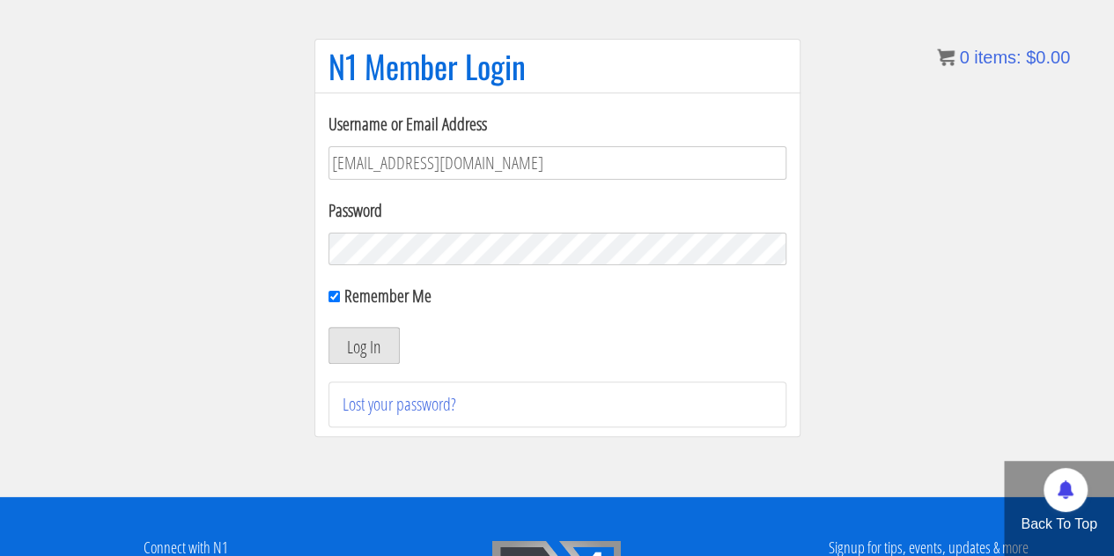
scroll to position [117, 0]
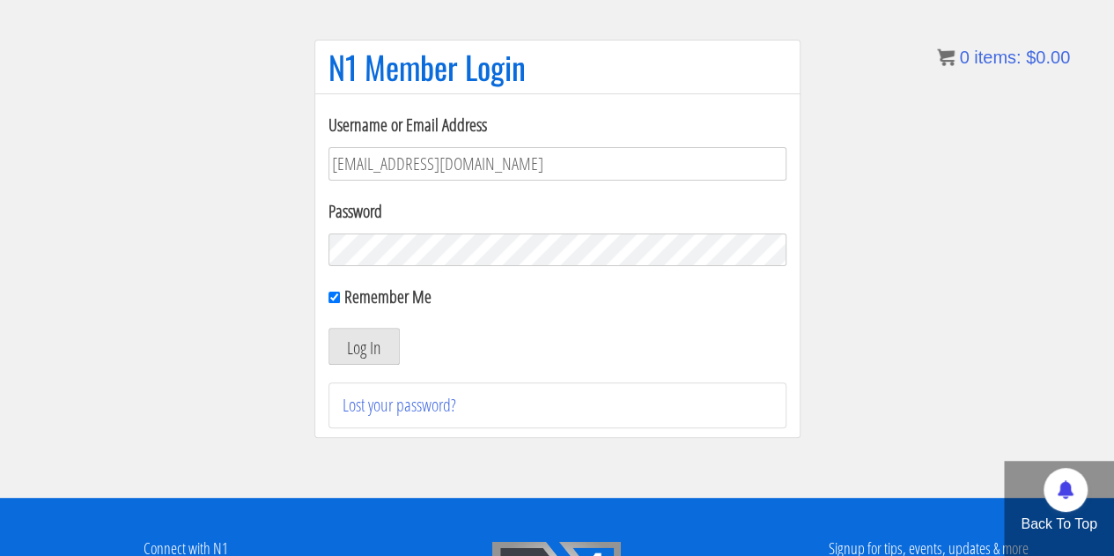
click at [999, 272] on section "N1 Member Login Username or Email Address popovinvestmentsllc@gmail.com Passwor…" at bounding box center [557, 247] width 1114 height 500
drag, startPoint x: 999, startPoint y: 272, endPoint x: 1011, endPoint y: 218, distance: 55.1
click at [1011, 218] on section "N1 Member Login Username or Email Address popovinvestmentsllc@gmail.com Passwor…" at bounding box center [557, 247] width 1114 height 500
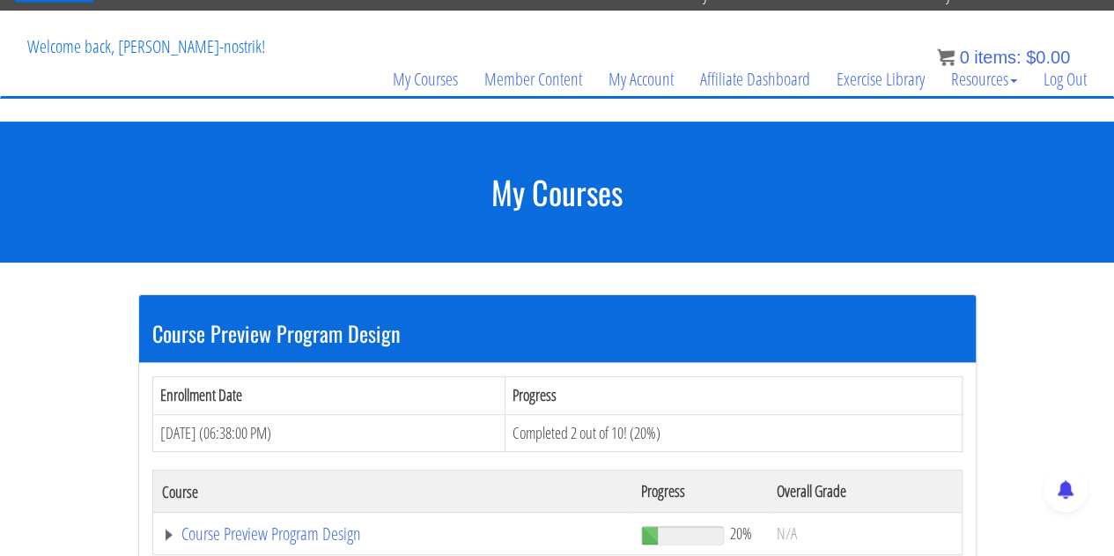
scroll to position [176, 0]
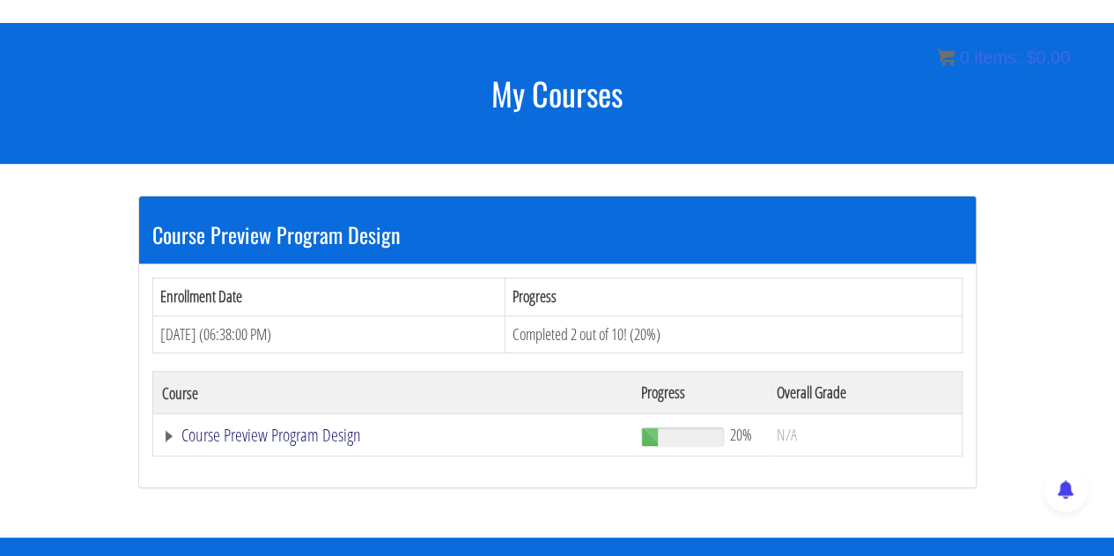
click at [278, 439] on link "Course Preview Program Design" at bounding box center [392, 435] width 461 height 18
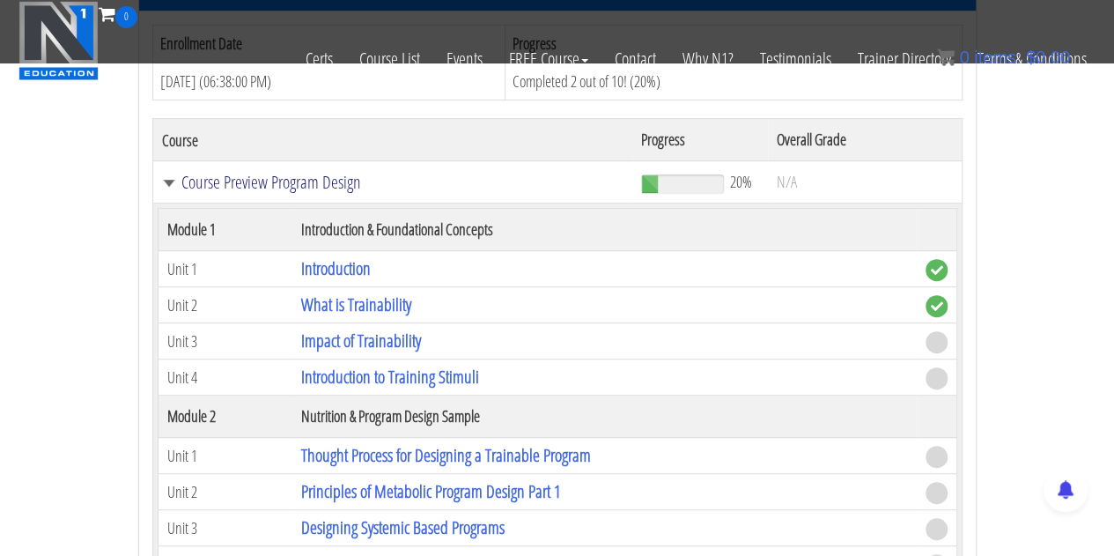
scroll to position [440, 0]
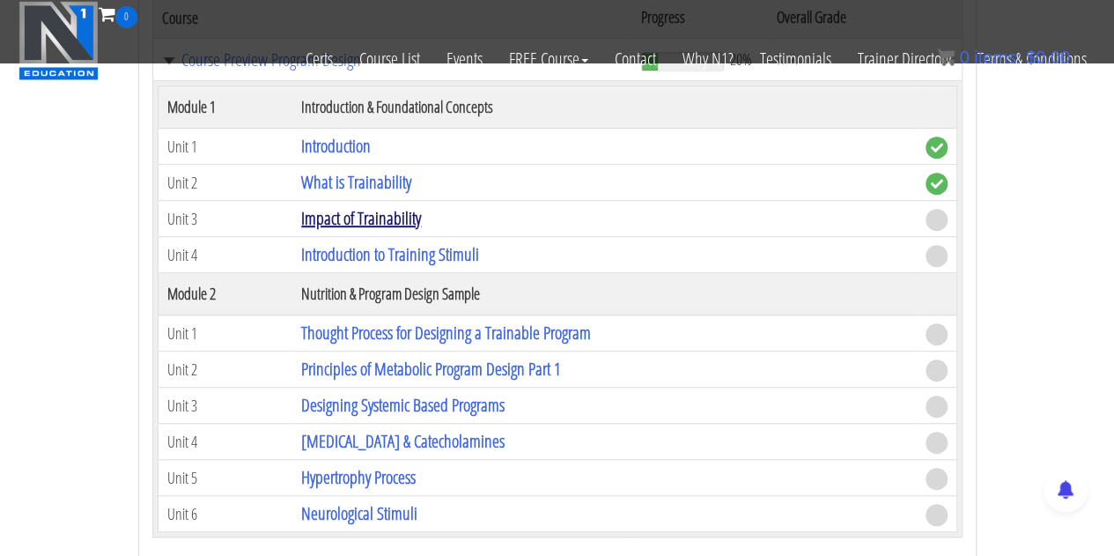
click at [391, 214] on link "Impact of Trainability" at bounding box center [361, 218] width 120 height 24
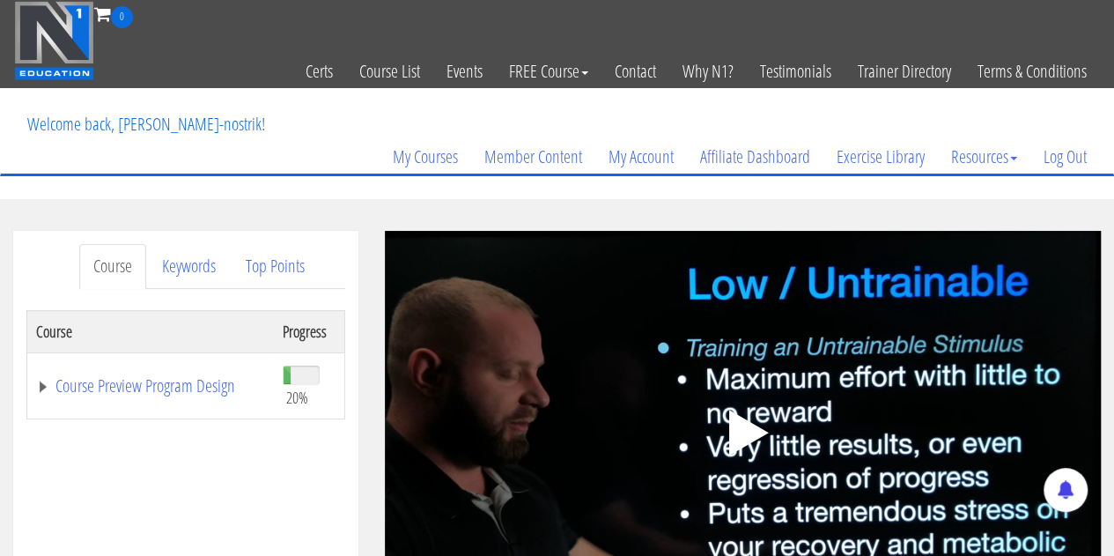
click at [706, 420] on icon ".fp-color-play{opacity:0.65;}.controlbutton{fill:#fff;}" at bounding box center [742, 432] width 111 height 111
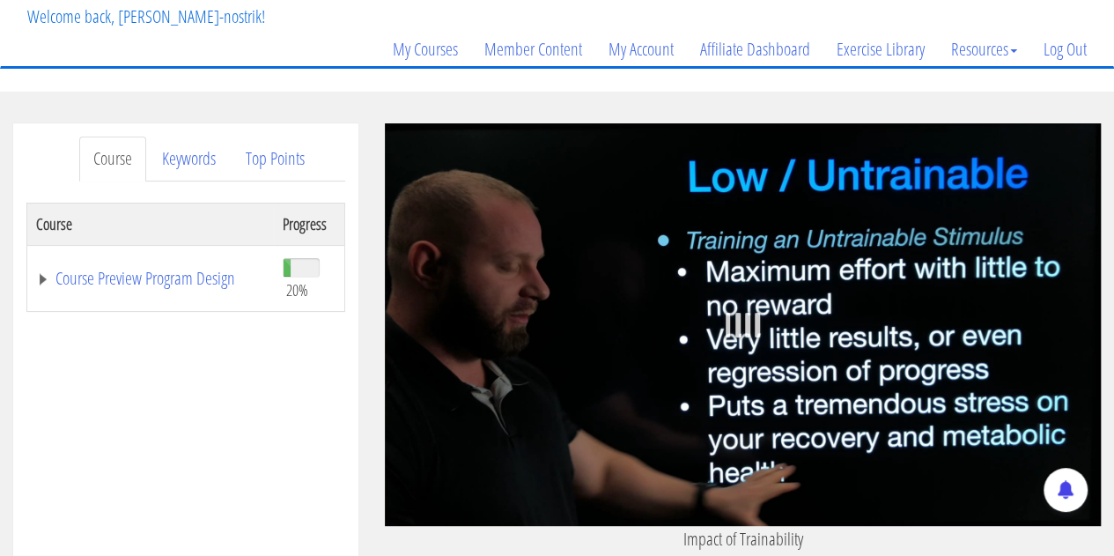
scroll to position [264, 0]
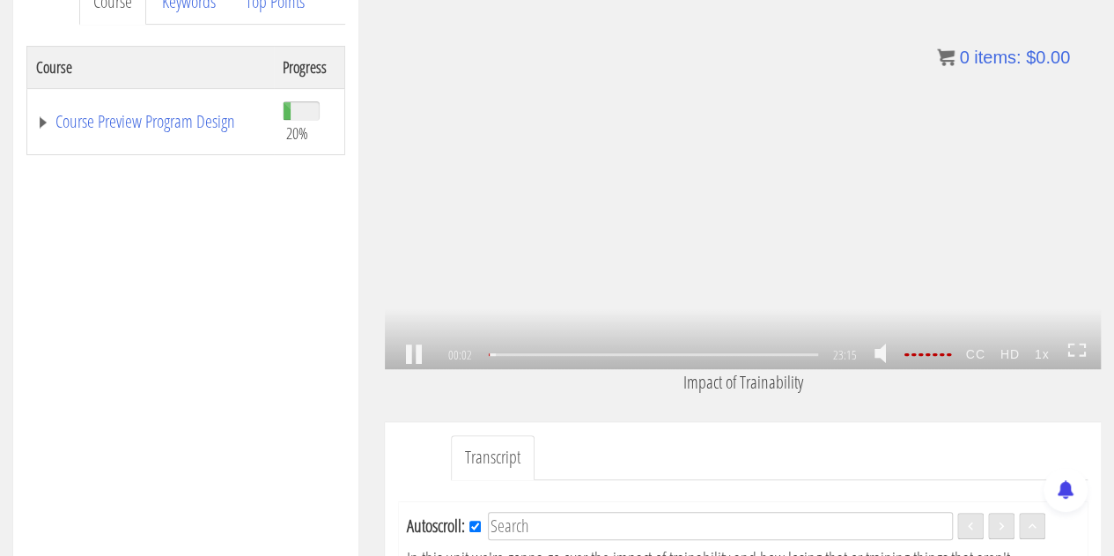
click at [1073, 350] on icon at bounding box center [1076, 350] width 19 height 15
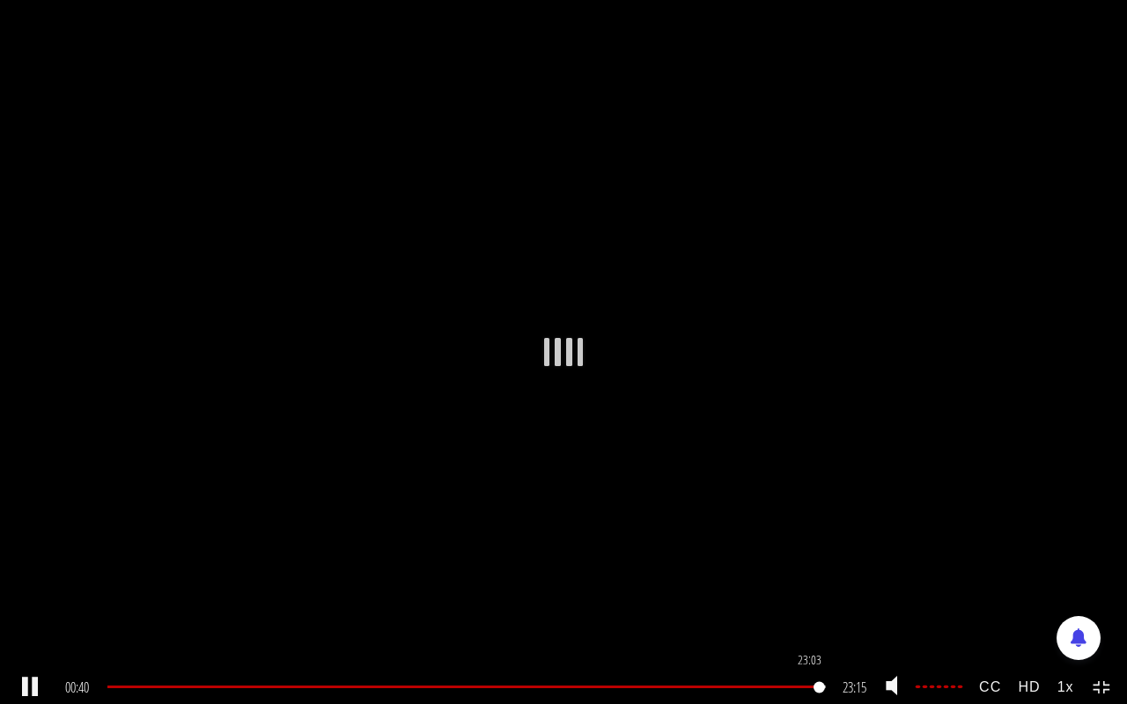
click at [822, 555] on div "23:03" at bounding box center [466, 687] width 718 height 3
click at [793, 555] on div "22:06" at bounding box center [466, 687] width 718 height 3
click at [748, 555] on div "20:37" at bounding box center [466, 687] width 718 height 3
click at [722, 555] on div "19:48" at bounding box center [466, 687] width 718 height 3
click at [1109, 555] on icon at bounding box center [1102, 688] width 19 height 15
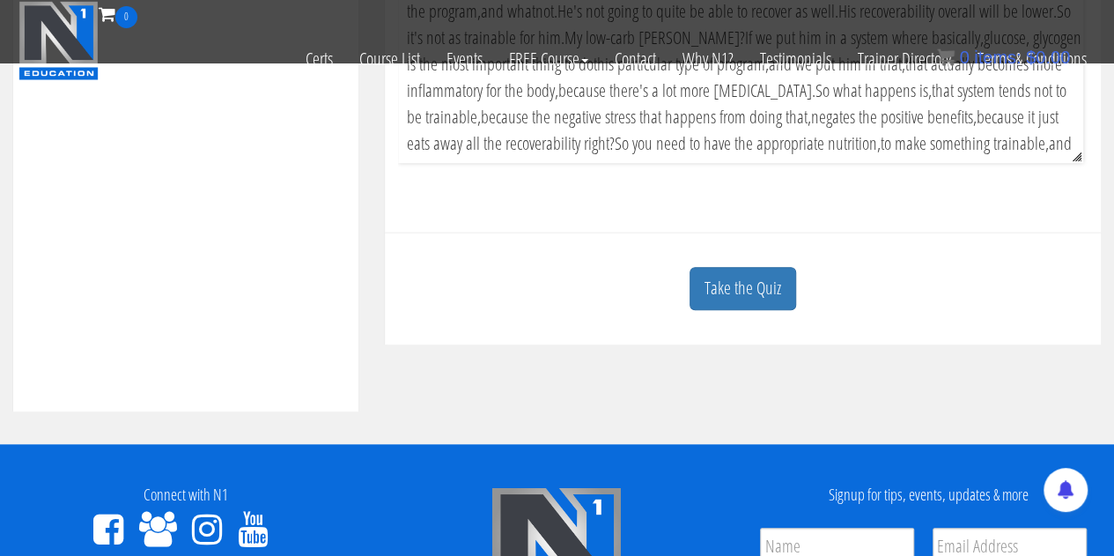
scroll to position [704, 0]
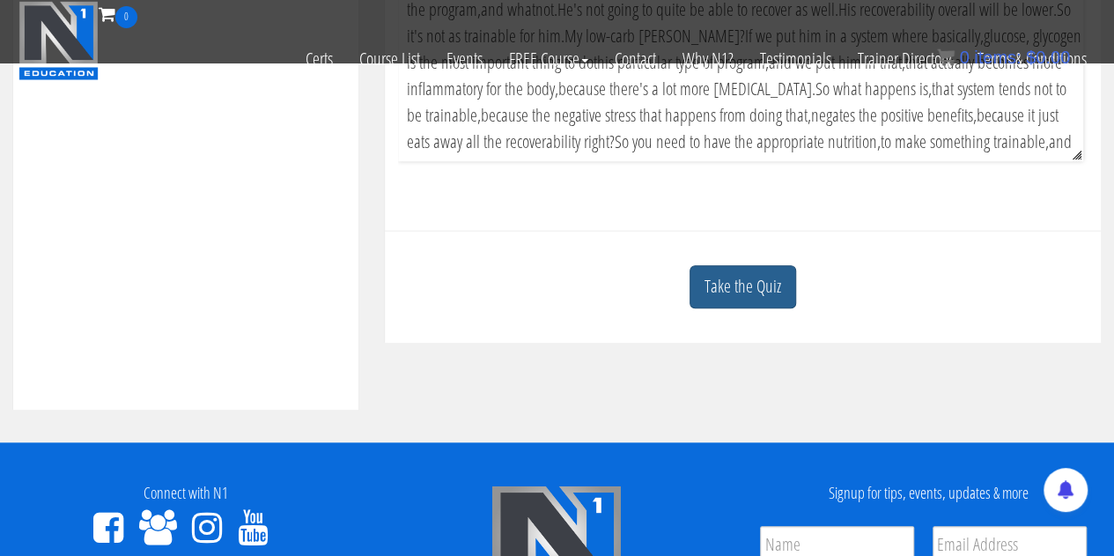
click at [745, 284] on link "Take the Quiz" at bounding box center [742, 286] width 107 height 43
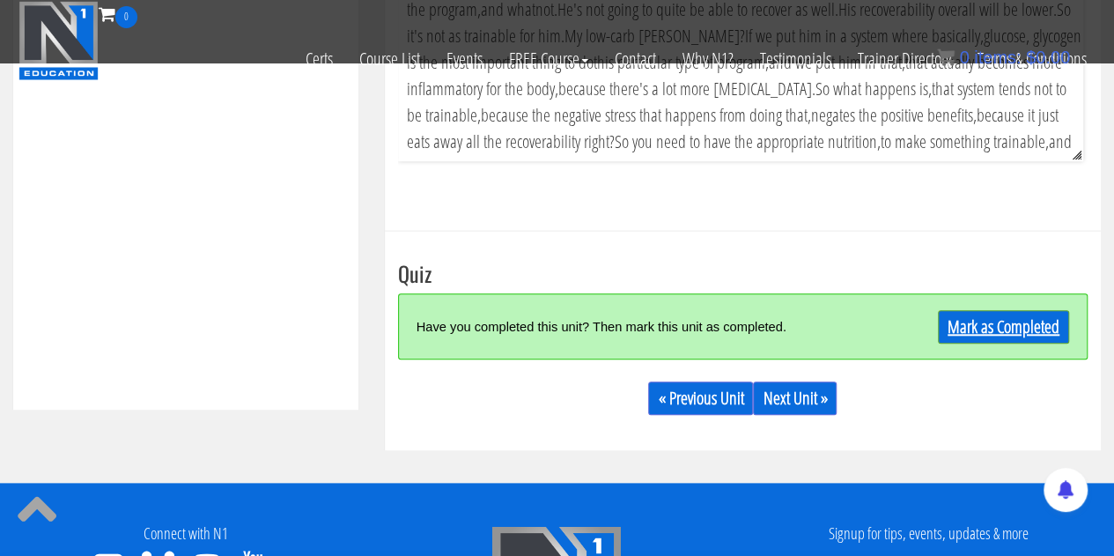
click at [994, 343] on link "Mark as Completed" at bounding box center [1003, 326] width 131 height 33
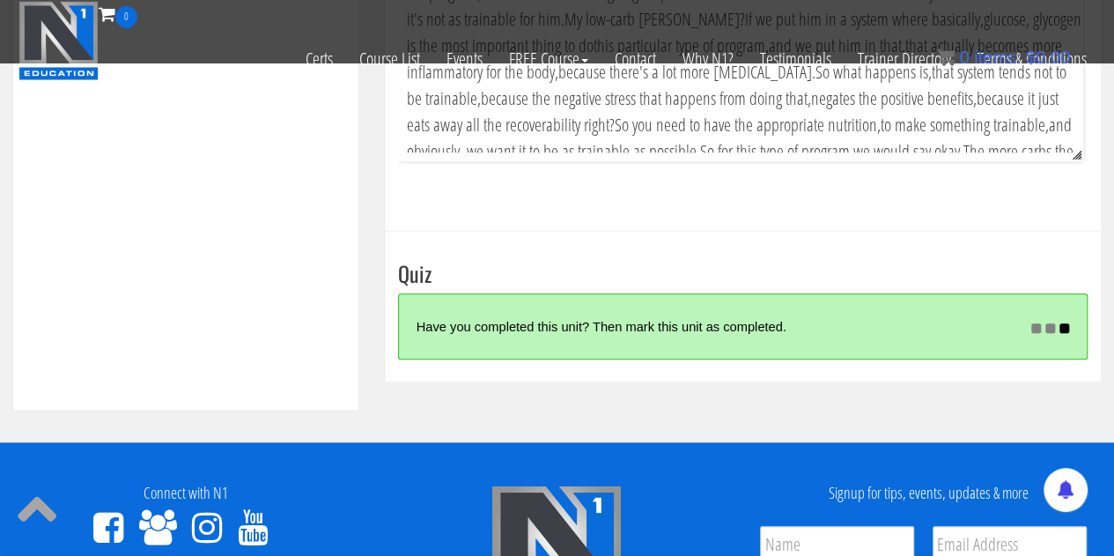
scroll to position [4885, 0]
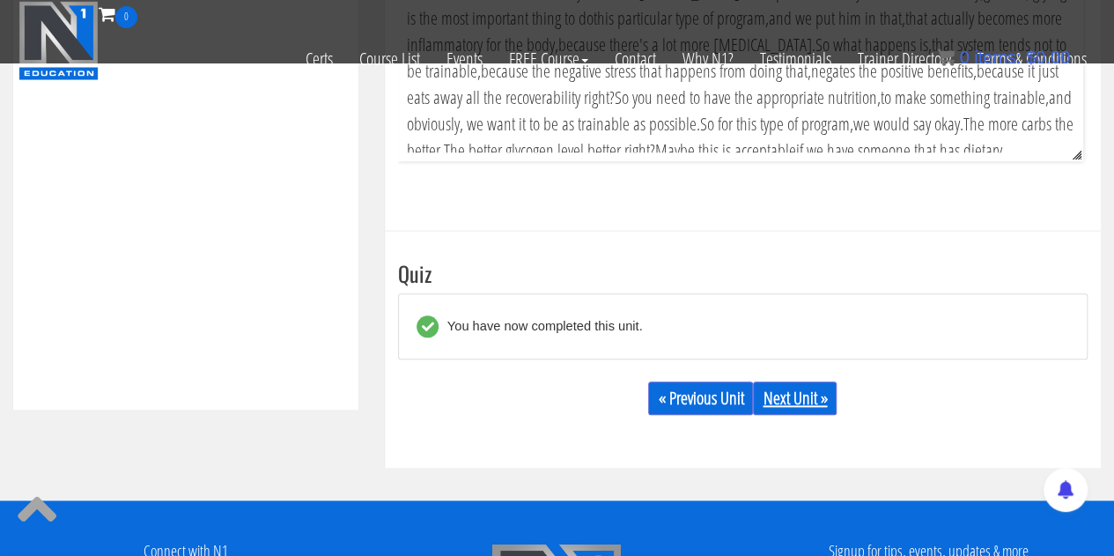
click at [812, 415] on link "Next Unit »" at bounding box center [795, 397] width 84 height 33
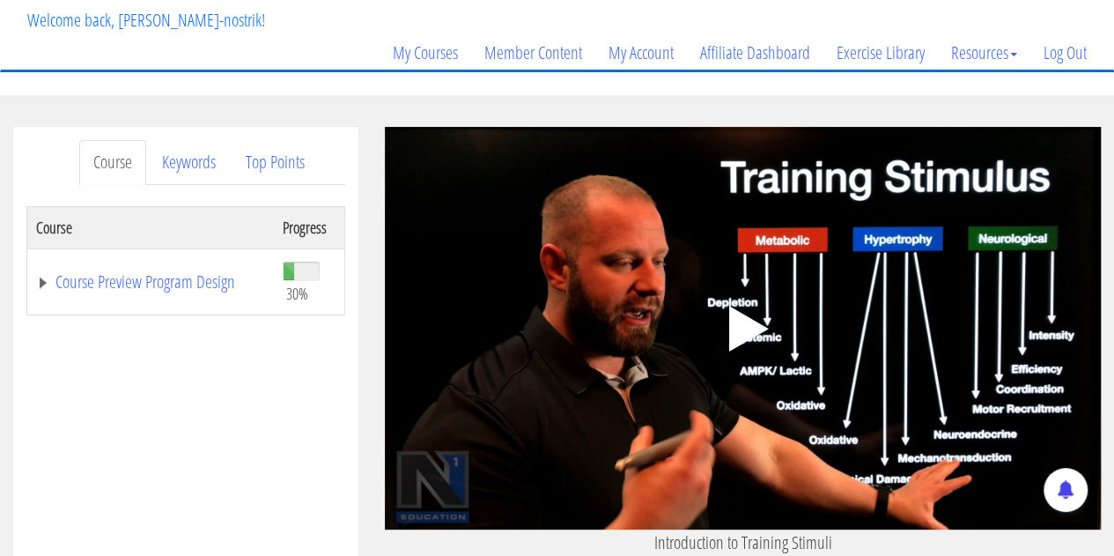
scroll to position [176, 0]
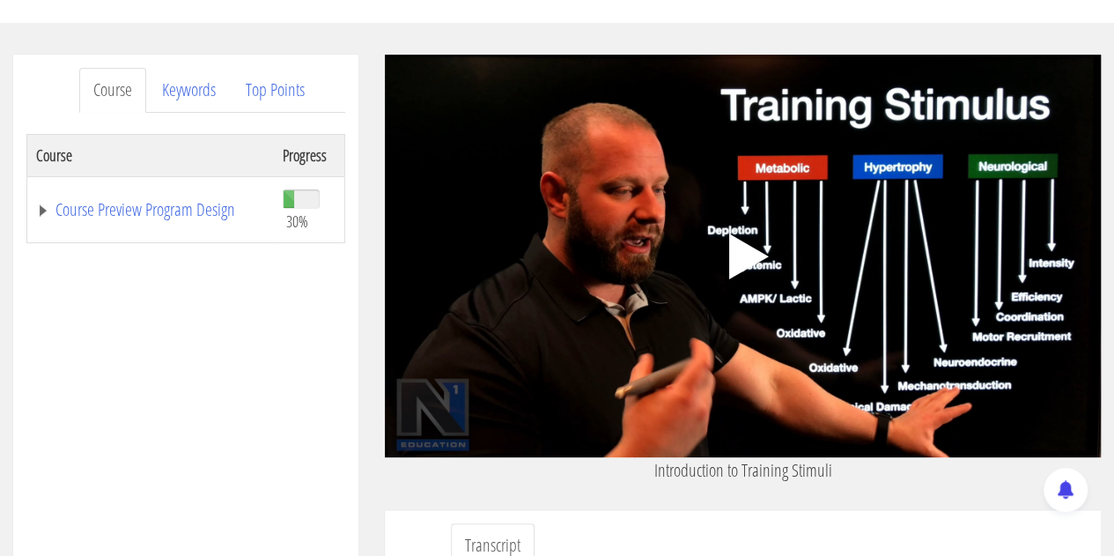
click at [754, 256] on polygon at bounding box center [749, 256] width 40 height 46
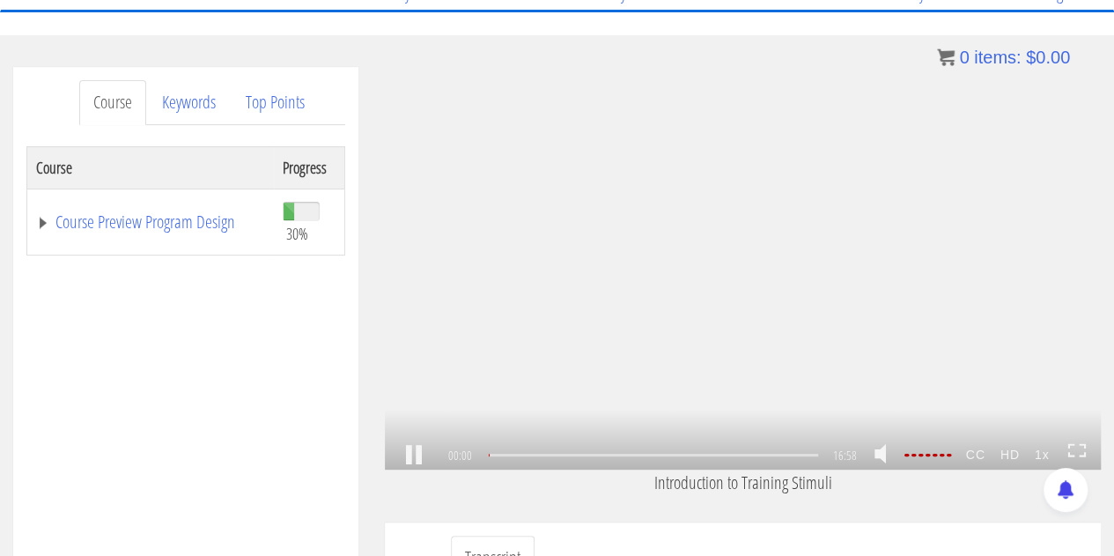
scroll to position [266, 0]
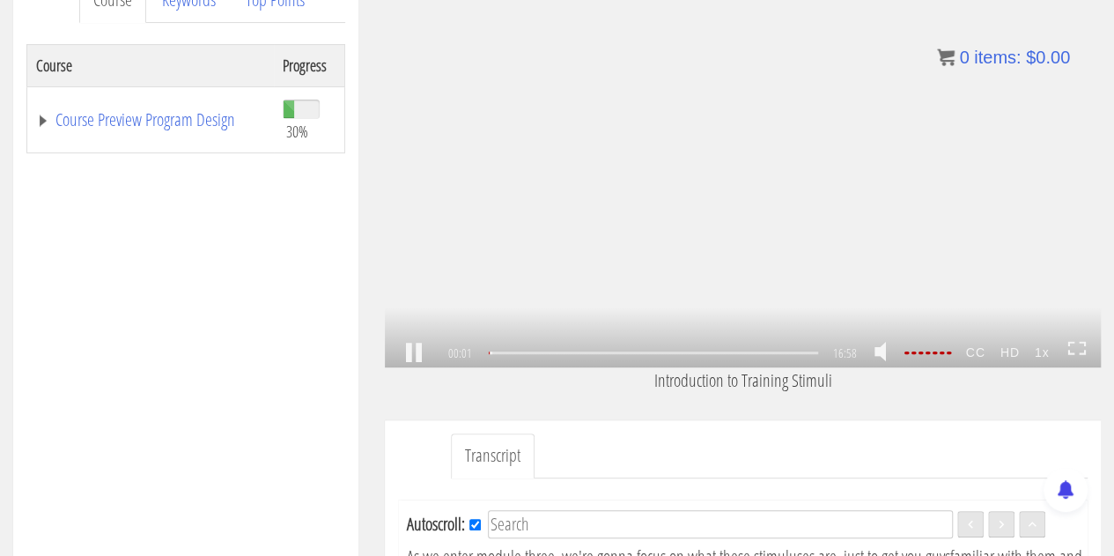
click at [1080, 353] on icon at bounding box center [1083, 352] width 6 height 4
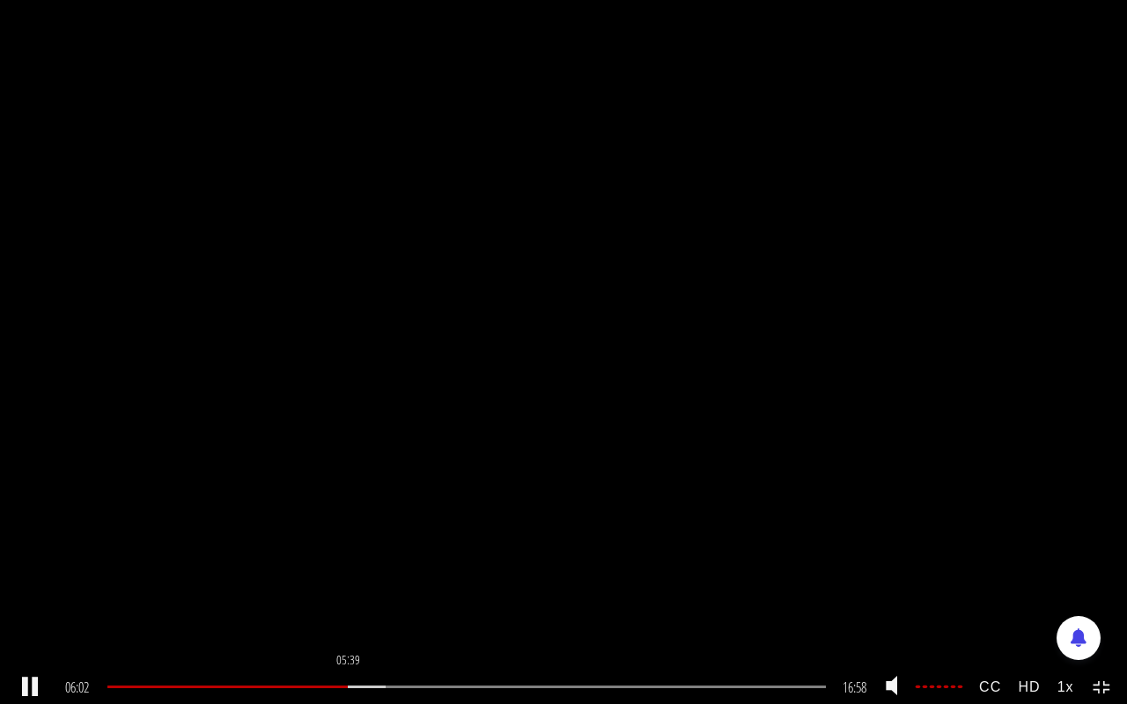
click at [347, 555] on div at bounding box center [227, 687] width 240 height 3
click at [338, 555] on div "05:23" at bounding box center [466, 687] width 718 height 3
click at [1109, 555] on div "16:54 05:43 16:58 00:04 CC HD 1x" at bounding box center [563, 687] width 1127 height 33
click at [1092, 555] on div "16:58 05:43 16:58 00:00 CC HD 1x" at bounding box center [563, 687] width 1127 height 33
click at [1102, 555] on icon at bounding box center [1102, 688] width 19 height 15
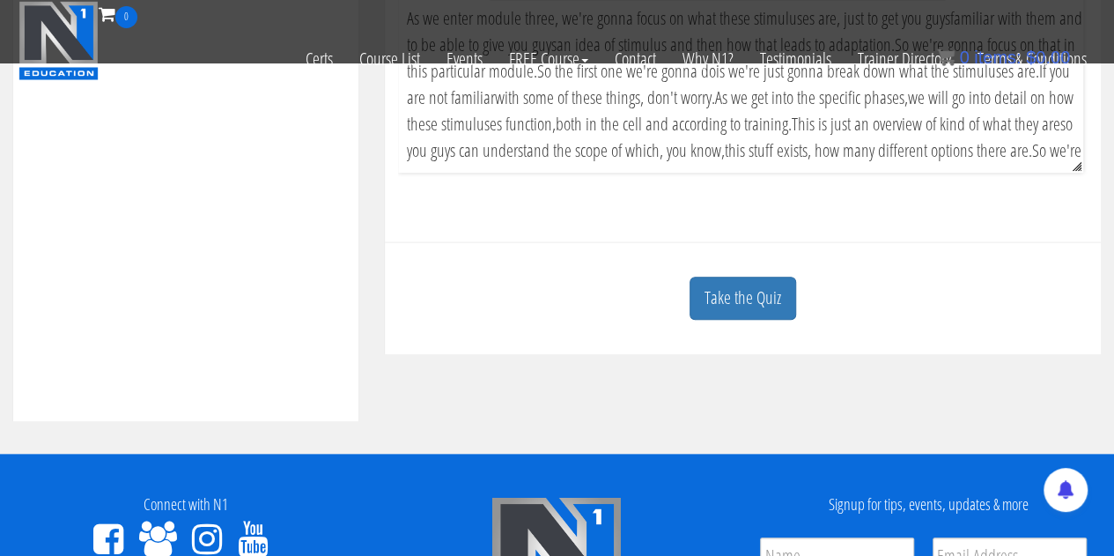
scroll to position [706, 0]
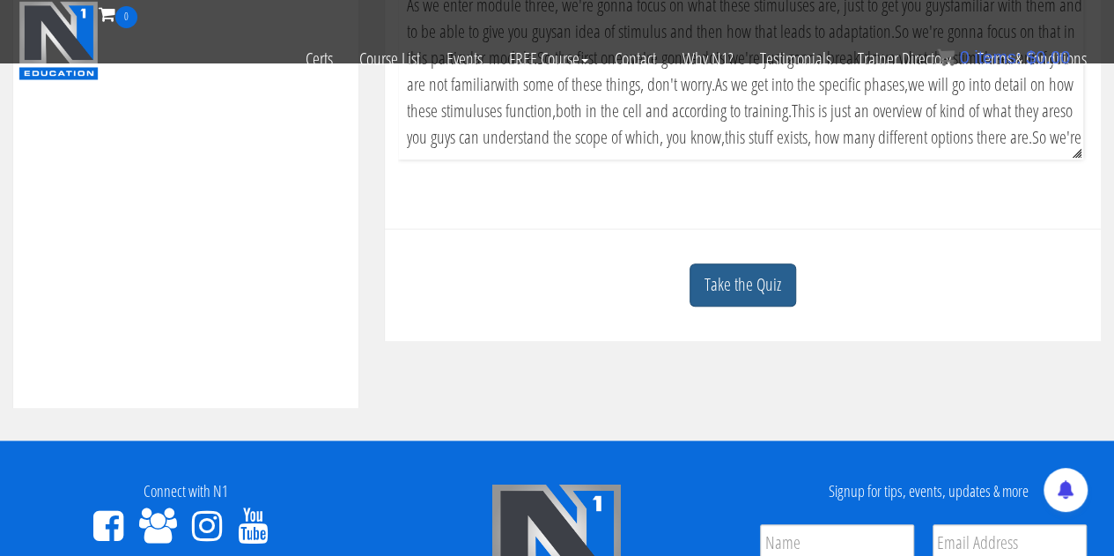
click at [737, 306] on link "Take the Quiz" at bounding box center [742, 284] width 107 height 43
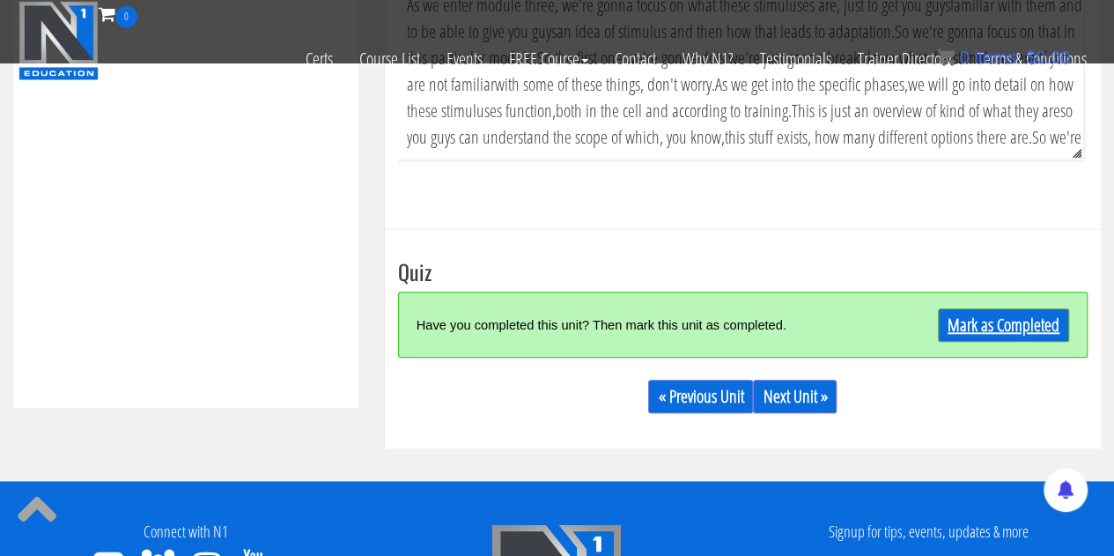
click at [1014, 342] on link "Mark as Completed" at bounding box center [1003, 324] width 131 height 33
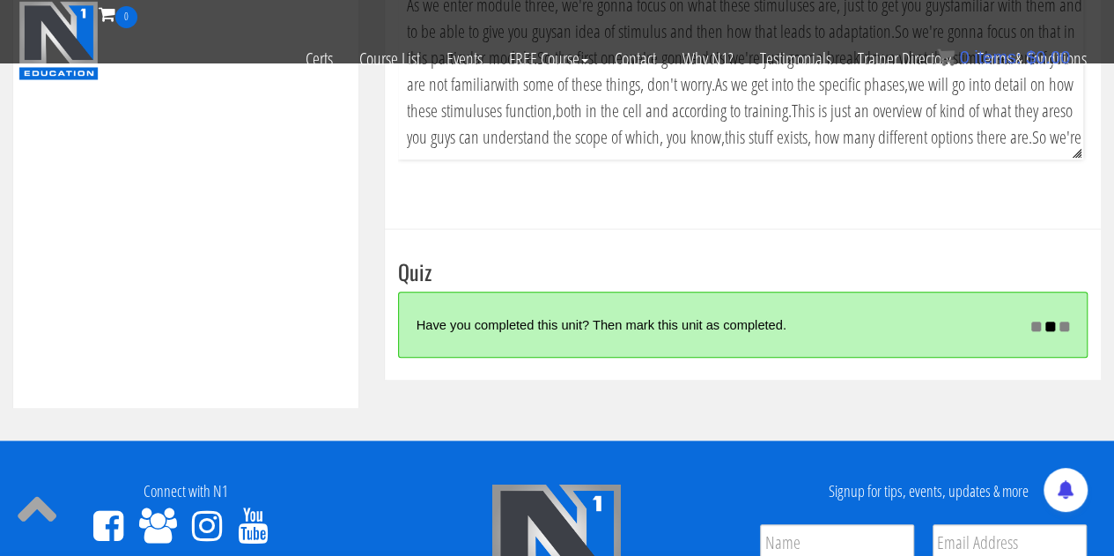
click at [801, 283] on h3 "Quiz" at bounding box center [742, 271] width 689 height 23
drag, startPoint x: 801, startPoint y: 283, endPoint x: 734, endPoint y: 281, distance: 66.9
click at [734, 281] on h3 "Quiz" at bounding box center [742, 271] width 689 height 23
drag, startPoint x: 734, startPoint y: 281, endPoint x: 667, endPoint y: 280, distance: 66.9
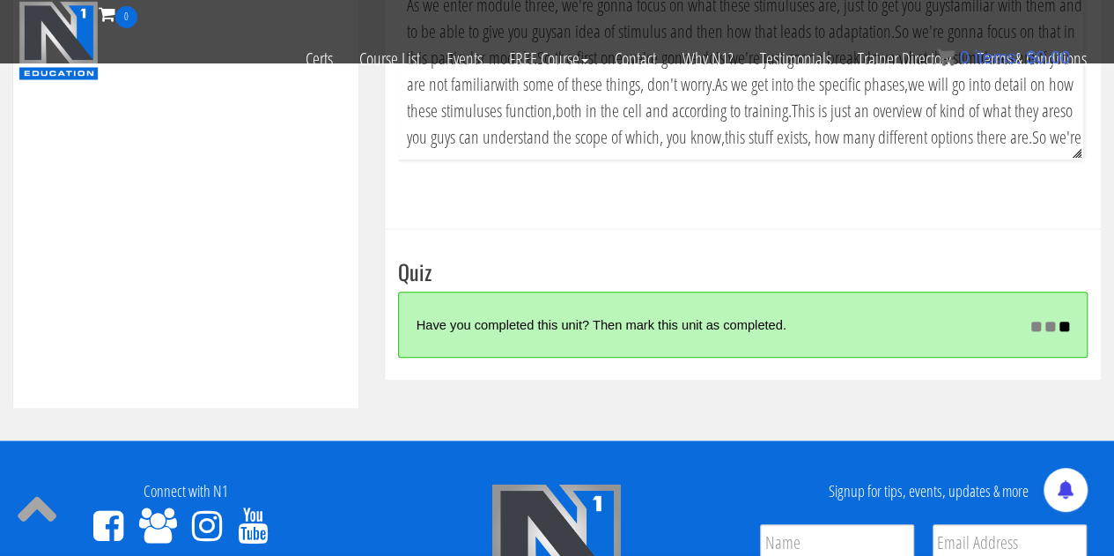
click at [667, 280] on h3 "Quiz" at bounding box center [742, 271] width 689 height 23
click at [675, 277] on h3 "Quiz" at bounding box center [742, 271] width 689 height 23
drag, startPoint x: 675, startPoint y: 277, endPoint x: 633, endPoint y: 277, distance: 41.4
click at [633, 277] on h3 "Quiz" at bounding box center [742, 271] width 689 height 23
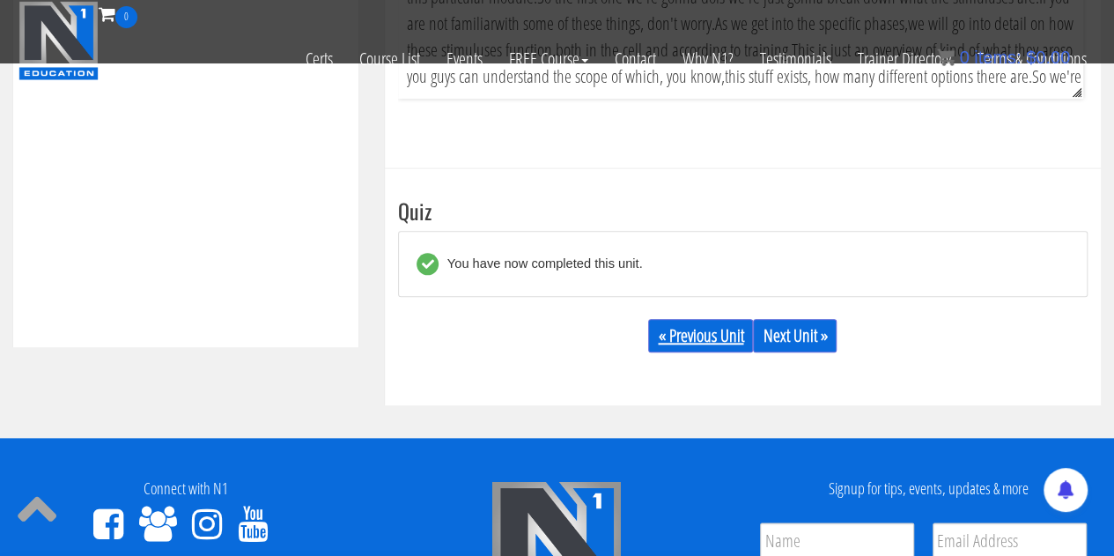
scroll to position [794, 0]
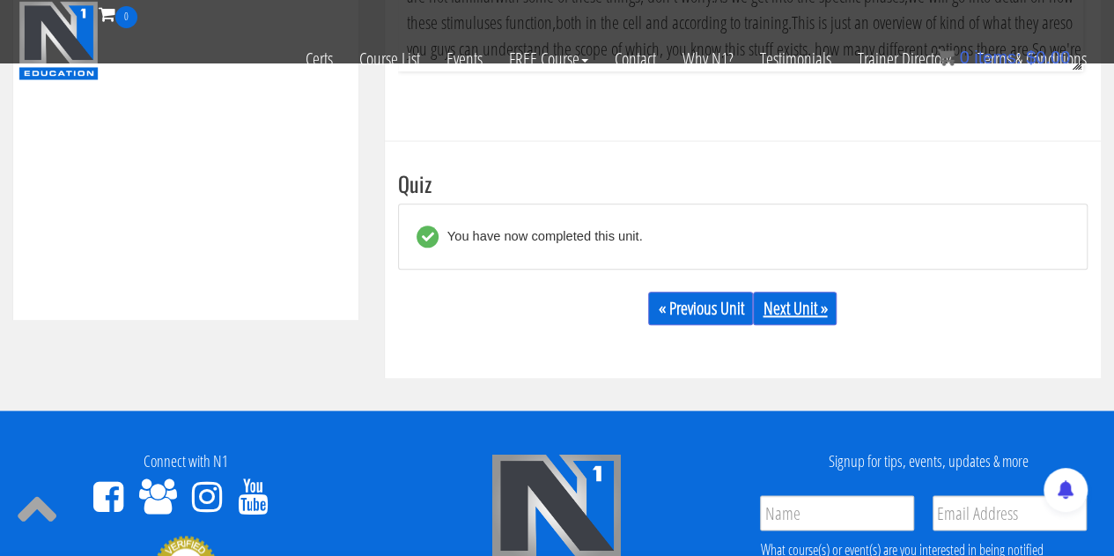
click at [810, 324] on link "Next Unit »" at bounding box center [795, 307] width 84 height 33
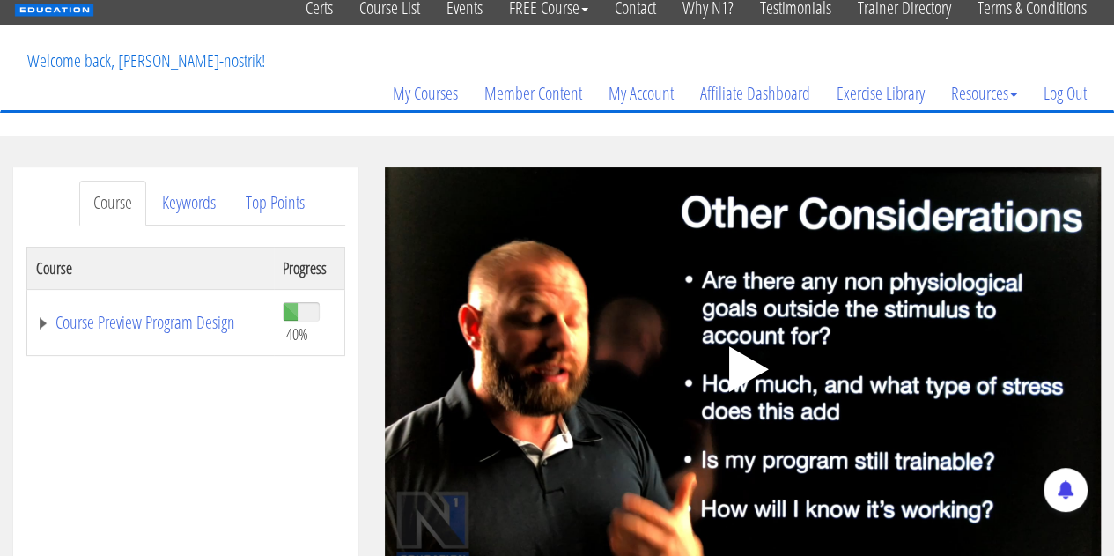
scroll to position [88, 0]
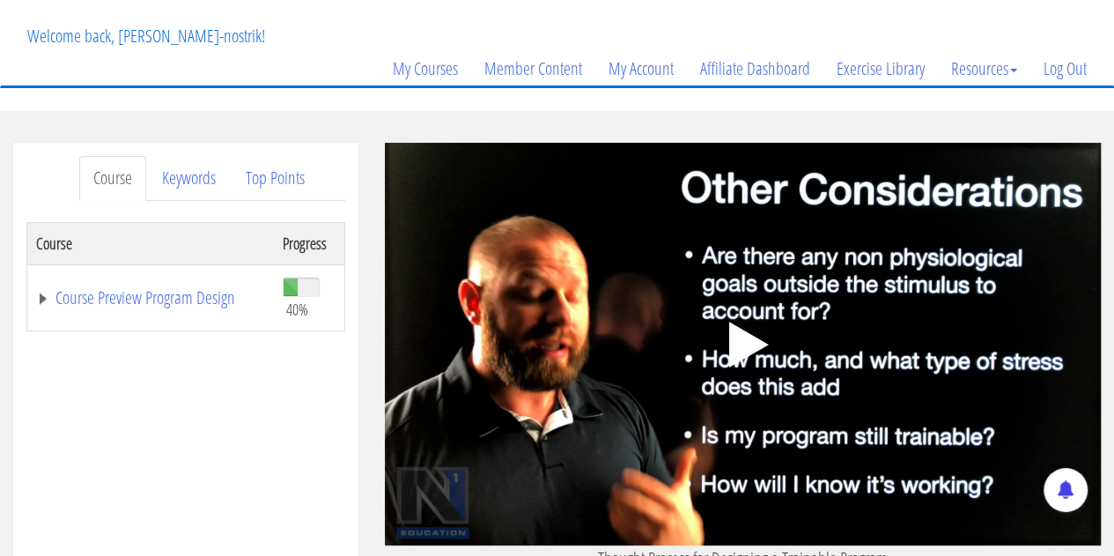
click at [741, 334] on polygon at bounding box center [749, 344] width 40 height 46
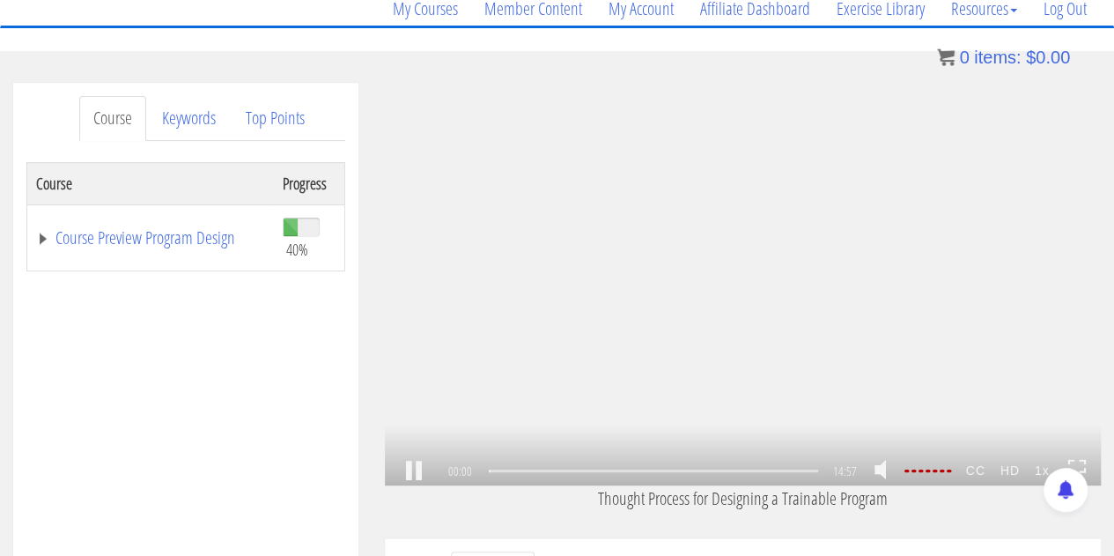
scroll to position [176, 0]
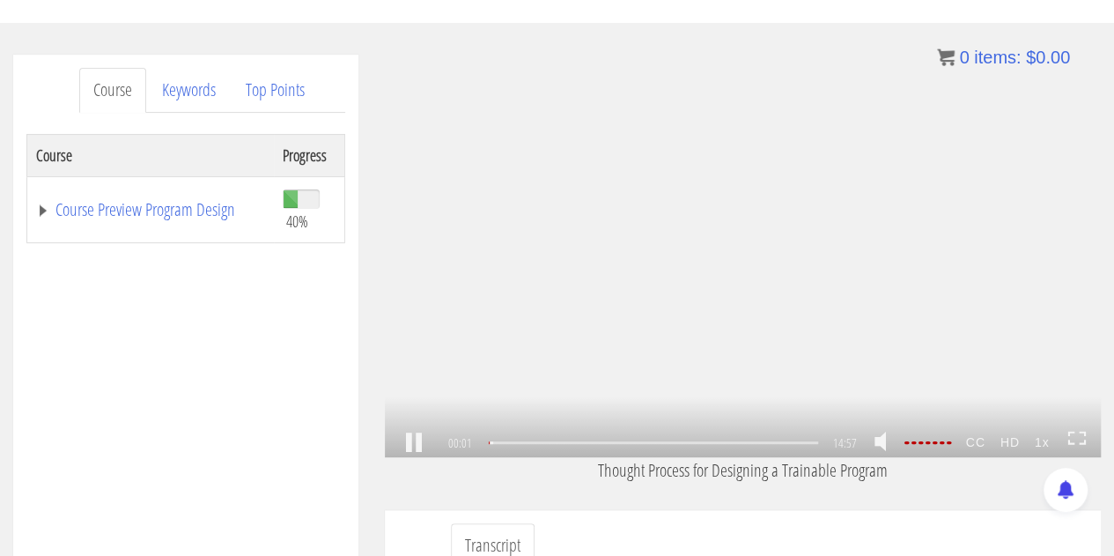
click at [1073, 439] on icon at bounding box center [1076, 438] width 19 height 15
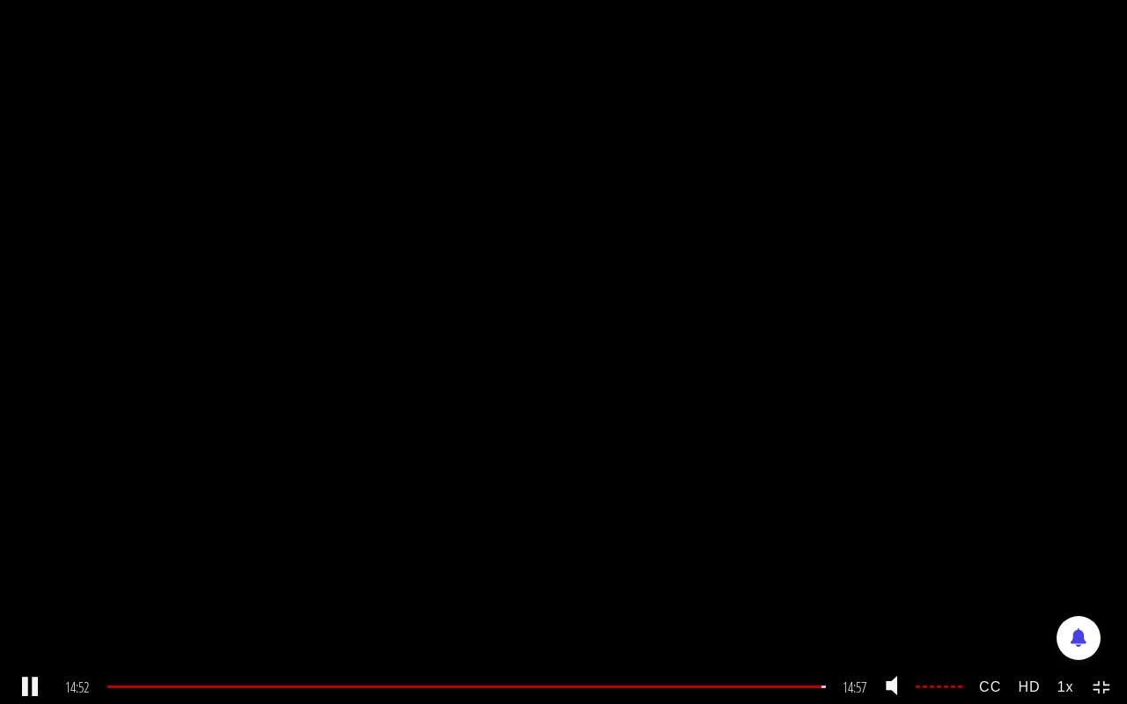
click at [1097, 555] on icon at bounding box center [1102, 688] width 19 height 15
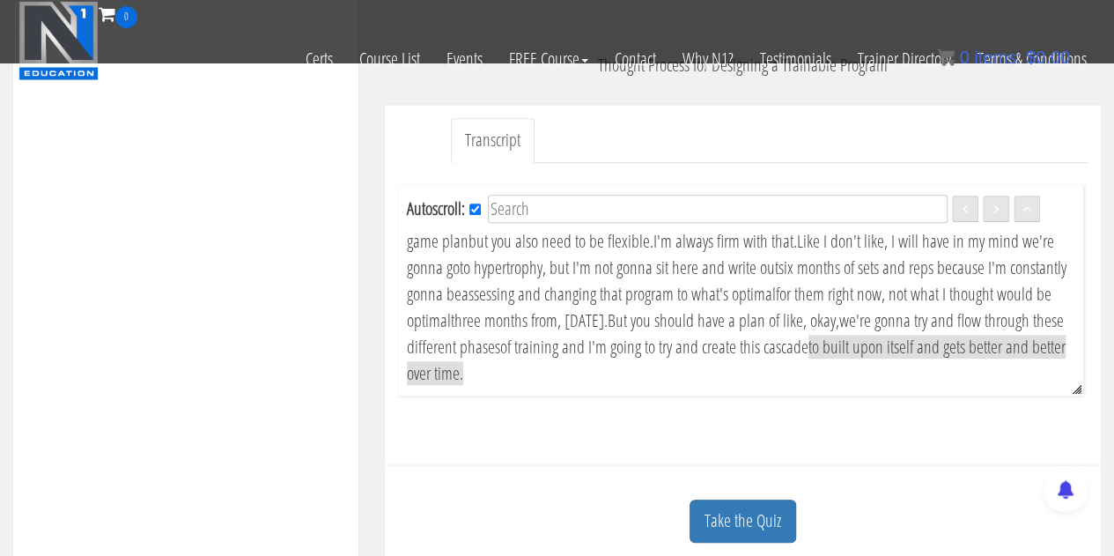
scroll to position [616, 0]
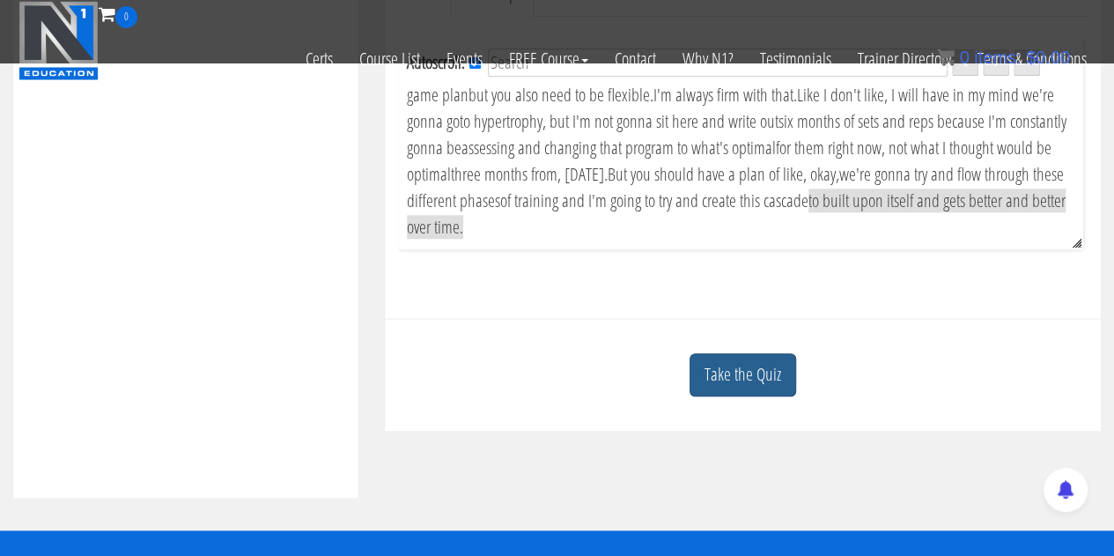
click at [785, 387] on link "Take the Quiz" at bounding box center [742, 374] width 107 height 43
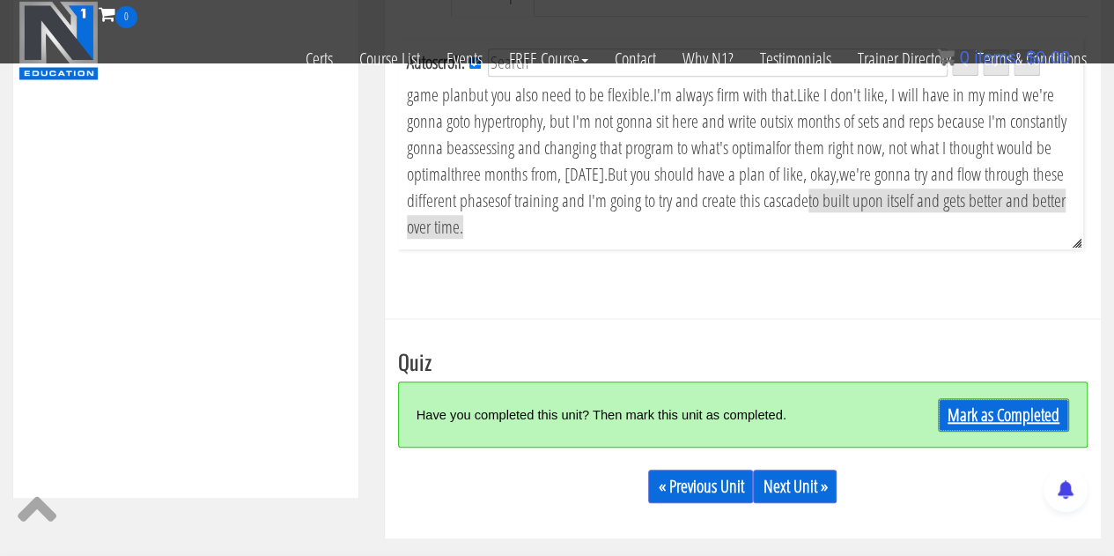
click at [997, 420] on link "Mark as Completed" at bounding box center [1003, 414] width 131 height 33
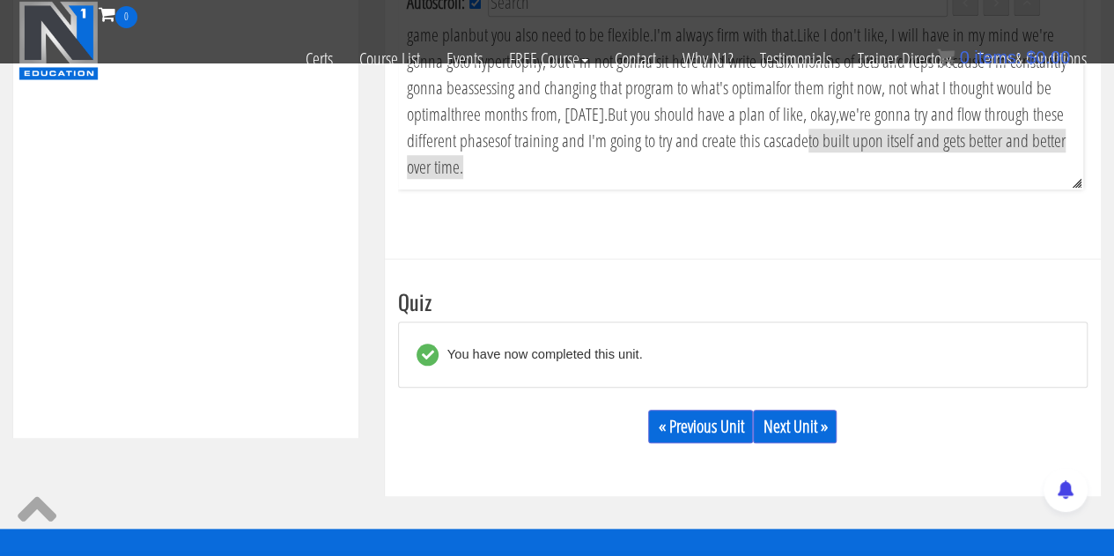
scroll to position [704, 0]
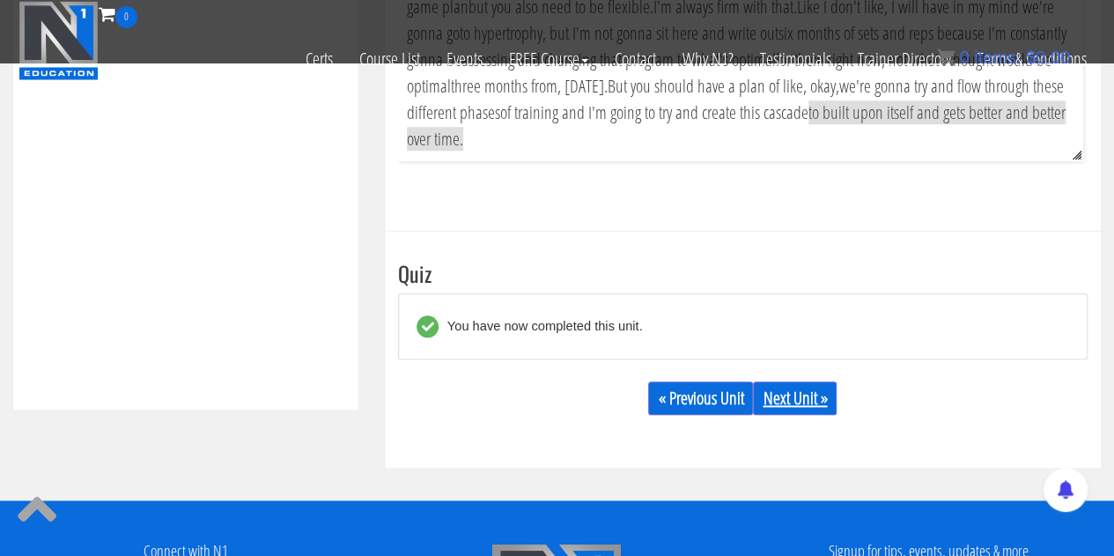
click at [796, 415] on link "Next Unit »" at bounding box center [795, 397] width 84 height 33
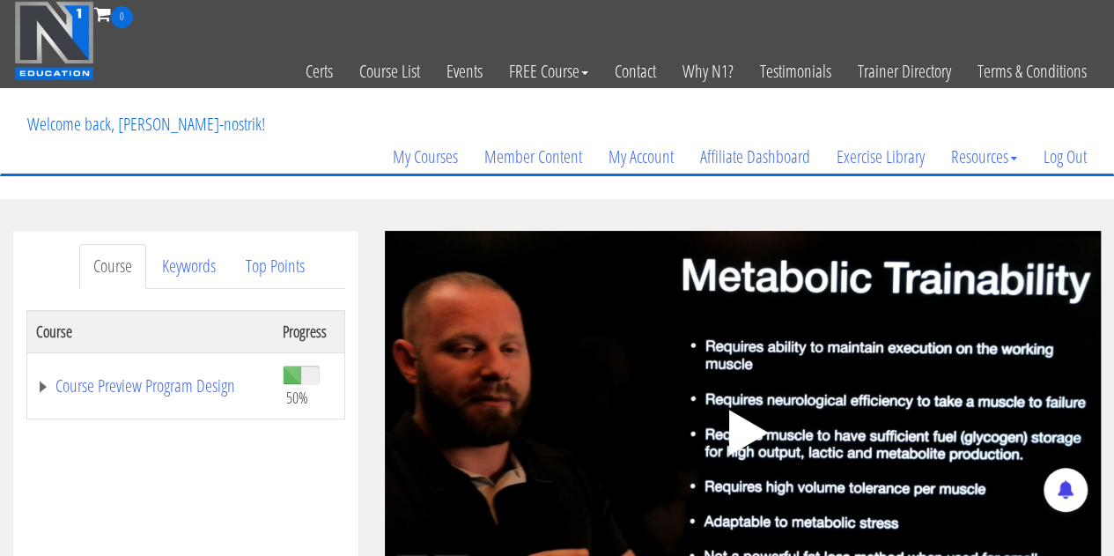
click at [743, 431] on polygon at bounding box center [749, 432] width 40 height 46
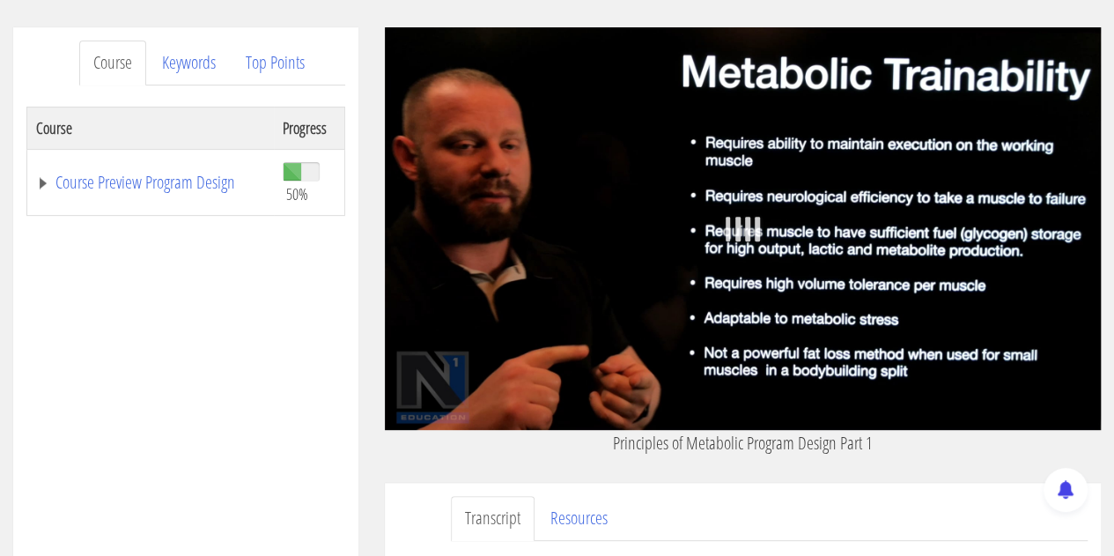
scroll to position [176, 0]
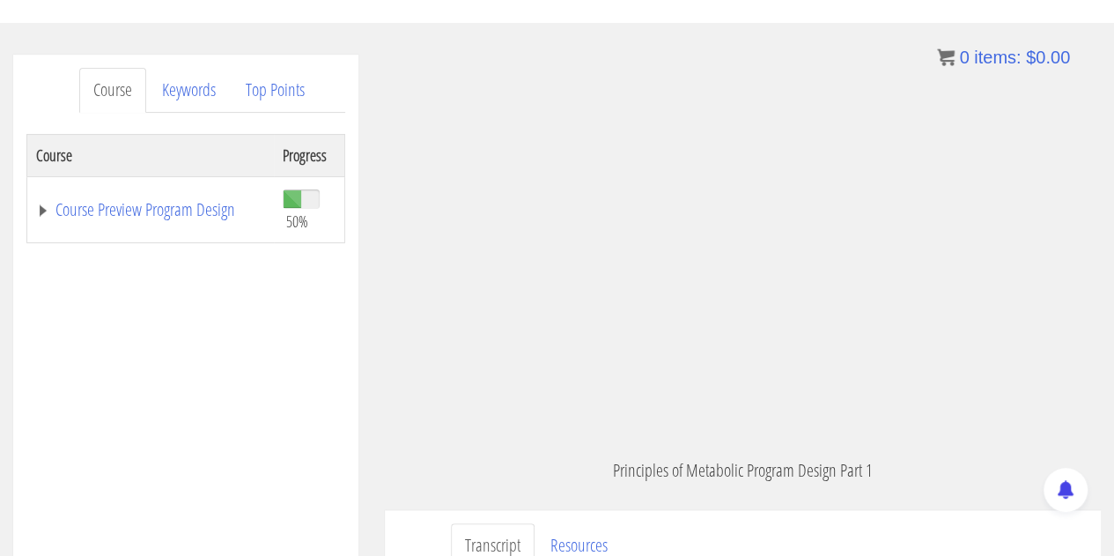
drag, startPoint x: 792, startPoint y: 476, endPoint x: 743, endPoint y: 475, distance: 49.3
click at [743, 475] on p "Principles of Metabolic Program Design Part 1" at bounding box center [743, 470] width 716 height 26
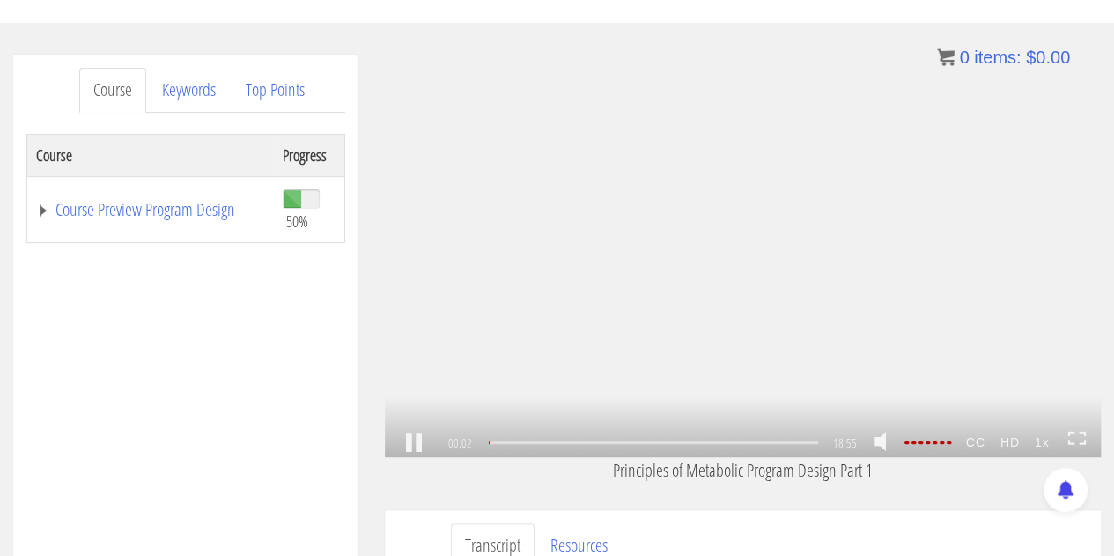
click at [1077, 432] on icon at bounding box center [1076, 438] width 19 height 15
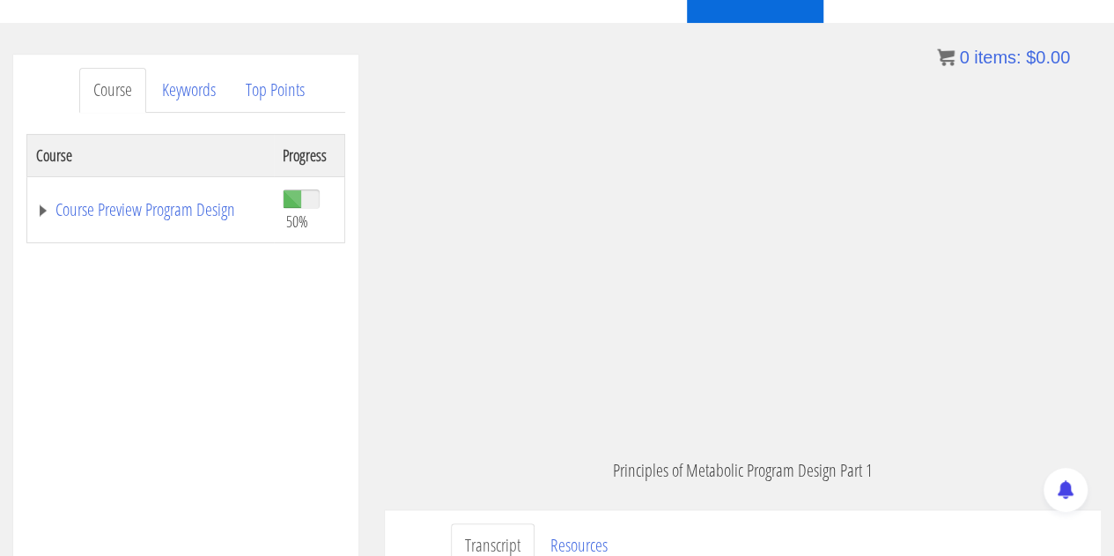
scroll to position [213, 0]
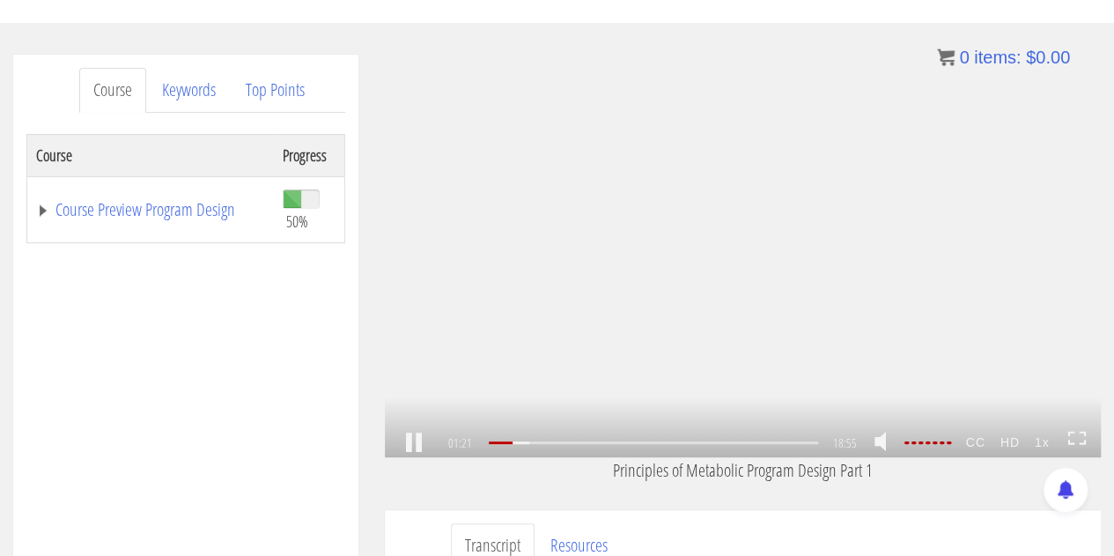
click at [770, 250] on icon ".fp-color-play{opacity:0.65;}.rect{fill:#fff;}" at bounding box center [742, 255] width 59 height 59
click at [828, 302] on div ".a{fill:#000;opacity:0.65;}.b{fill:#fff;opacity:1.0;} .fp-color-play{opacity:0.…" at bounding box center [743, 256] width 716 height 402
click at [1076, 439] on icon at bounding box center [1076, 438] width 19 height 15
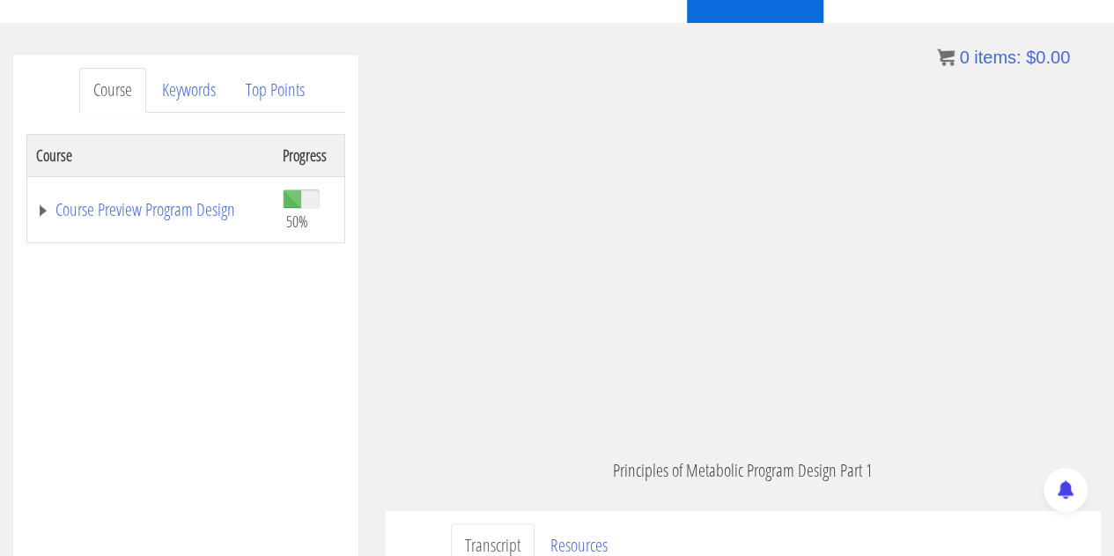
scroll to position [754, 0]
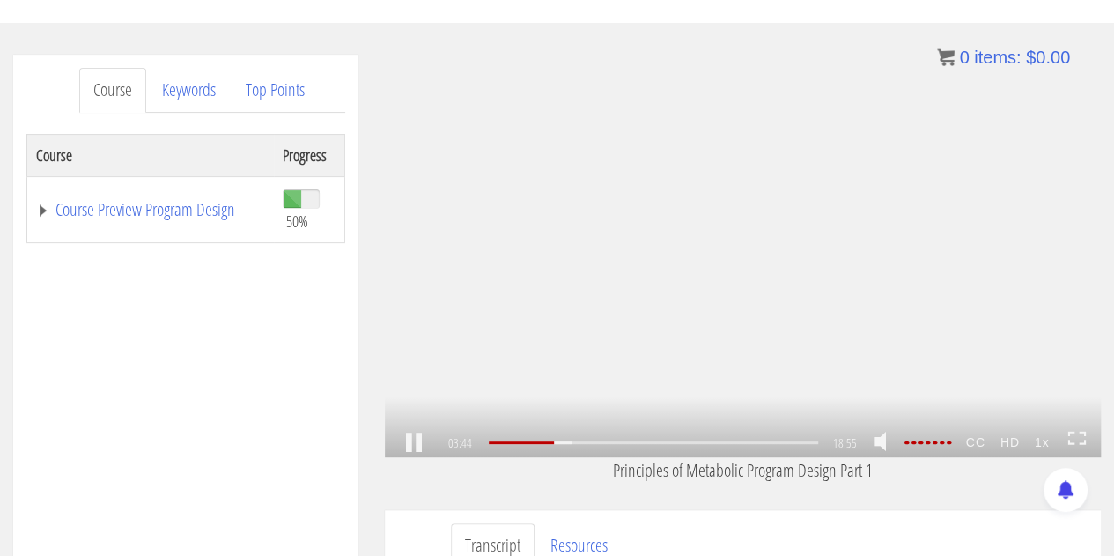
click at [482, 215] on div ".a{fill:#000;opacity:0.65;}.b{fill:#fff;opacity:1.0;} .fp-color-play{opacity:0.…" at bounding box center [743, 256] width 716 height 402
click at [706, 247] on div ".a{fill:#000;opacity:0.65;}.b{fill:#fff;opacity:1.0;} .fp-color-play{opacity:0.…" at bounding box center [743, 256] width 716 height 402
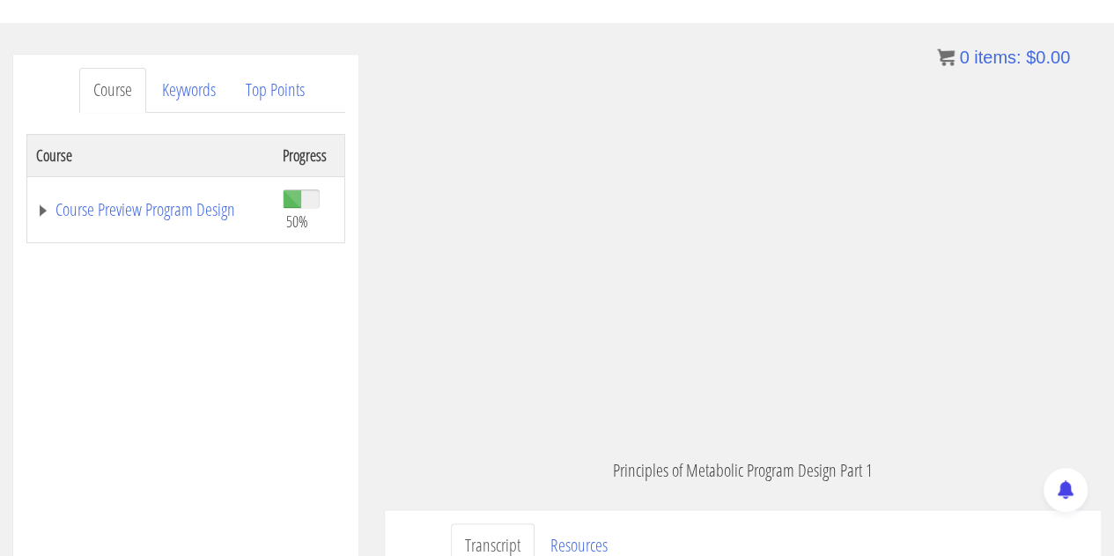
scroll to position [780, 0]
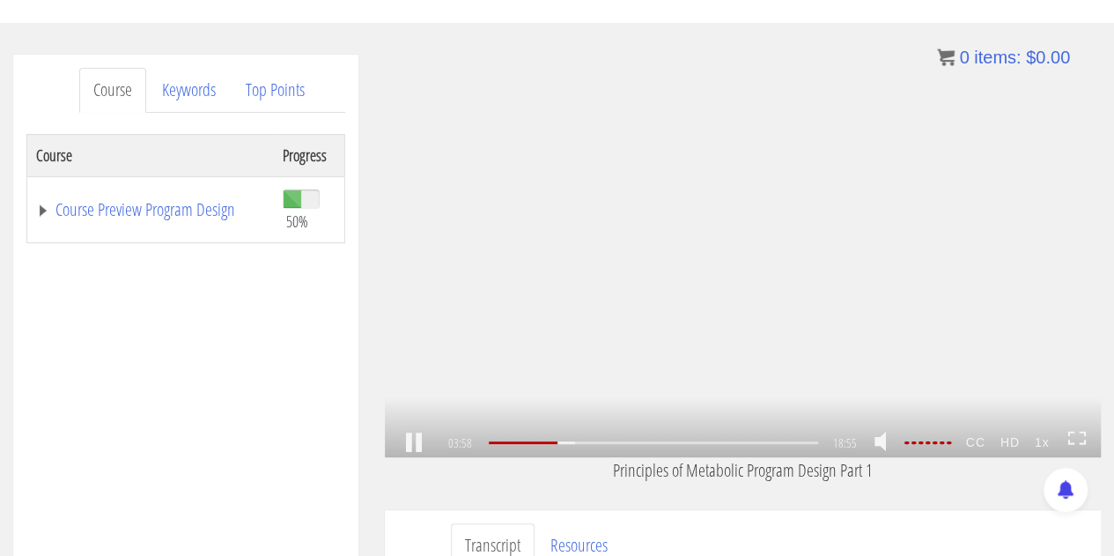
click at [1078, 431] on link at bounding box center [1076, 443] width 19 height 26
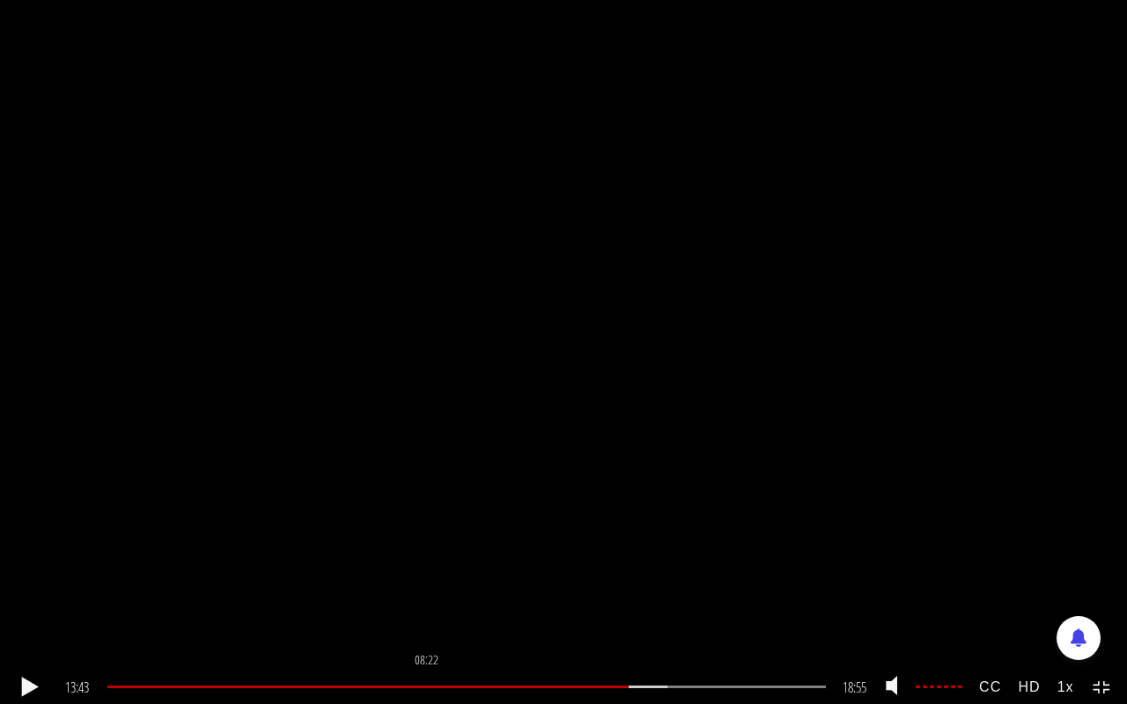
click at [428, 555] on div "08:22" at bounding box center [466, 687] width 718 height 3
click at [395, 555] on div at bounding box center [266, 687] width 318 height 3
click at [326, 555] on div "05:41" at bounding box center [466, 687] width 718 height 3
click at [635, 555] on div "13:47" at bounding box center [466, 687] width 718 height 3
click at [630, 555] on div at bounding box center [368, 687] width 523 height 3
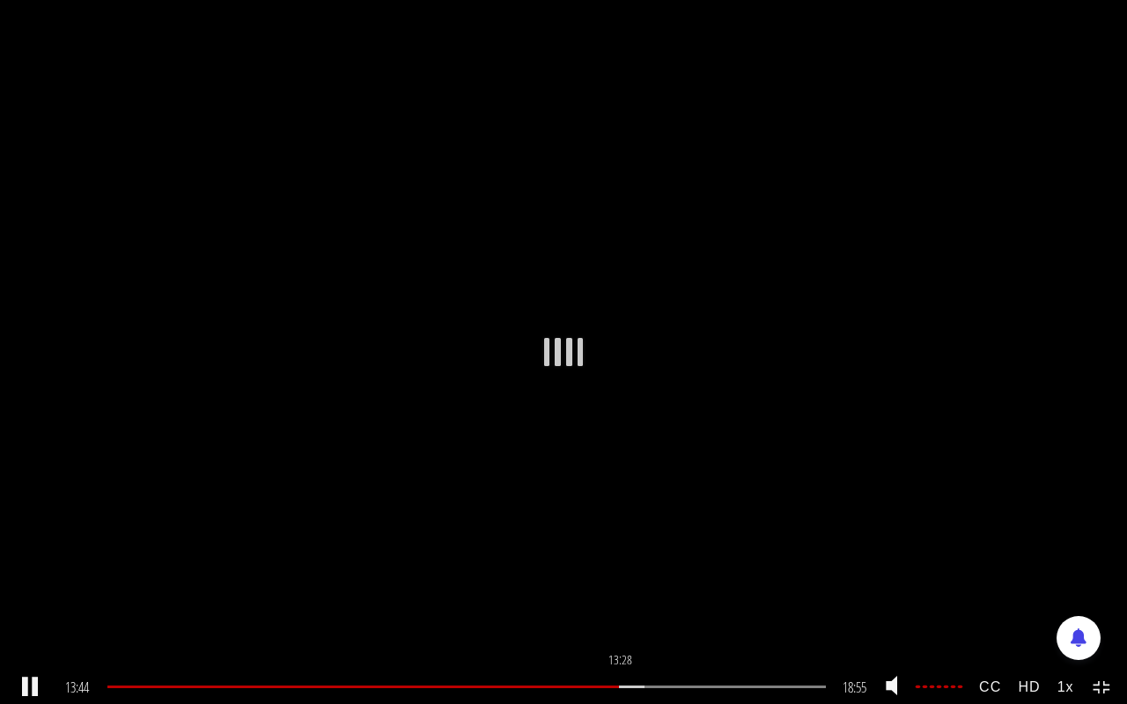
click at [622, 555] on div "13:28" at bounding box center [466, 687] width 718 height 3
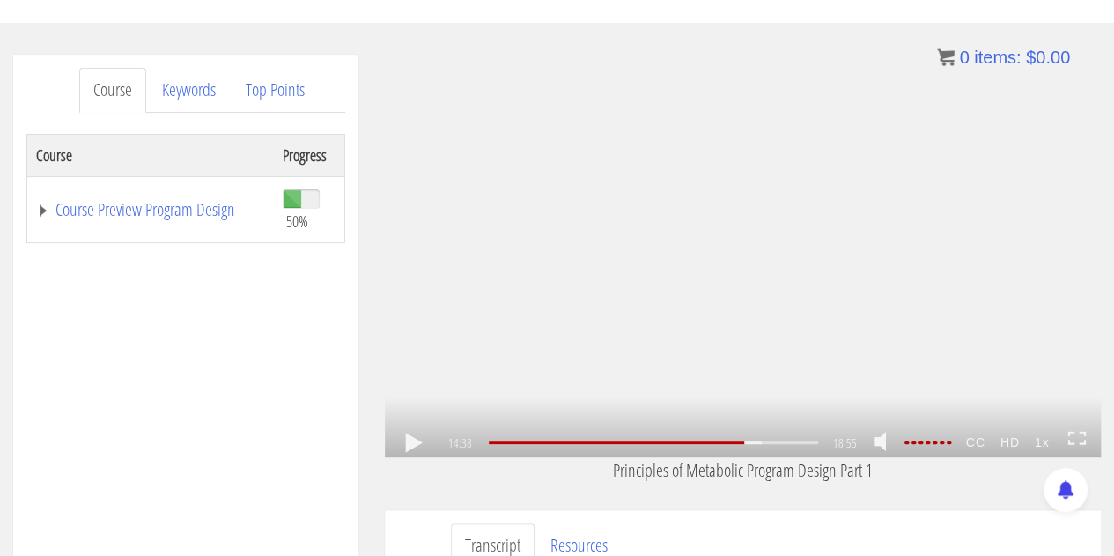
click at [698, 216] on div ".a{fill:#000;opacity:0.65;}.b{fill:#fff;opacity:1.0;} .fp-color-play{opacity:0.…" at bounding box center [743, 256] width 716 height 402
click at [1076, 430] on link at bounding box center [1076, 443] width 19 height 26
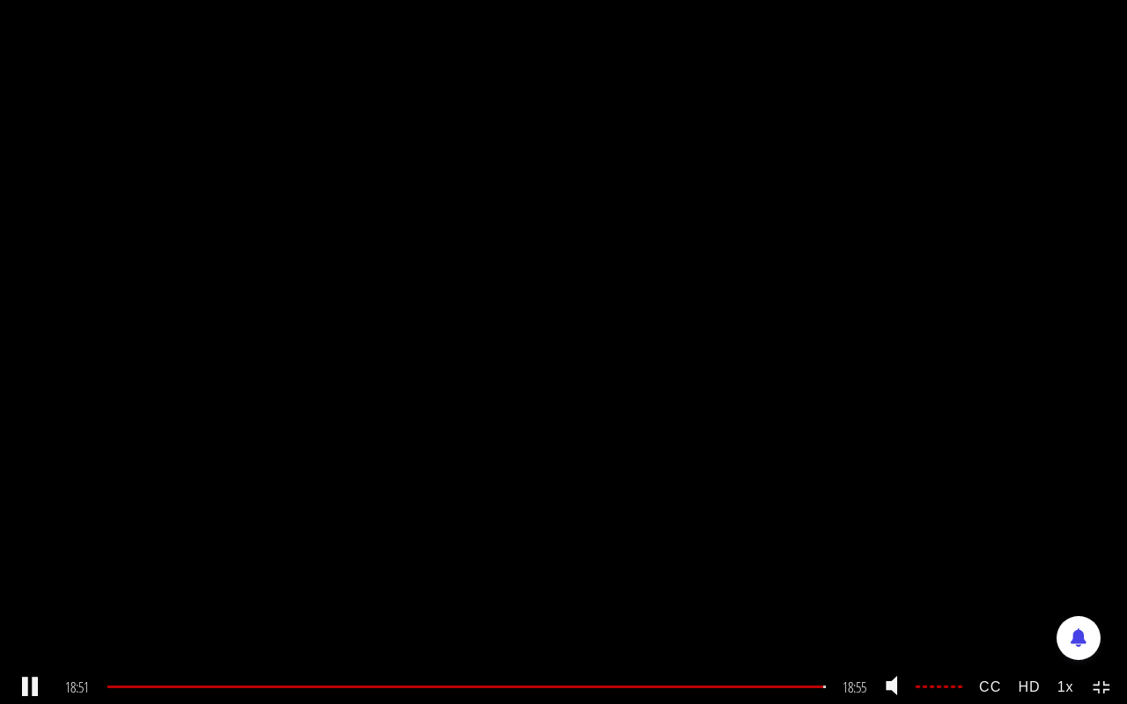
click at [1106, 555] on icon at bounding box center [1107, 684] width 6 height 4
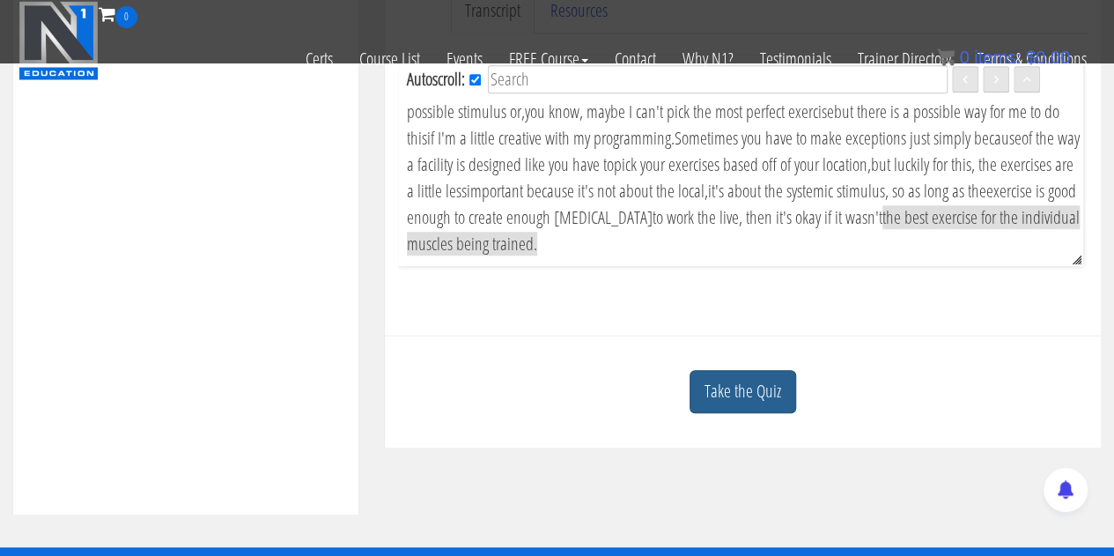
scroll to position [616, 0]
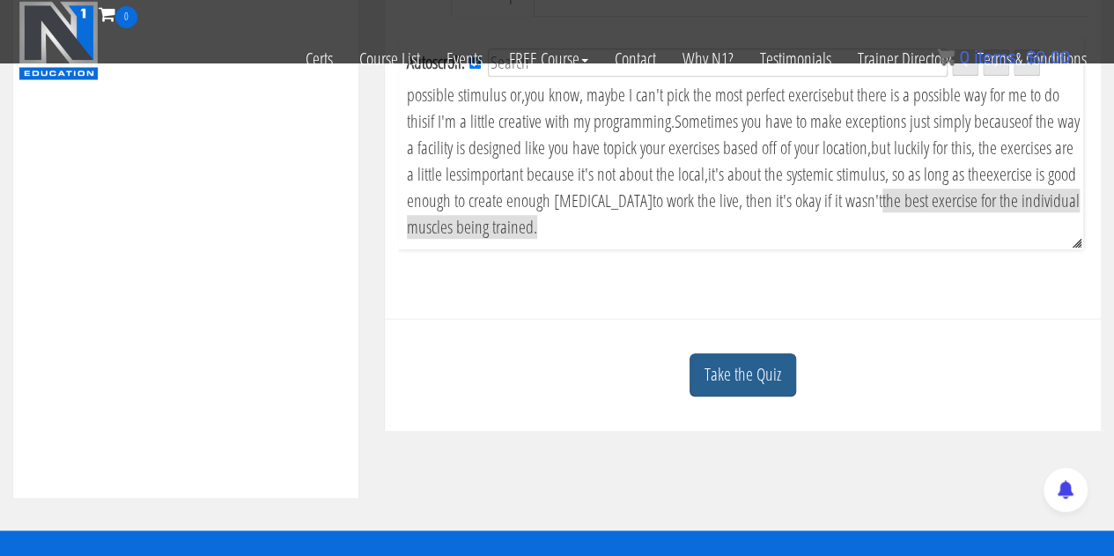
click at [726, 385] on link "Take the Quiz" at bounding box center [742, 374] width 107 height 43
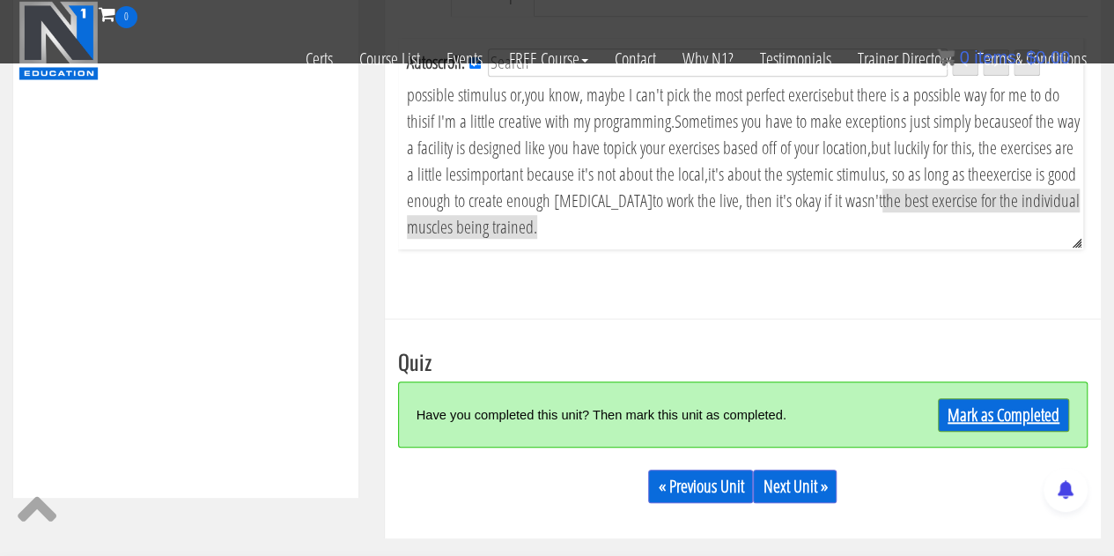
click at [977, 418] on link "Mark as Completed" at bounding box center [1003, 414] width 131 height 33
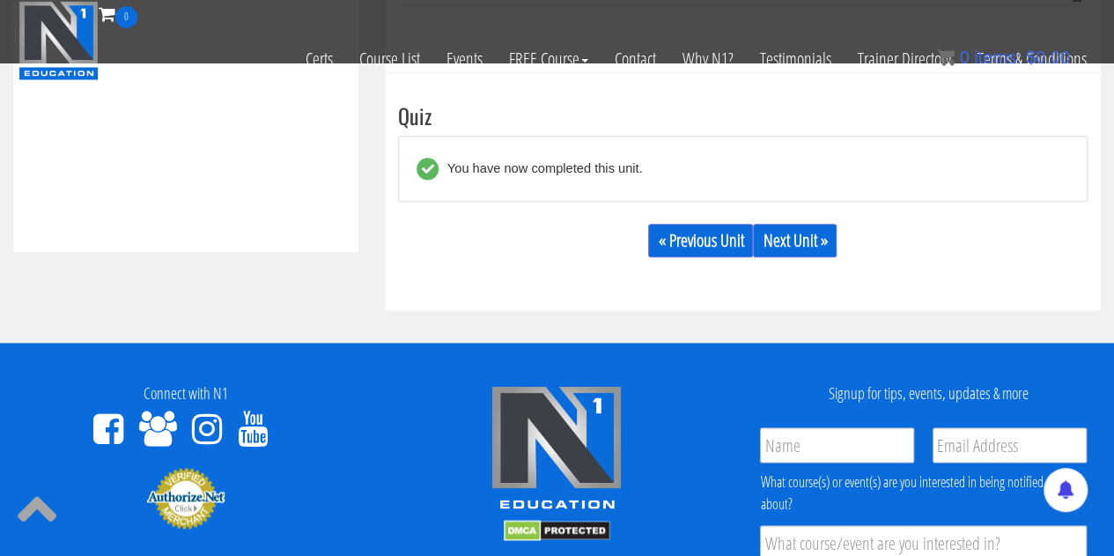
scroll to position [881, 0]
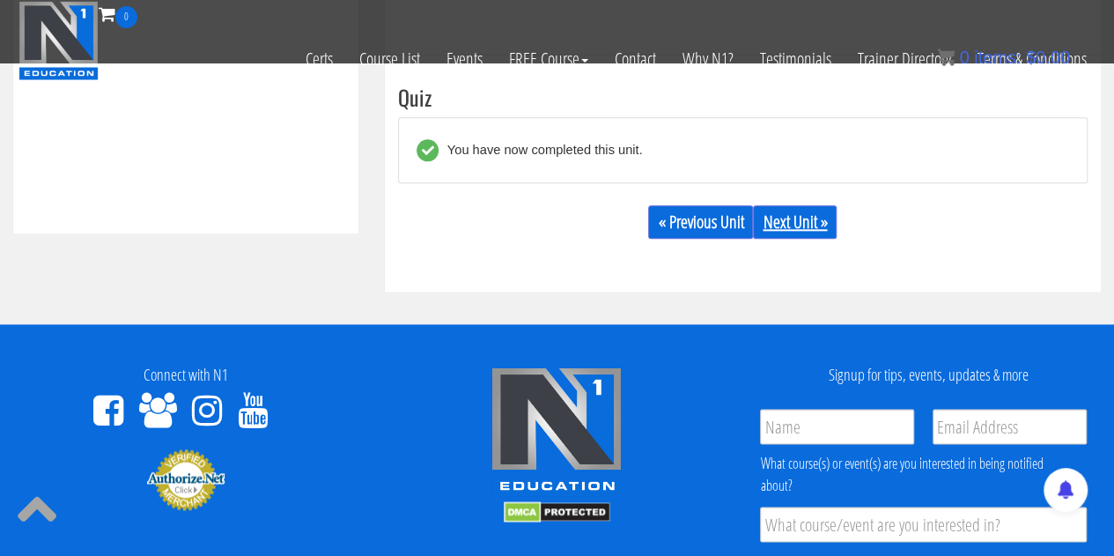
click at [807, 235] on link "Next Unit »" at bounding box center [795, 221] width 84 height 33
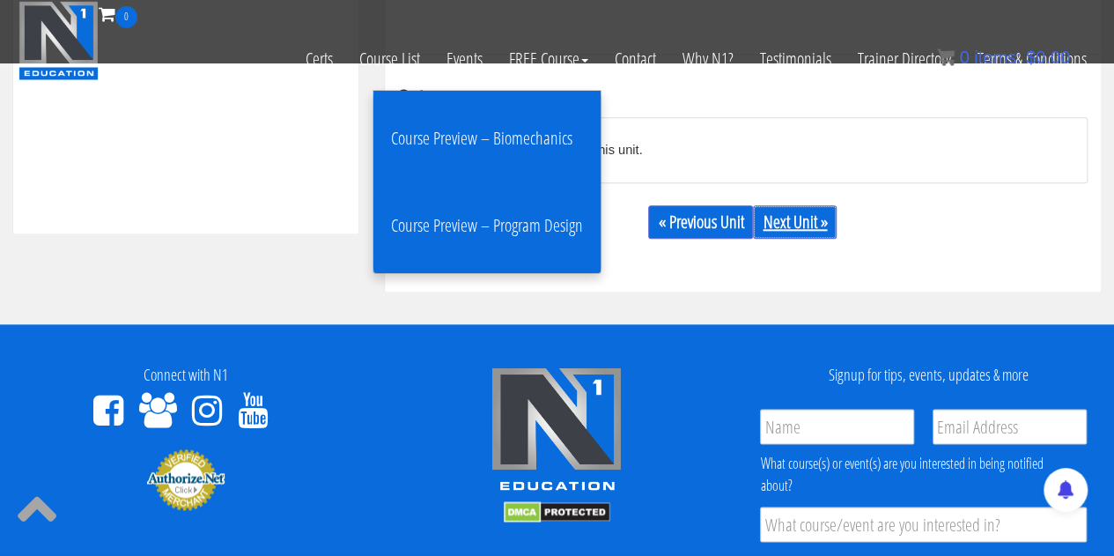
scroll to position [758, 0]
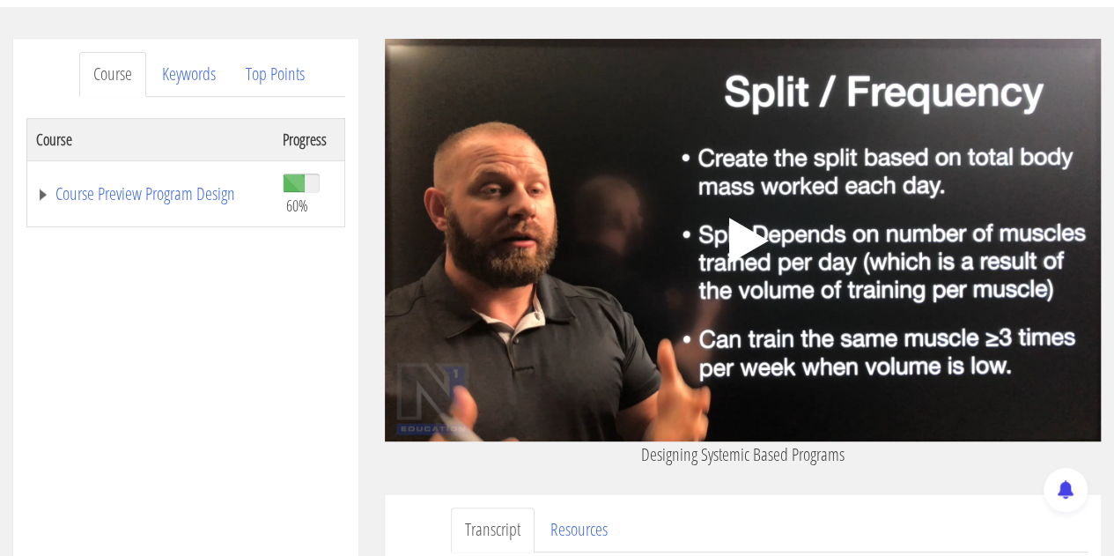
scroll to position [201, 0]
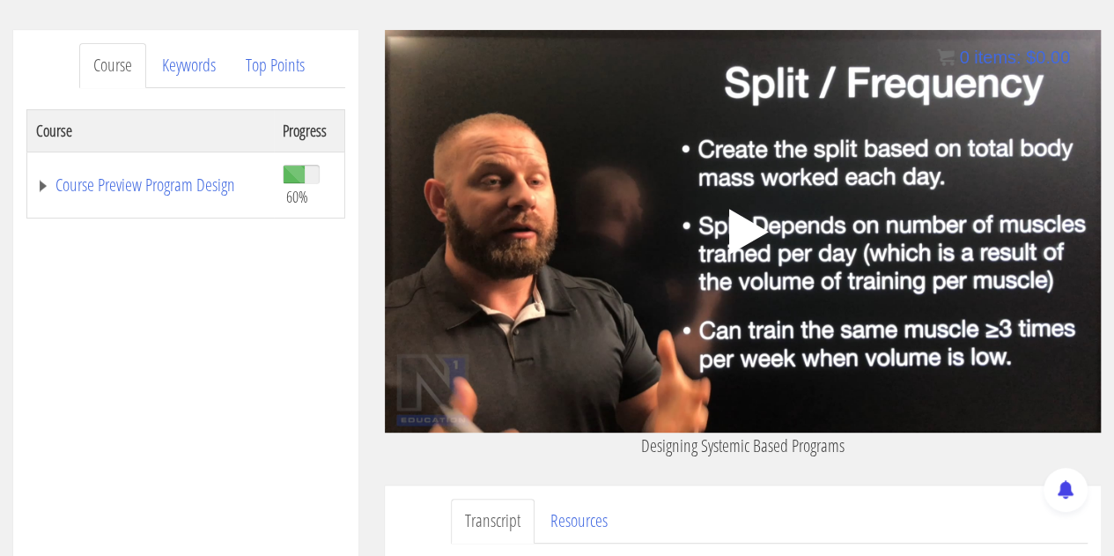
drag, startPoint x: 255, startPoint y: 271, endPoint x: 152, endPoint y: 327, distance: 117.0
click at [152, 327] on div "Course Progress Course Preview Program Design 60% Module 1 Introduction & Found…" at bounding box center [185, 549] width 319 height 881
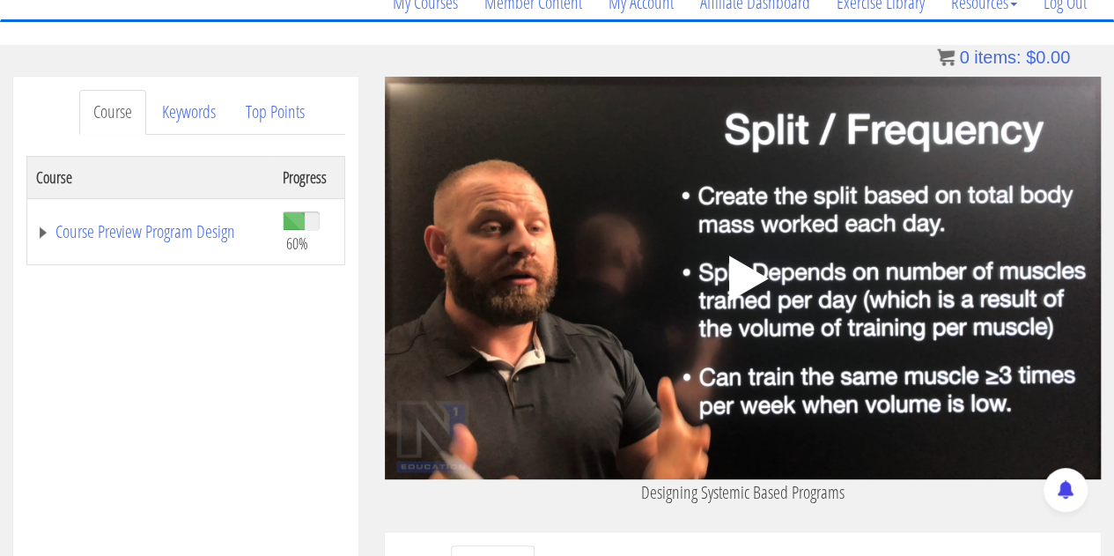
scroll to position [0, 0]
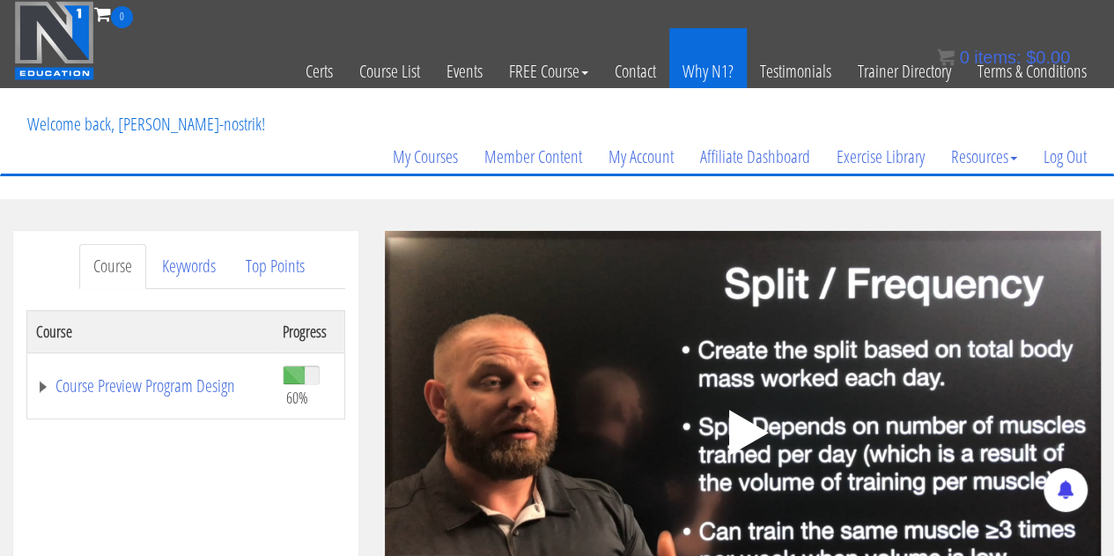
click at [708, 75] on link "Why N1?" at bounding box center [707, 71] width 77 height 86
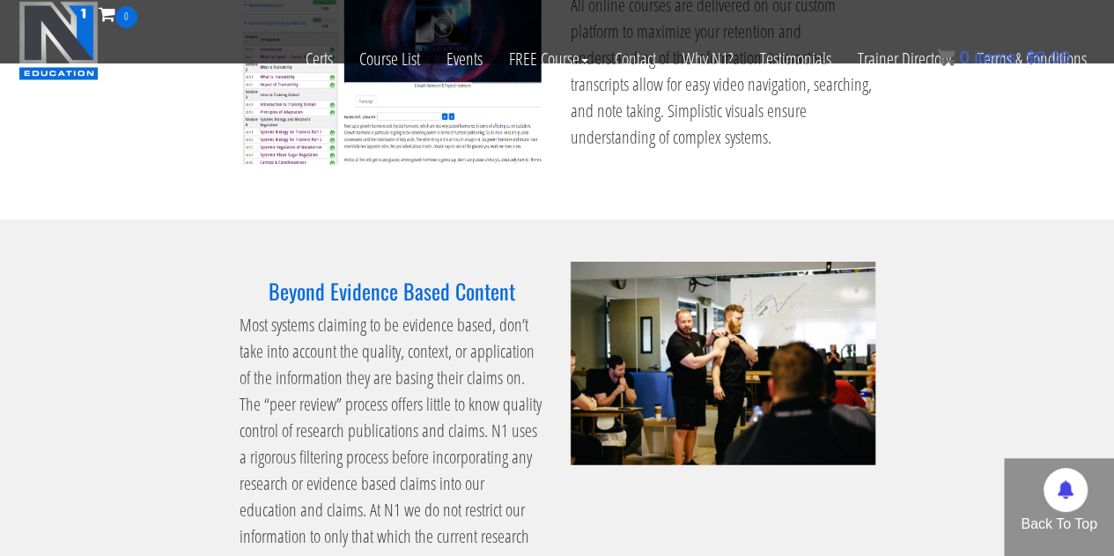
scroll to position [2466, 0]
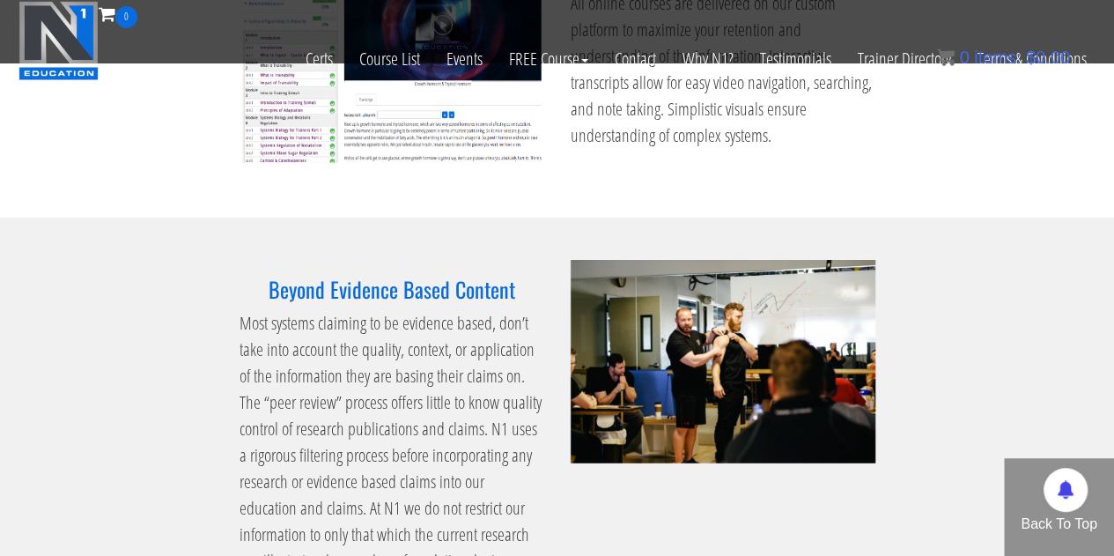
drag, startPoint x: 417, startPoint y: 395, endPoint x: 341, endPoint y: 386, distance: 77.2
click at [341, 386] on p "Most systems claiming to be evidence based, don’t take into account the quality…" at bounding box center [392, 468] width 305 height 317
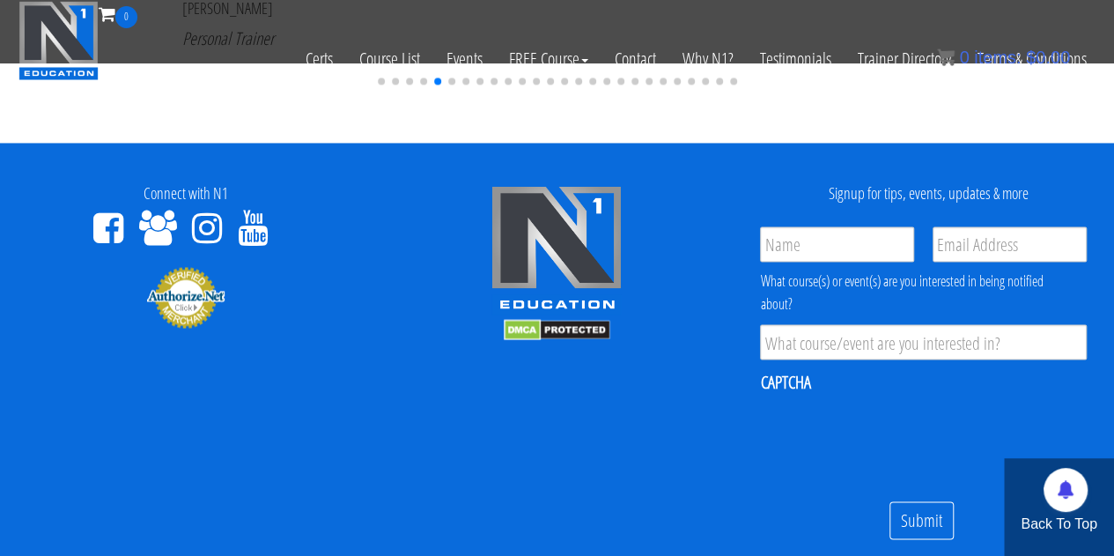
scroll to position [4852, 0]
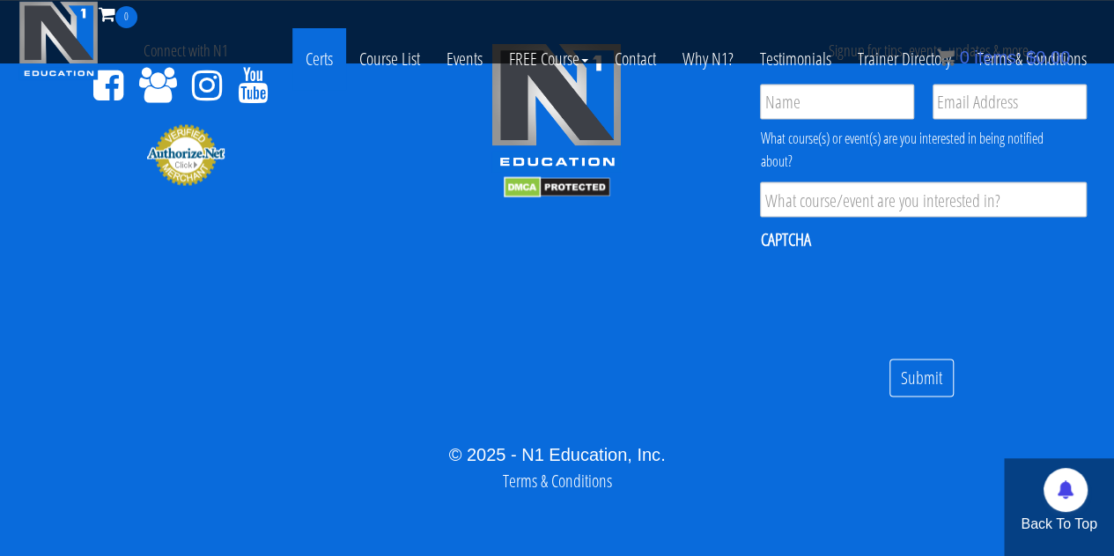
click at [328, 52] on link "Certs" at bounding box center [319, 59] width 54 height 62
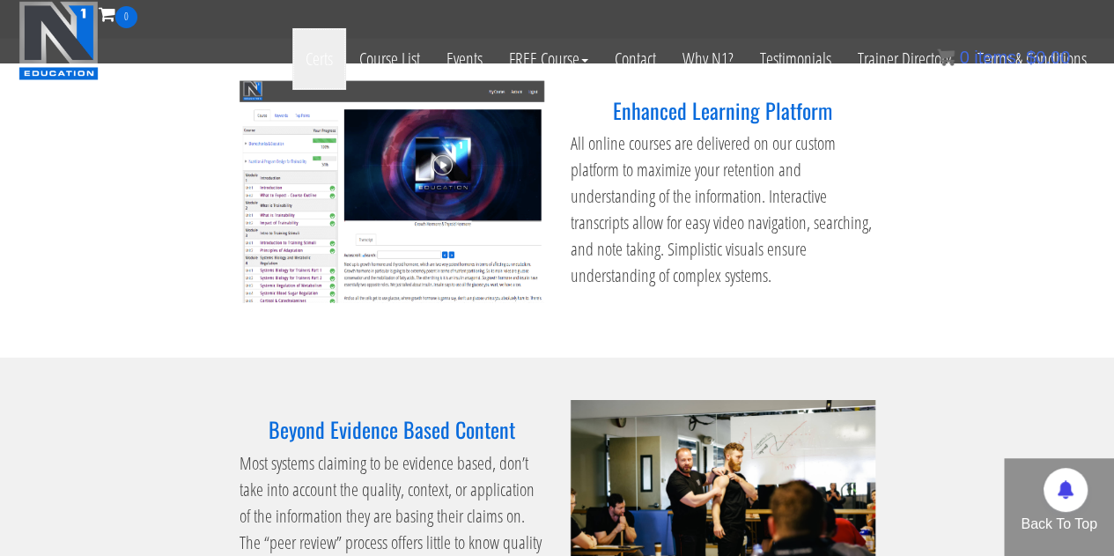
scroll to position [2122, 0]
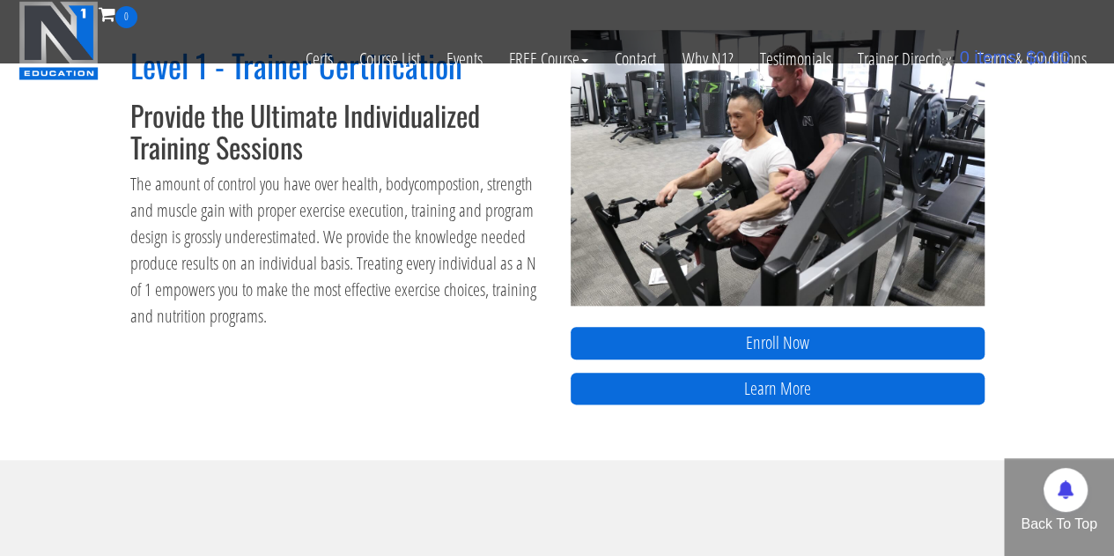
scroll to position [792, 0]
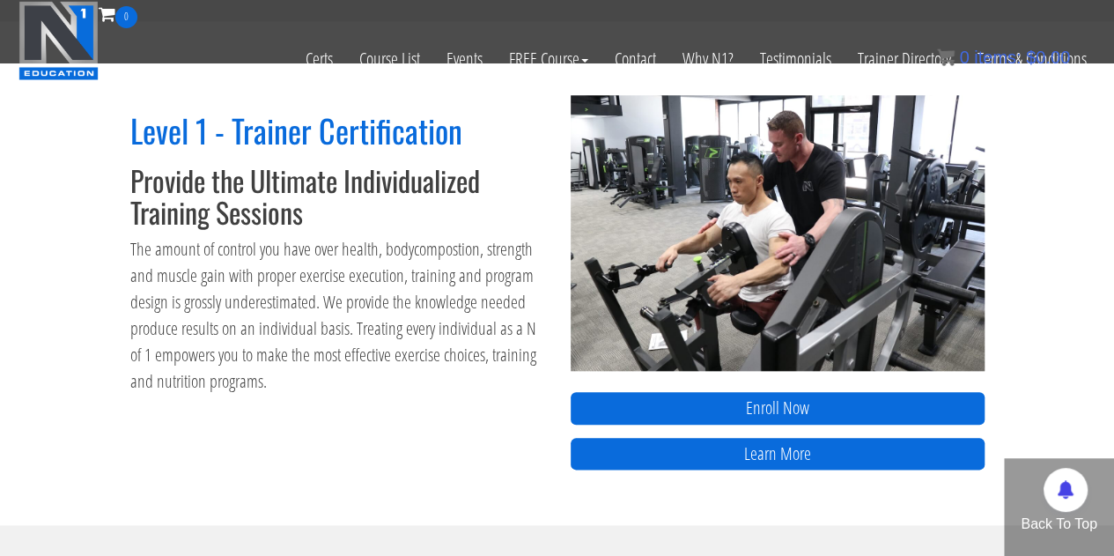
click at [402, 235] on div "Level 1 - Trainer Certification Provide the Ultimate Individualized Training Se…" at bounding box center [337, 254] width 414 height 282
drag, startPoint x: 402, startPoint y: 235, endPoint x: 309, endPoint y: 236, distance: 93.3
click at [310, 236] on p "The amount of control you have over health, bodycompostion, strength and muscle…" at bounding box center [337, 315] width 414 height 158
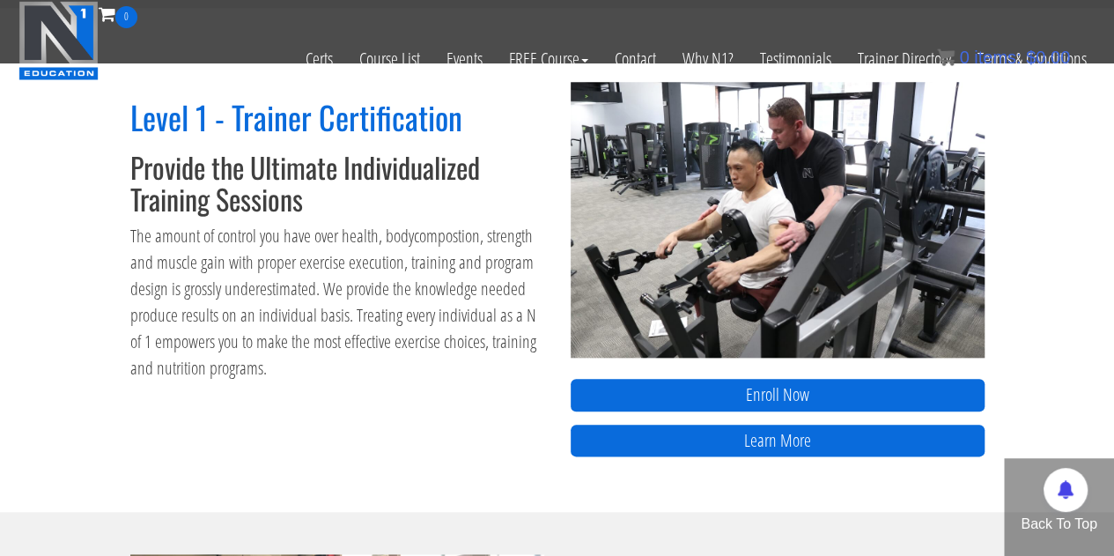
scroll to position [704, 0]
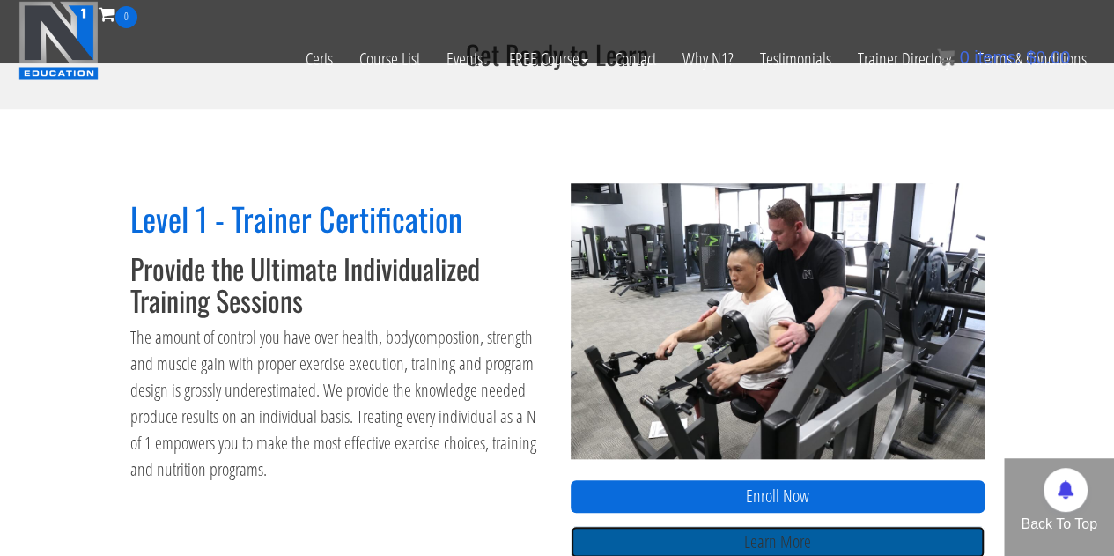
click at [773, 538] on link "Learn More" at bounding box center [778, 542] width 414 height 33
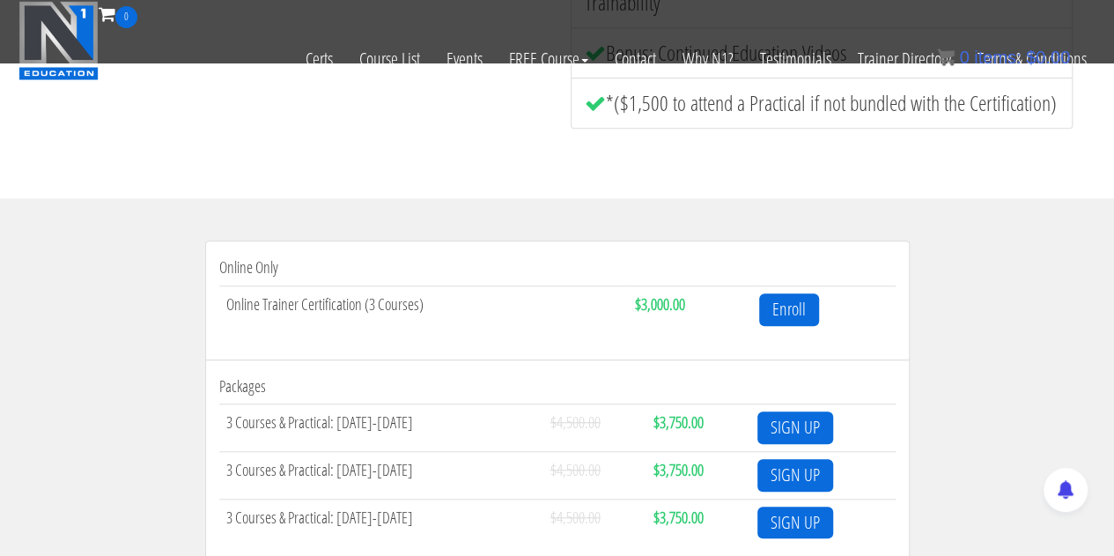
scroll to position [373, 0]
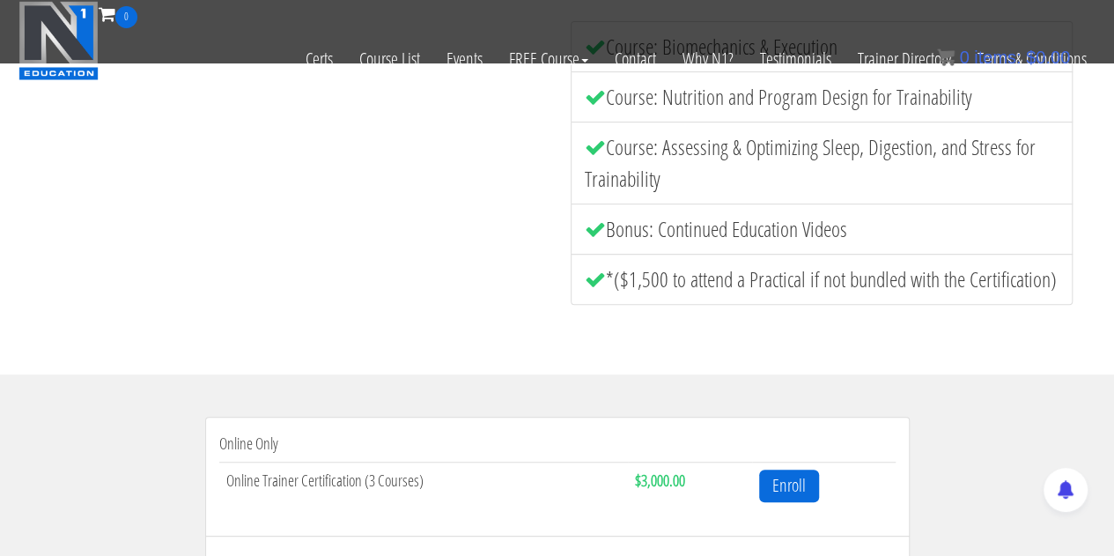
drag, startPoint x: 700, startPoint y: 231, endPoint x: 638, endPoint y: 233, distance: 61.7
click at [638, 233] on li "Bonus: Continued Education Videos" at bounding box center [822, 228] width 502 height 51
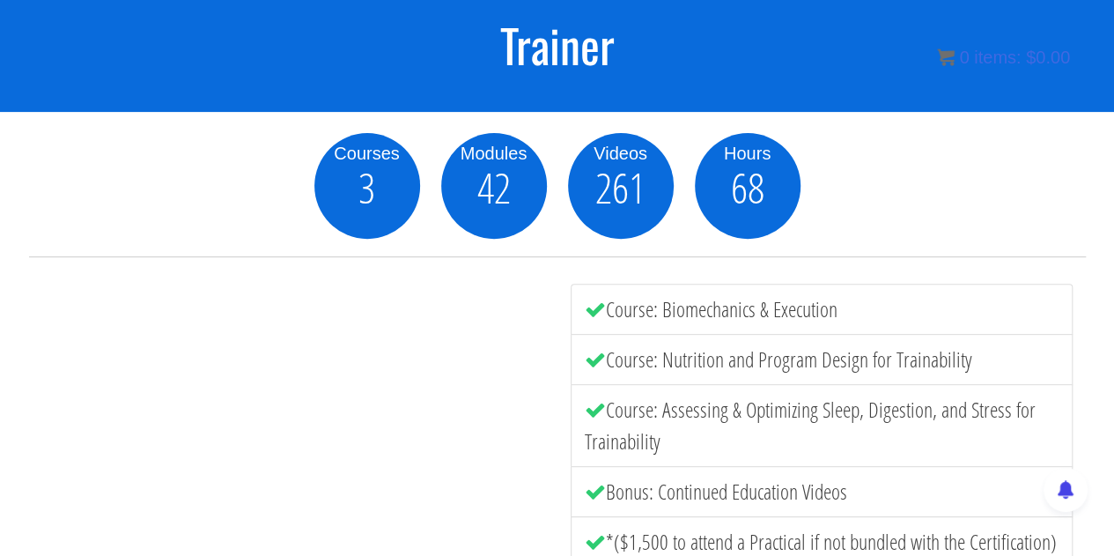
scroll to position [46, 0]
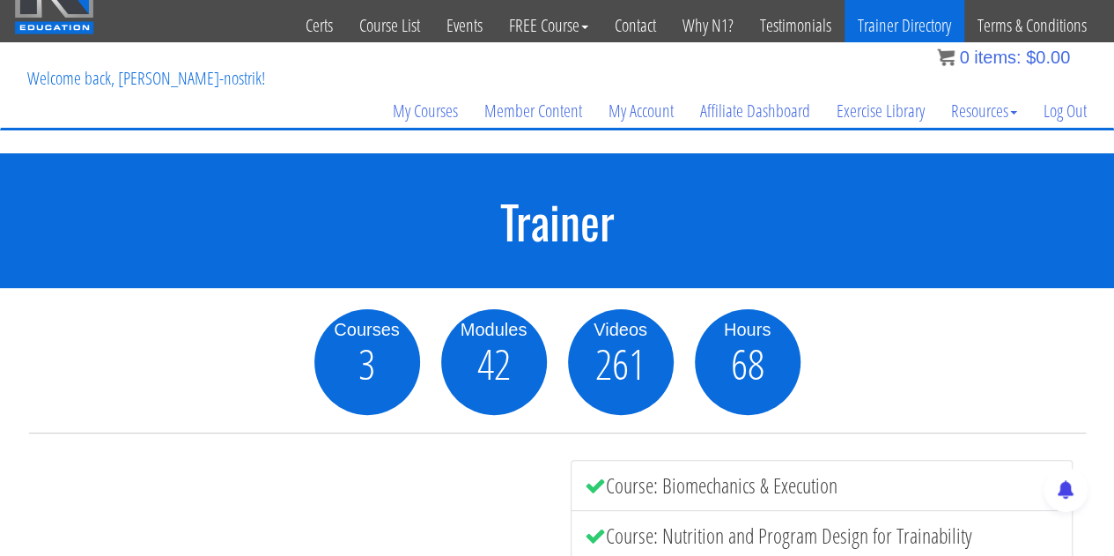
click at [886, 11] on link "Trainer Directory" at bounding box center [904, 25] width 120 height 86
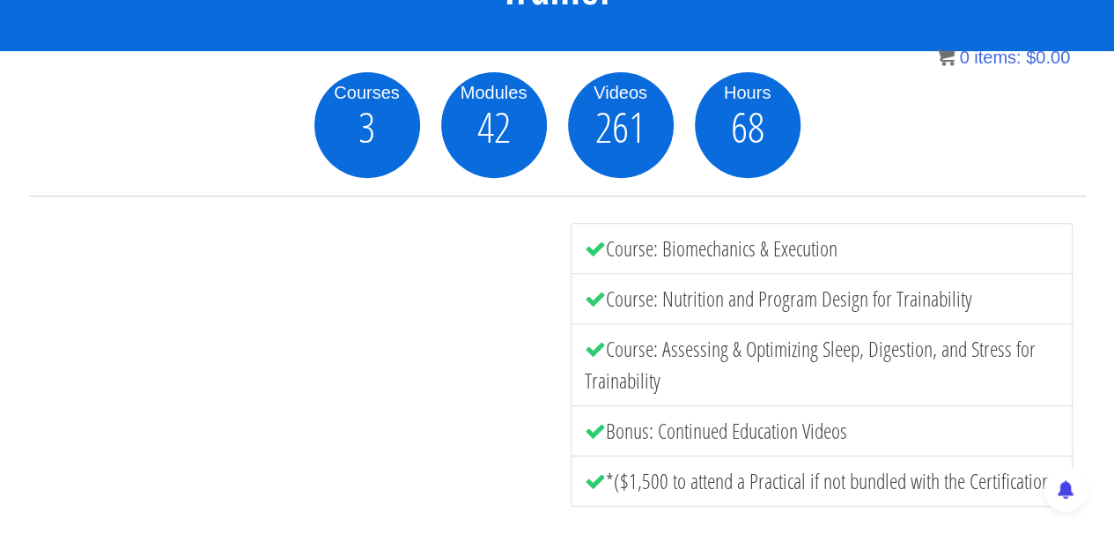
scroll to position [310, 0]
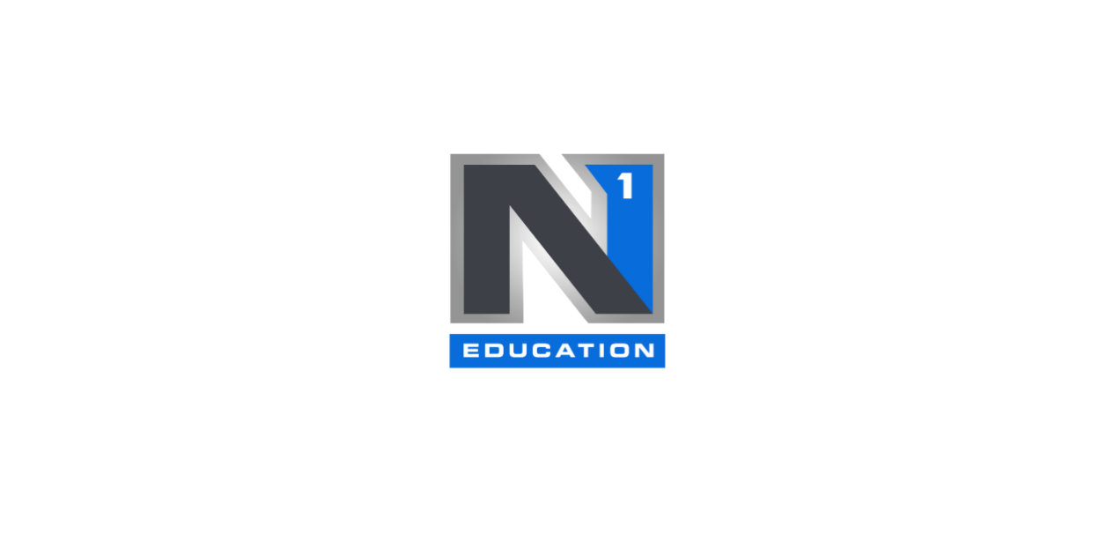
select select
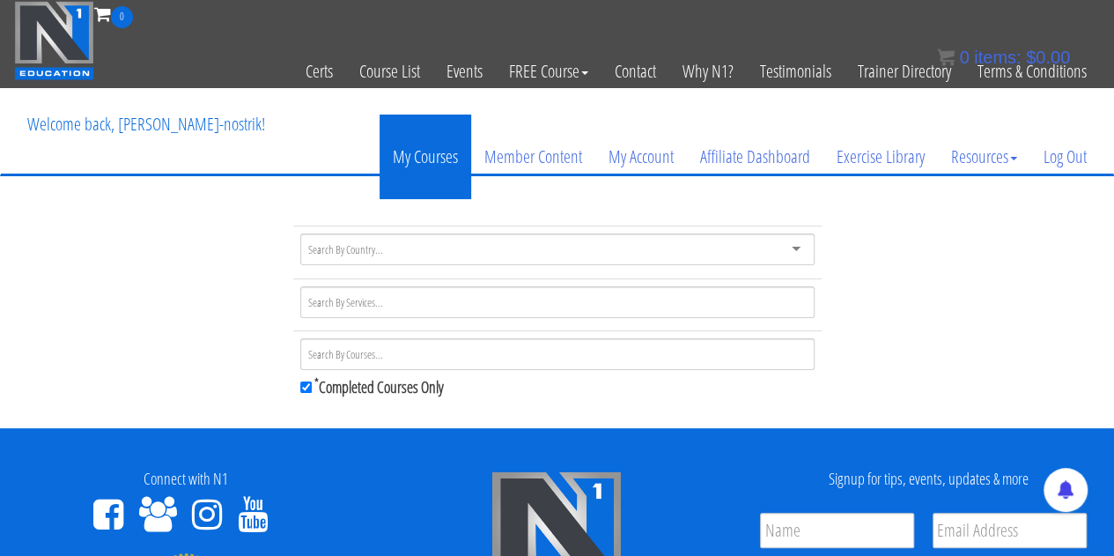
click at [446, 162] on link "My Courses" at bounding box center [426, 156] width 92 height 85
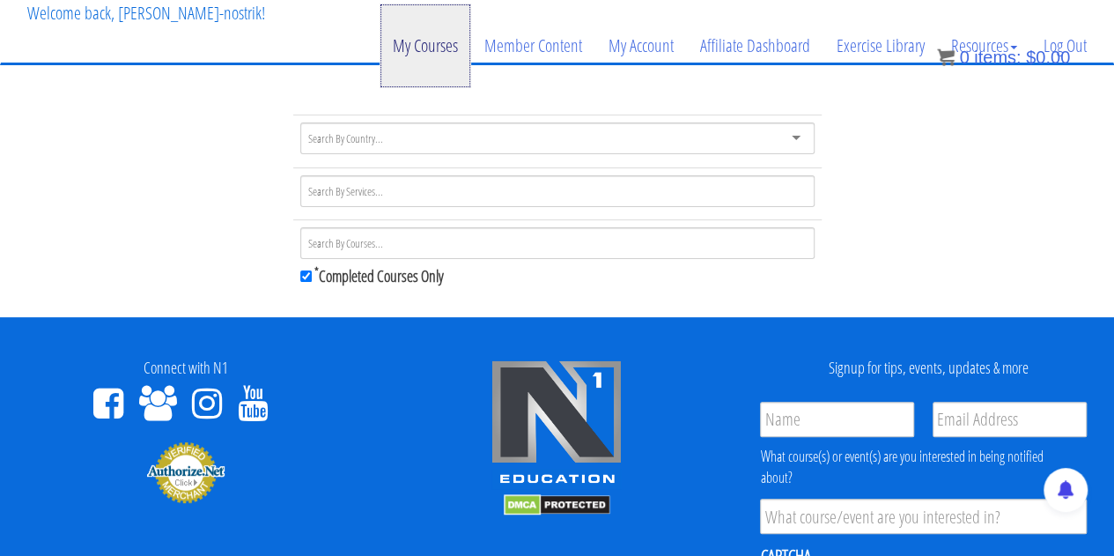
scroll to position [83, 0]
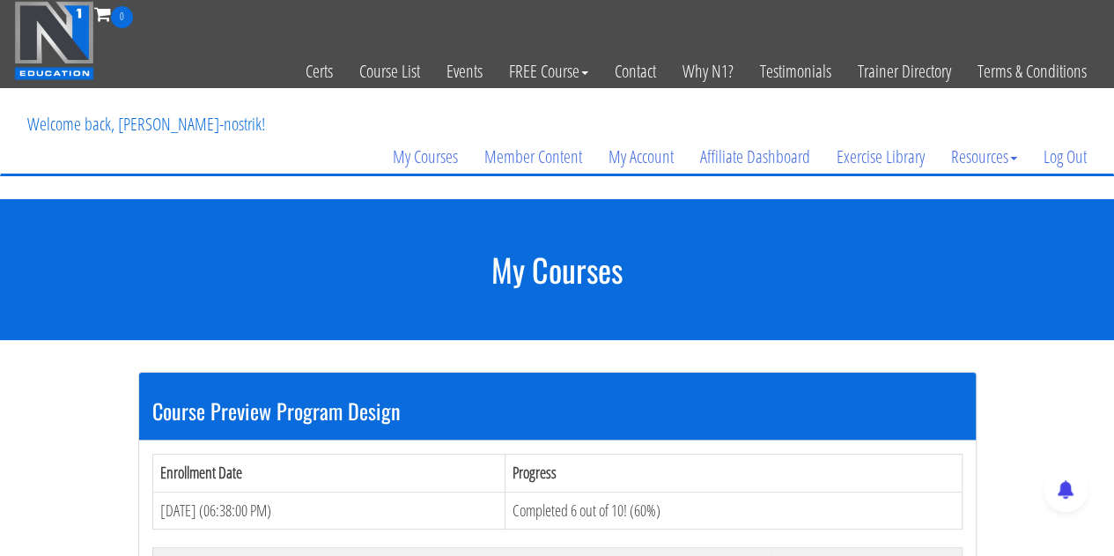
scroll to position [264, 0]
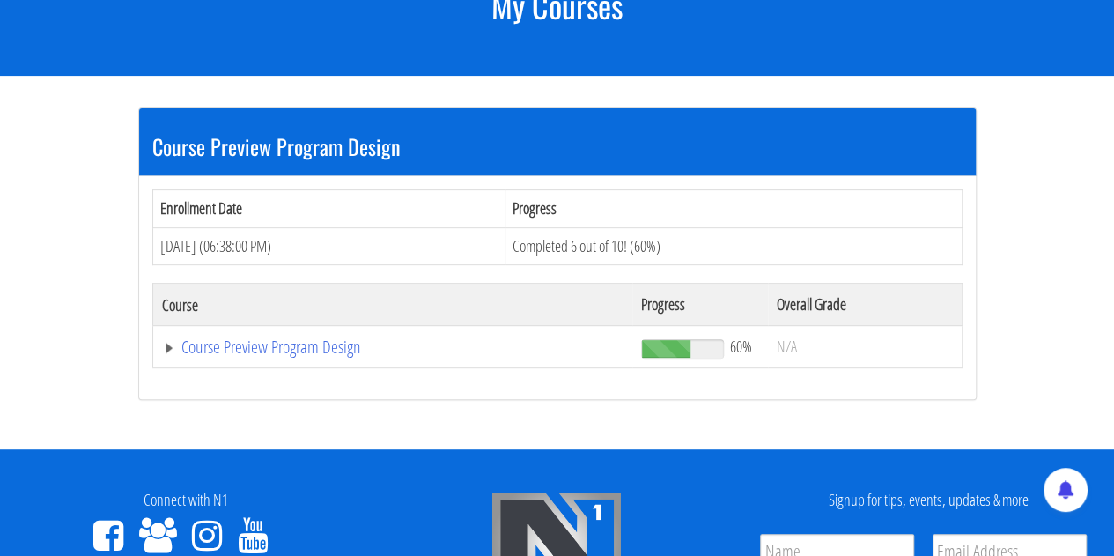
drag, startPoint x: 564, startPoint y: 245, endPoint x: 414, endPoint y: 221, distance: 152.4
click at [414, 221] on th "Enrollment Date" at bounding box center [328, 208] width 353 height 38
drag, startPoint x: 635, startPoint y: 255, endPoint x: 553, endPoint y: 255, distance: 81.9
click at [553, 255] on td "Completed 6 out of 10! (60%)" at bounding box center [733, 246] width 456 height 38
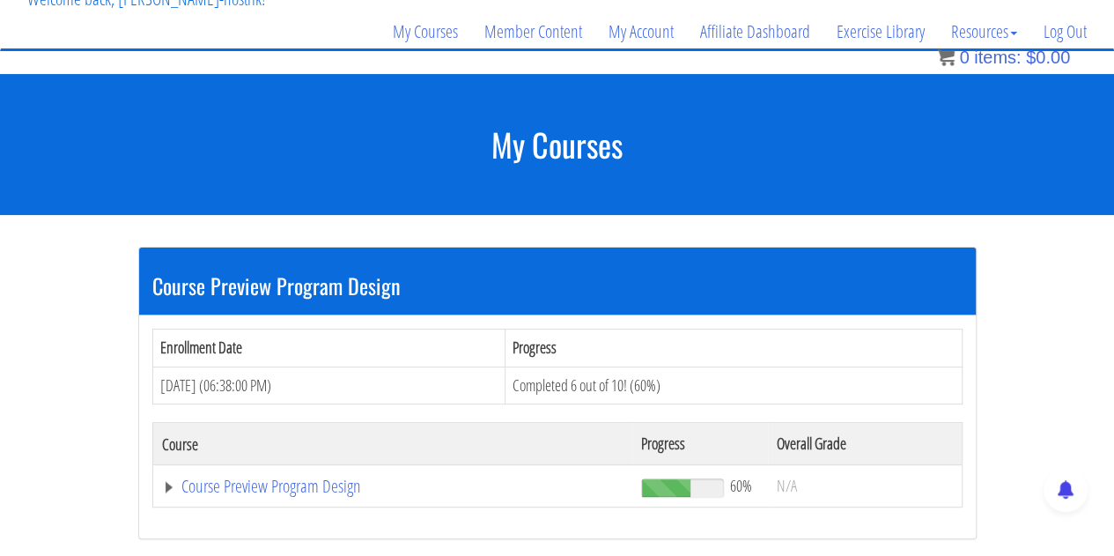
scroll to position [88, 0]
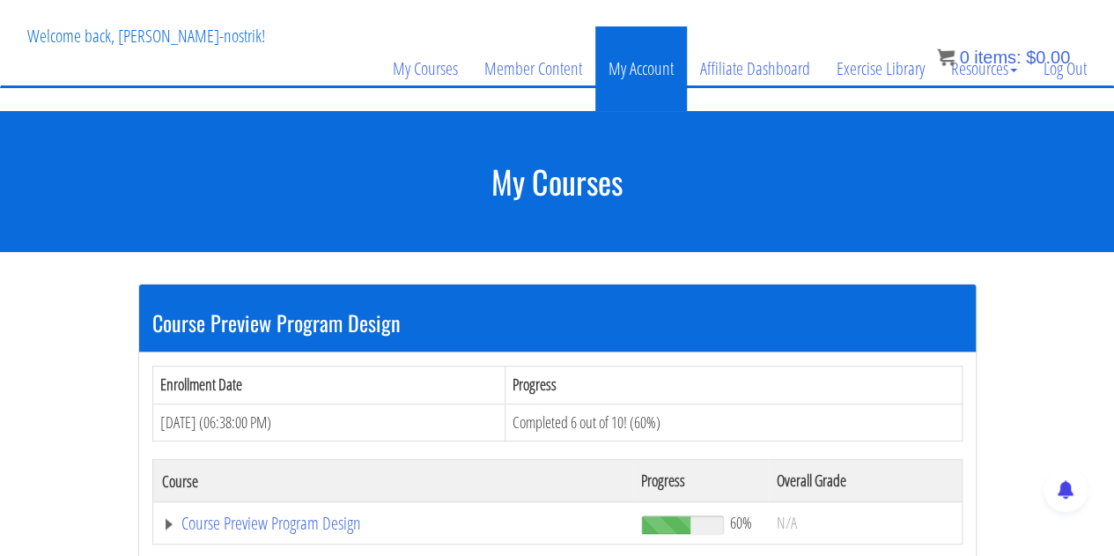
click at [625, 71] on link "My Account" at bounding box center [641, 68] width 92 height 85
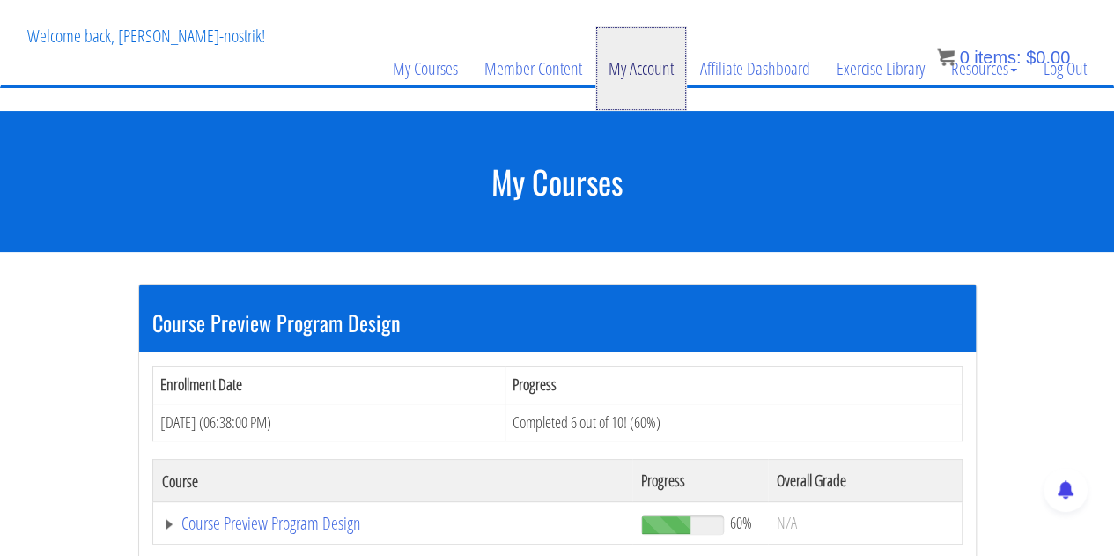
scroll to position [0, 0]
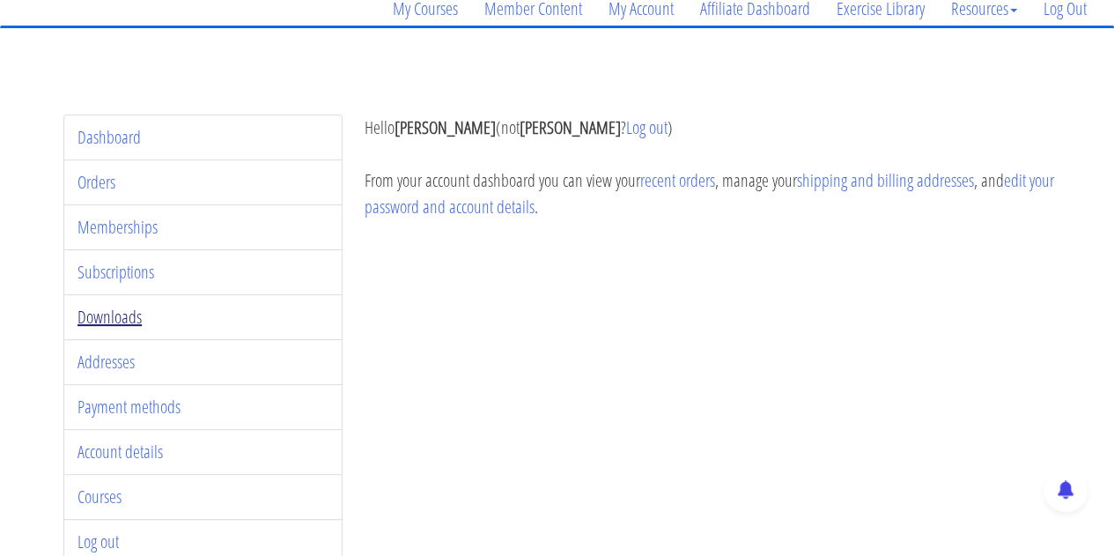
scroll to position [176, 0]
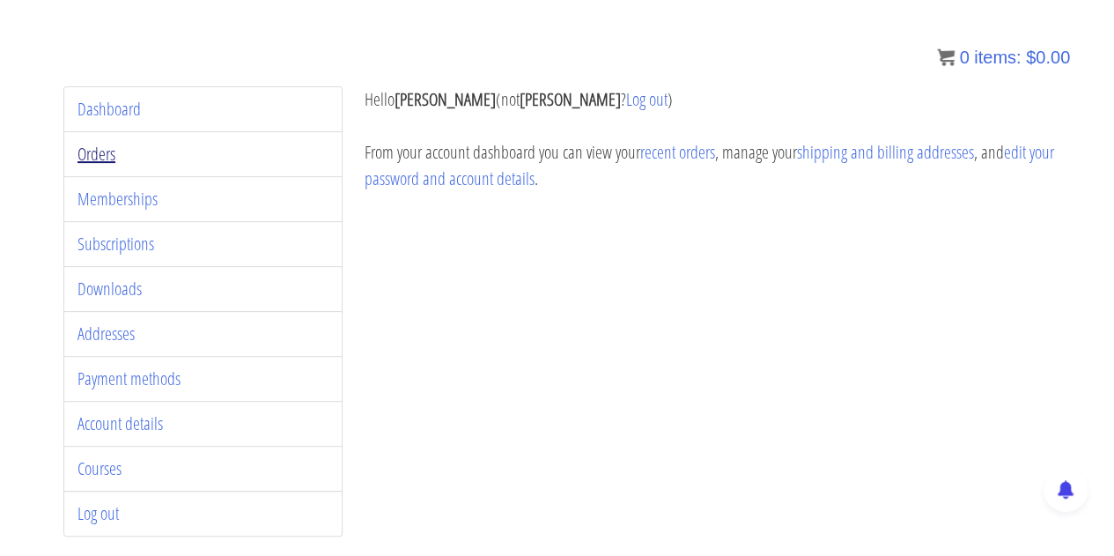
click at [97, 147] on link "Orders" at bounding box center [96, 154] width 38 height 24
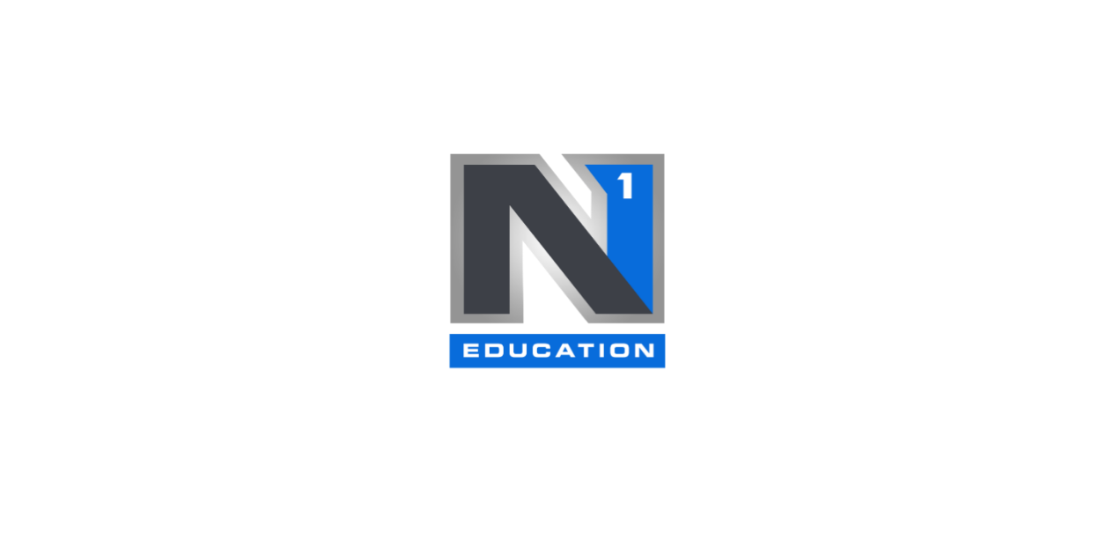
scroll to position [176, 0]
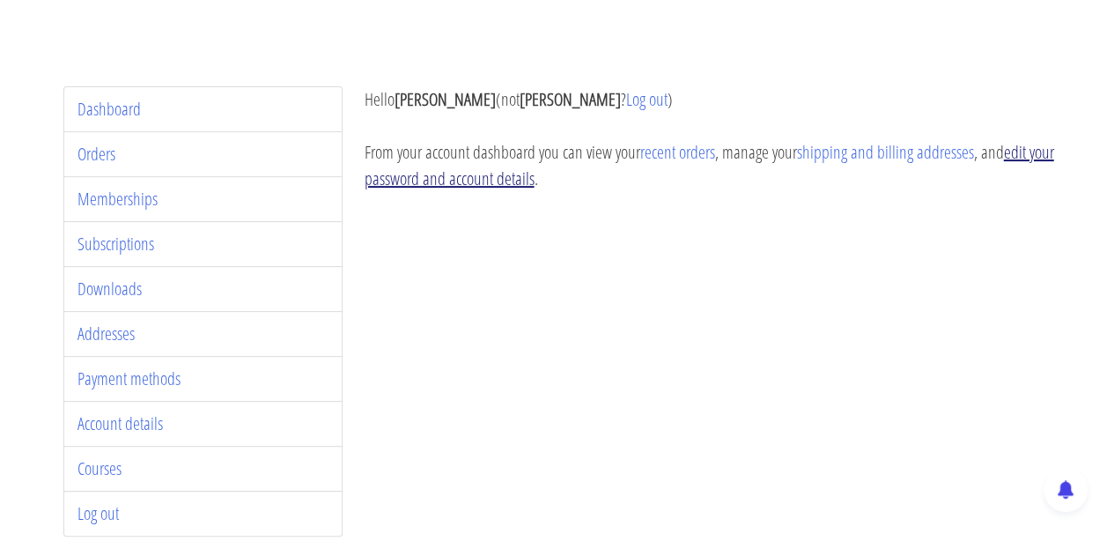
click at [1037, 159] on link "edit your password and account details" at bounding box center [708, 165] width 689 height 50
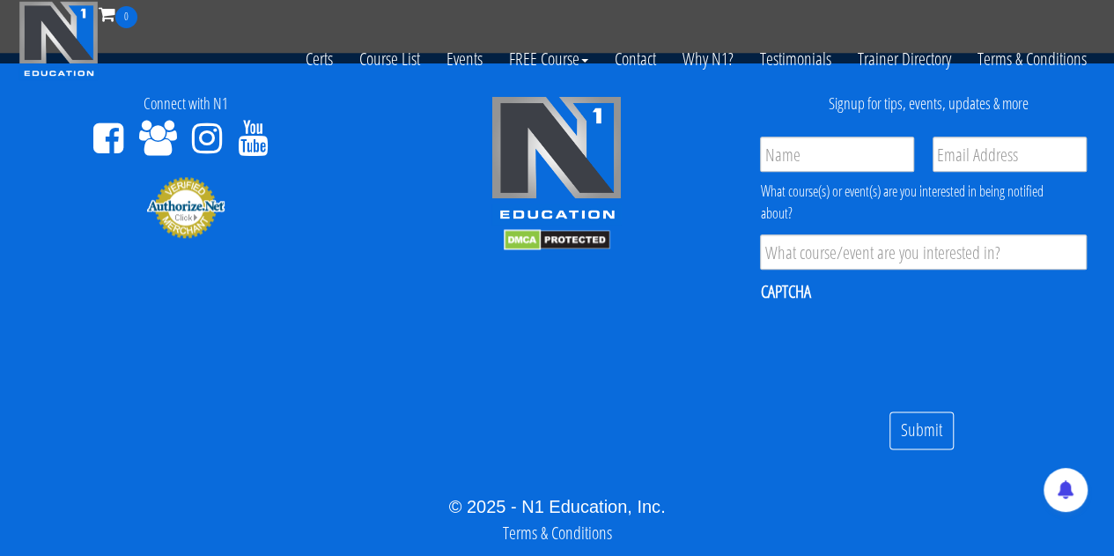
scroll to position [881, 0]
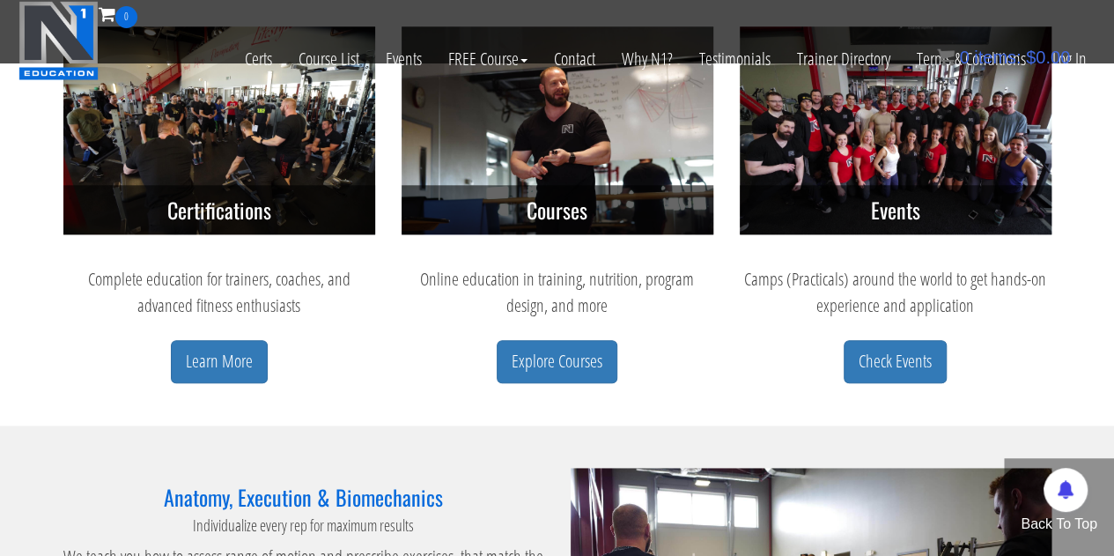
scroll to position [792, 0]
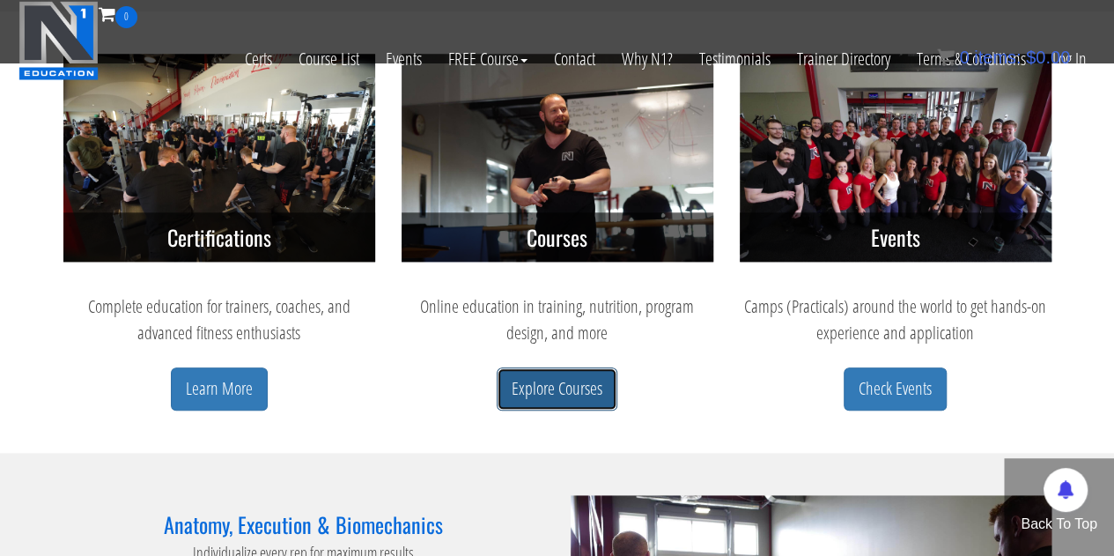
click at [544, 382] on link "Explore Courses" at bounding box center [557, 388] width 121 height 43
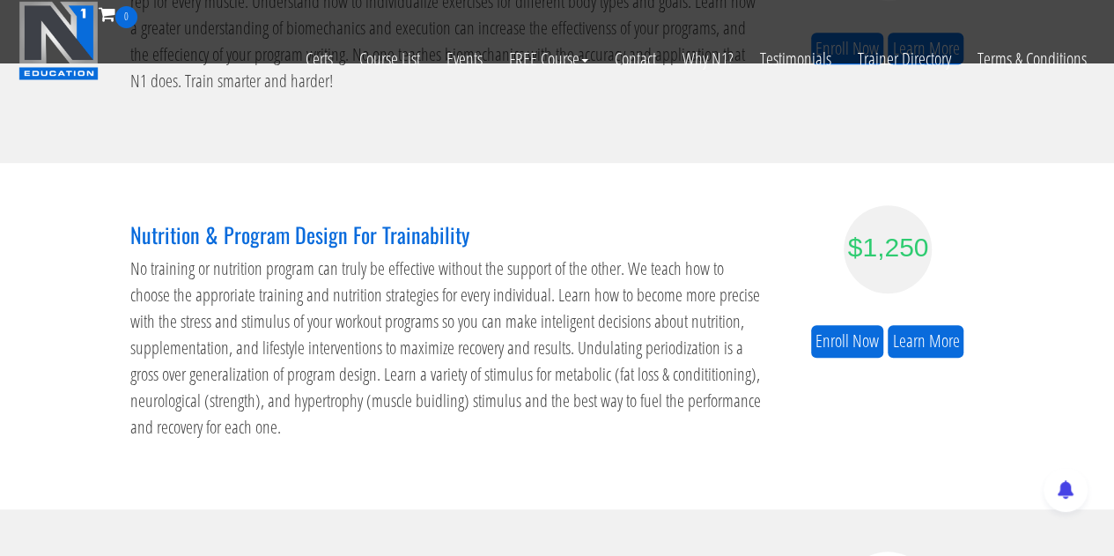
scroll to position [465, 0]
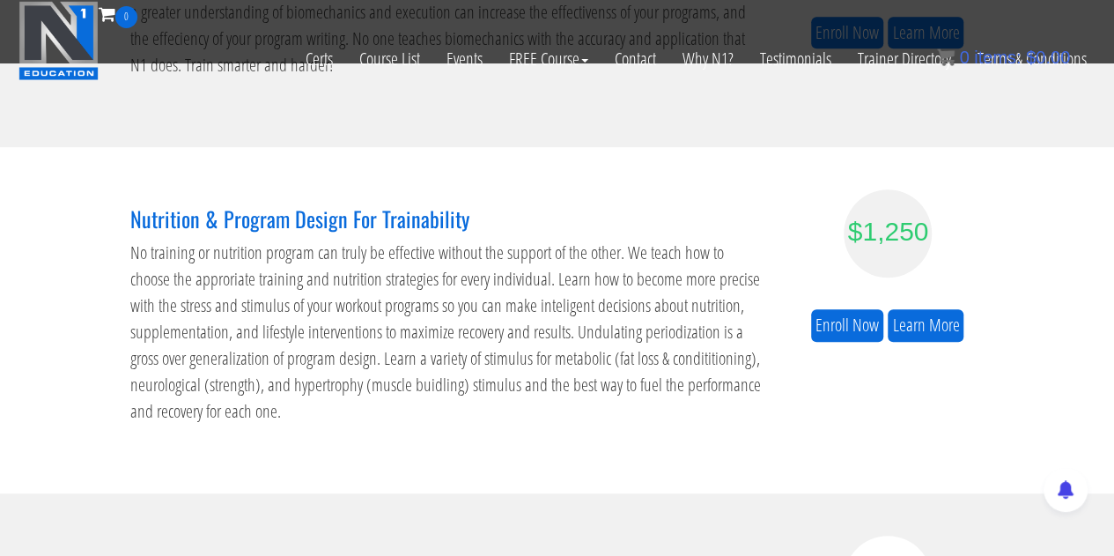
click at [340, 214] on h3 "Nutrition & Program Design For Trainability" at bounding box center [447, 218] width 634 height 23
drag, startPoint x: 340, startPoint y: 214, endPoint x: 303, endPoint y: 223, distance: 38.0
click at [303, 223] on h3 "Nutrition & Program Design For Trainability" at bounding box center [447, 218] width 634 height 23
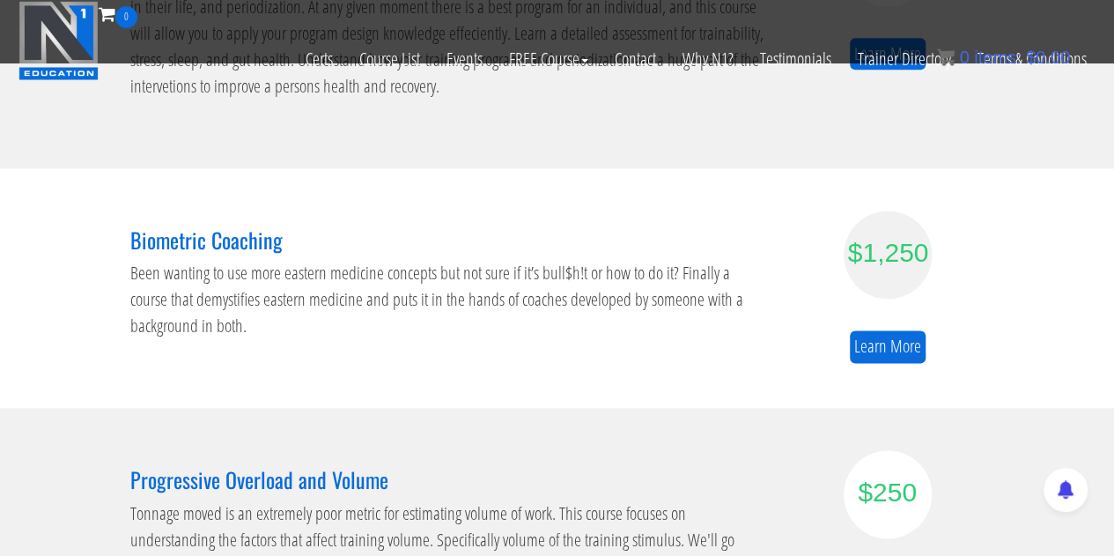
scroll to position [1345, 0]
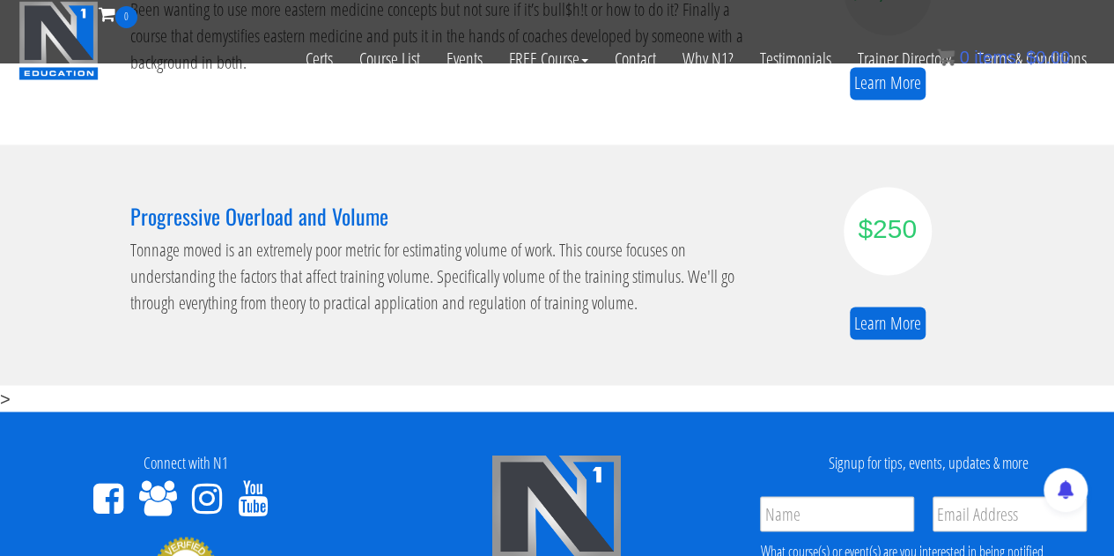
click at [328, 233] on div "Progressive Overload and Volume Tonnage moved is an extremely poor metric for e…" at bounding box center [447, 264] width 660 height 155
drag, startPoint x: 328, startPoint y: 233, endPoint x: 267, endPoint y: 231, distance: 60.8
click at [267, 227] on h3 "Progressive Overload and Volume" at bounding box center [447, 215] width 634 height 23
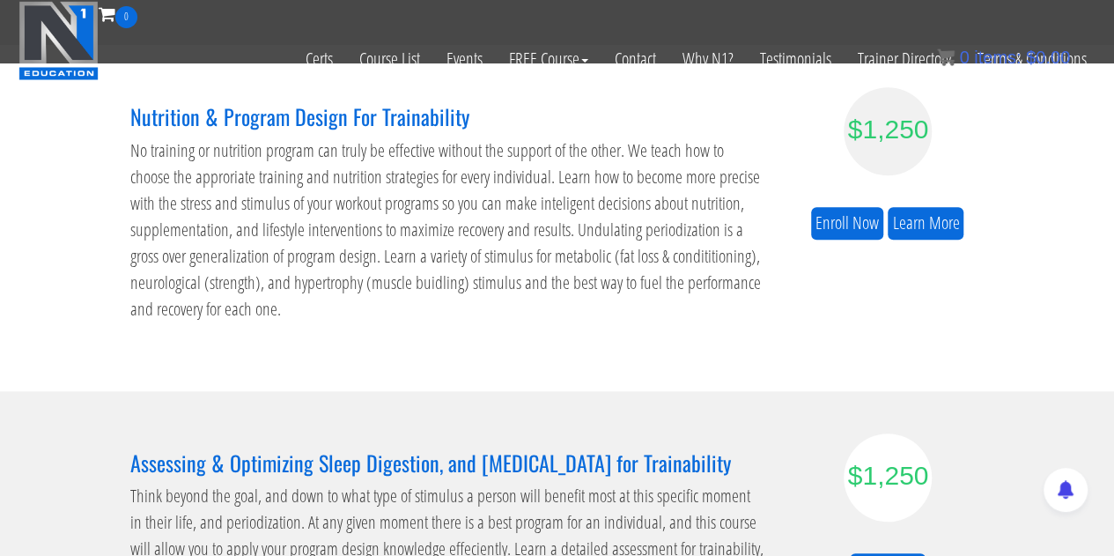
scroll to position [553, 0]
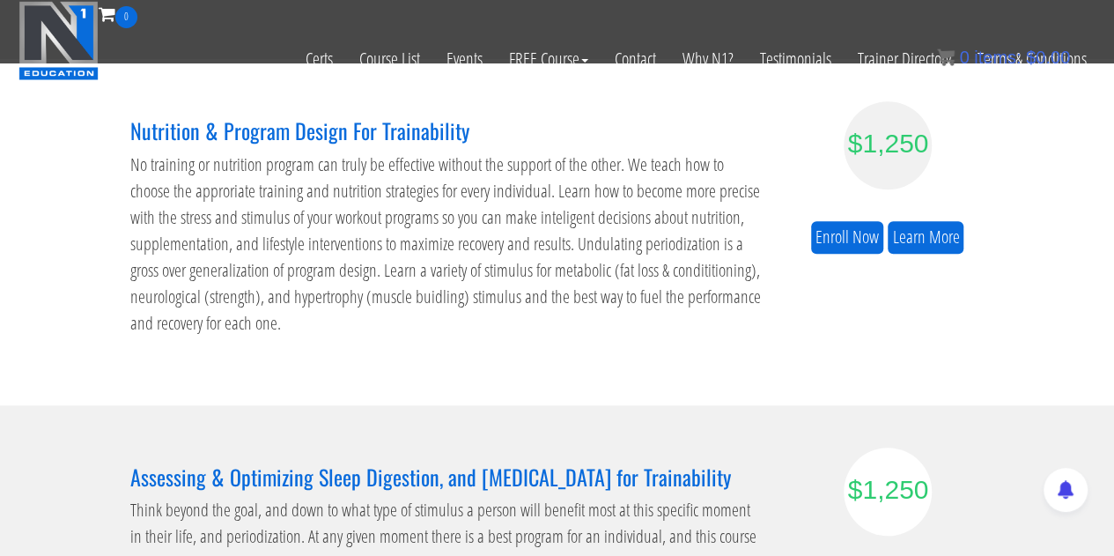
drag, startPoint x: 384, startPoint y: 291, endPoint x: 372, endPoint y: 286, distance: 13.4
drag, startPoint x: 372, startPoint y: 286, endPoint x: 260, endPoint y: 260, distance: 114.9
click at [260, 260] on p "No training or nutrition program can truly be effective without the support of …" at bounding box center [447, 243] width 634 height 185
